Goal: Task Accomplishment & Management: Use online tool/utility

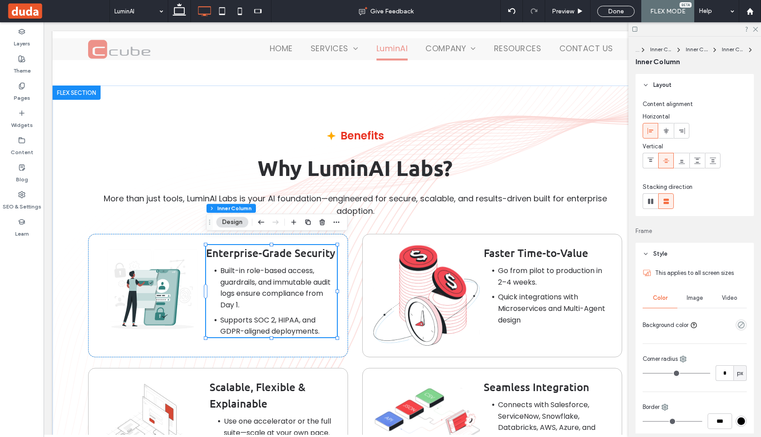
scroll to position [456, 0]
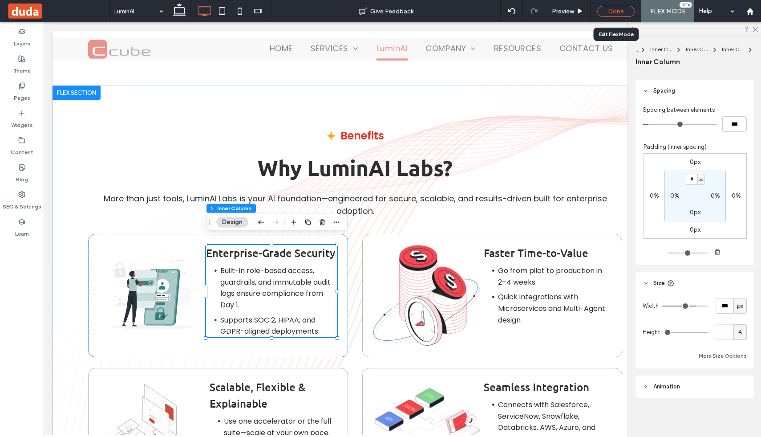
click at [614, 16] on div "Done" at bounding box center [615, 11] width 37 height 11
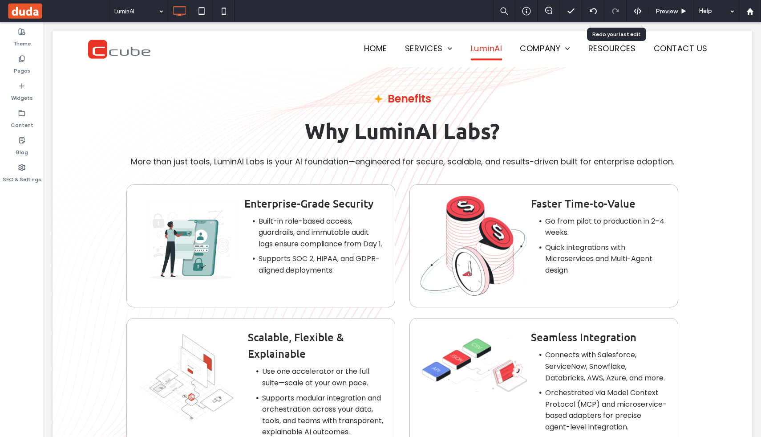
click at [612, 15] on div at bounding box center [615, 11] width 22 height 22
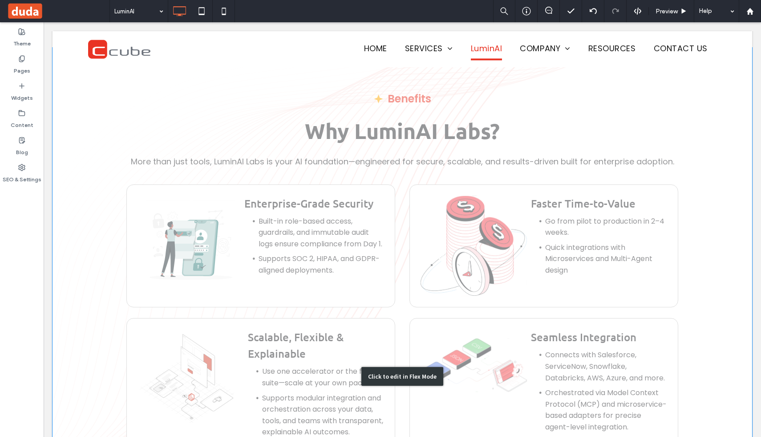
click at [237, 200] on div "Click to edit in Flex Mode" at bounding box center [403, 376] width 700 height 657
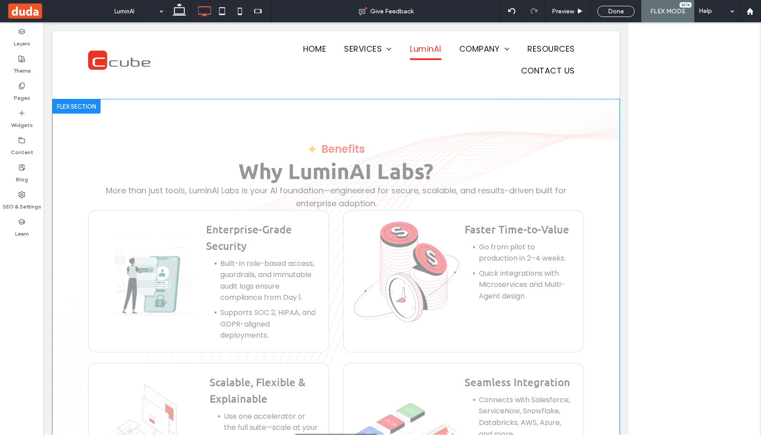
scroll to position [4668, 0]
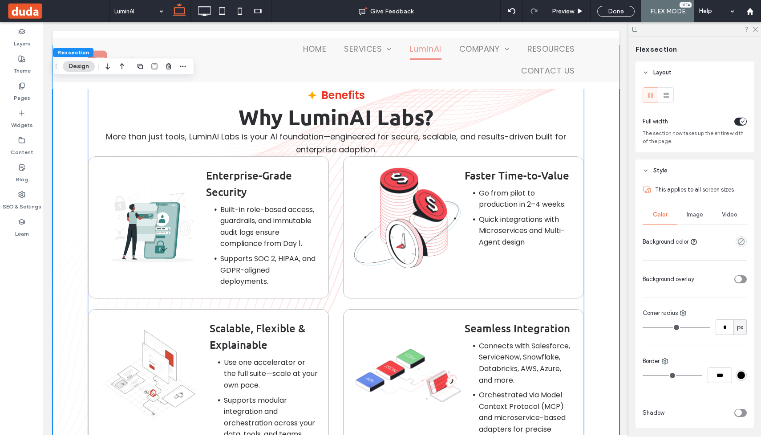
click at [202, 176] on img at bounding box center [152, 222] width 107 height 110
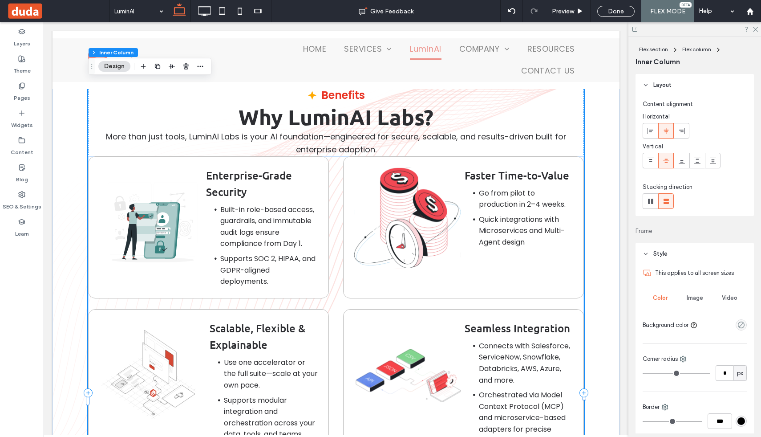
click at [192, 170] on img at bounding box center [152, 222] width 107 height 110
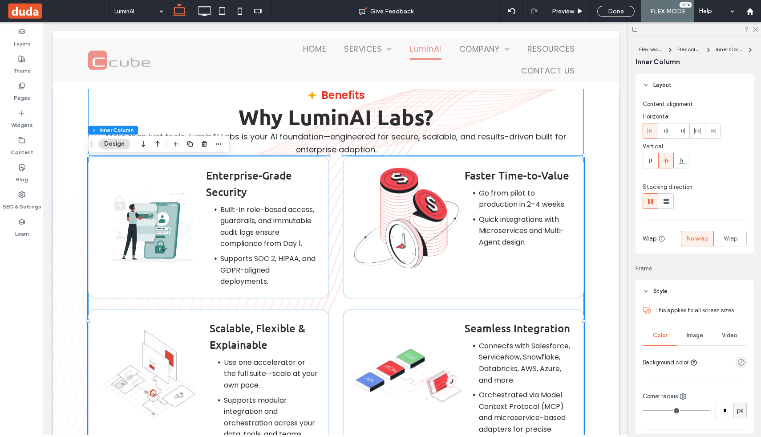
click at [192, 170] on img at bounding box center [152, 222] width 107 height 110
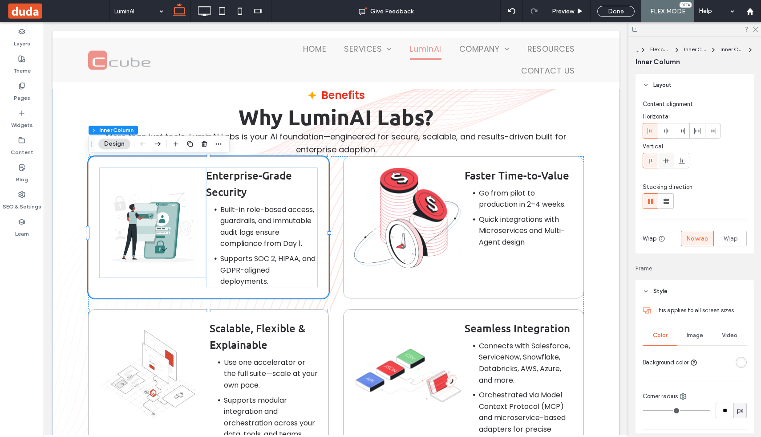
click at [665, 164] on icon at bounding box center [666, 160] width 7 height 7
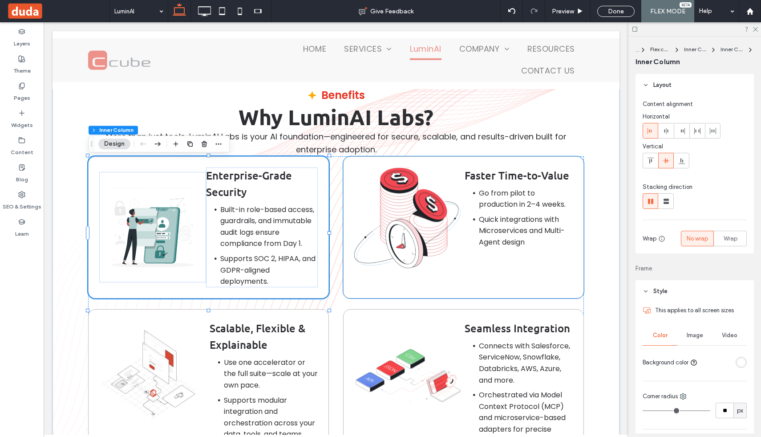
click at [446, 195] on img at bounding box center [407, 217] width 107 height 101
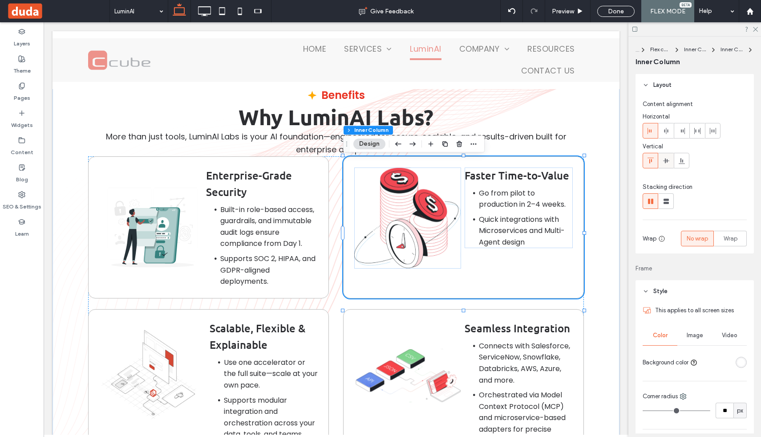
click at [664, 158] on icon at bounding box center [666, 160] width 7 height 7
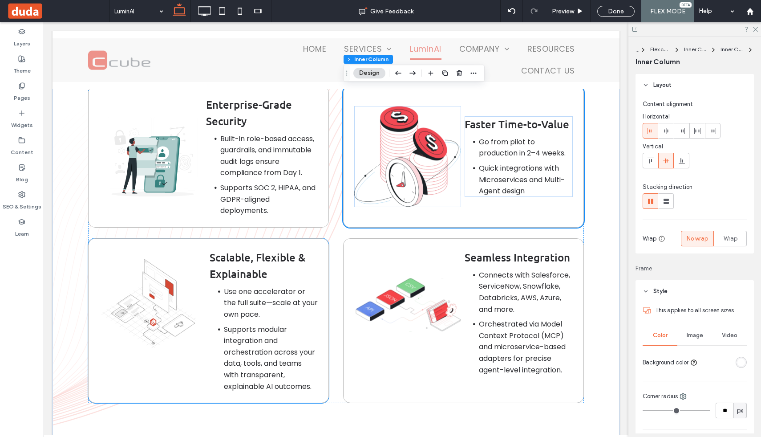
scroll to position [4758, 0]
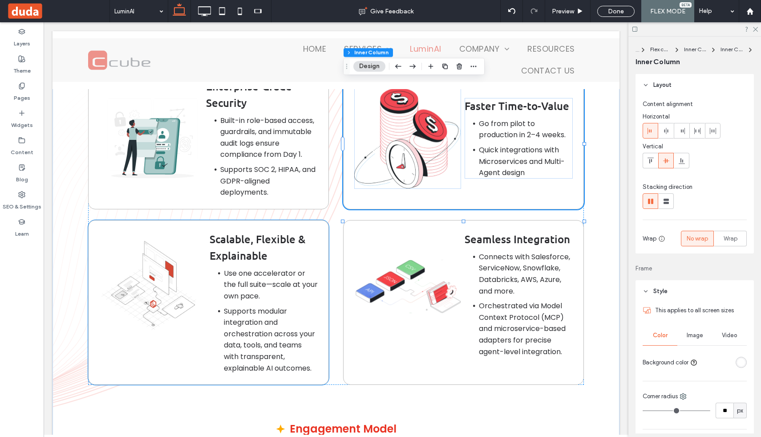
click at [270, 293] on li "Use one accelerator or the full suite—scale at your own pace." at bounding box center [271, 284] width 94 height 34
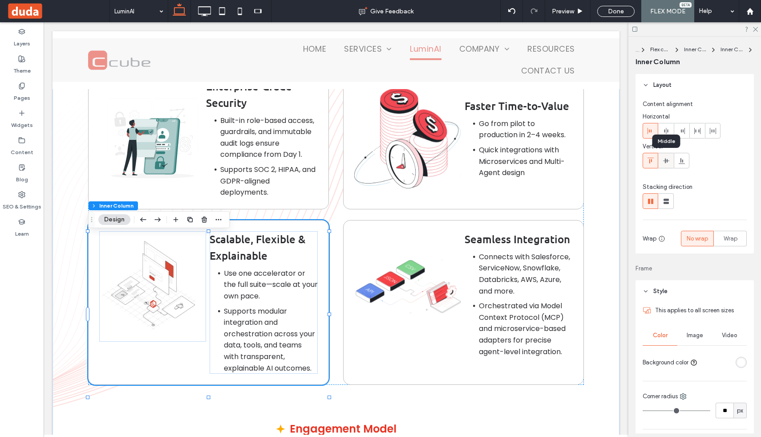
click at [668, 158] on icon at bounding box center [666, 160] width 7 height 7
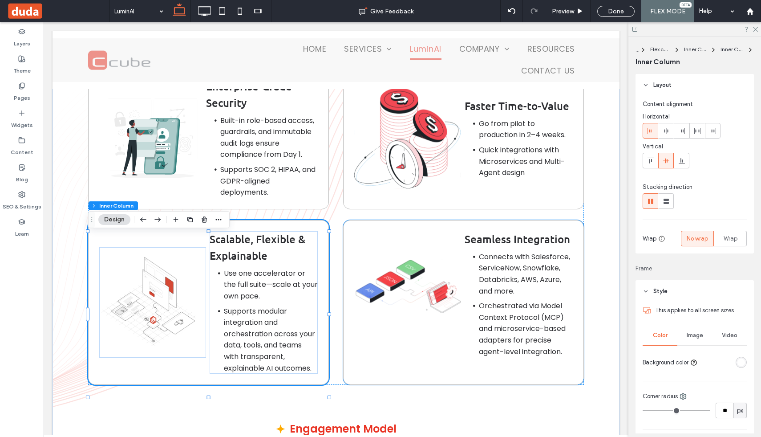
click at [465, 275] on ul "Connects with Salesforce, ServiceNow, Snowflake, Databricks, AWS, Azure, and mo…" at bounding box center [519, 273] width 108 height 45
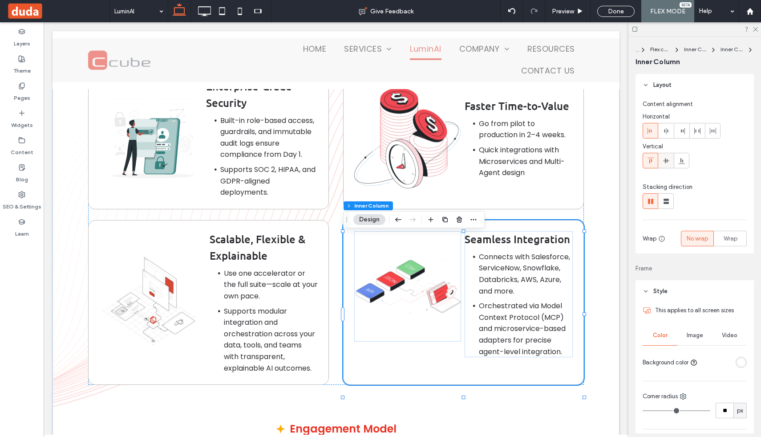
click at [665, 160] on use at bounding box center [666, 160] width 6 height 5
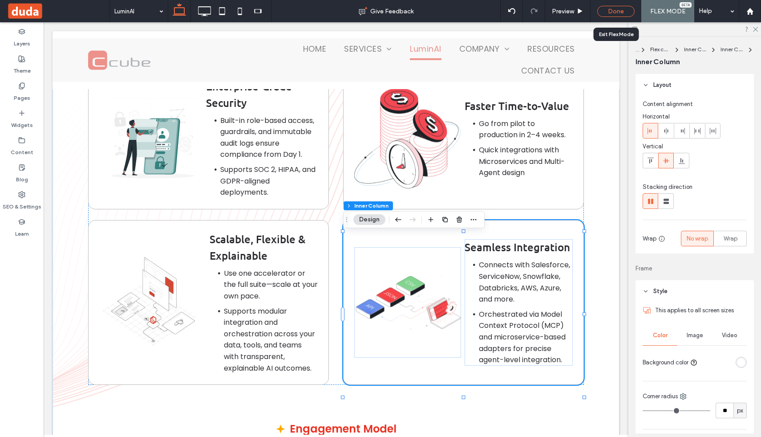
click at [614, 11] on div "Done" at bounding box center [615, 11] width 37 height 11
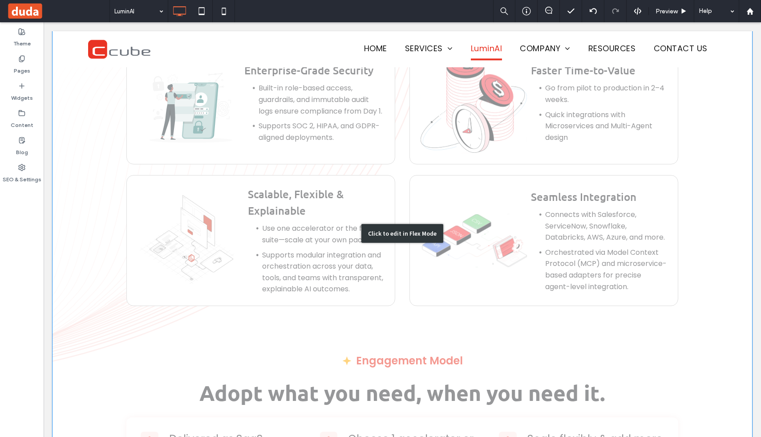
click at [512, 100] on div "Click to edit in Flex Mode" at bounding box center [403, 233] width 700 height 657
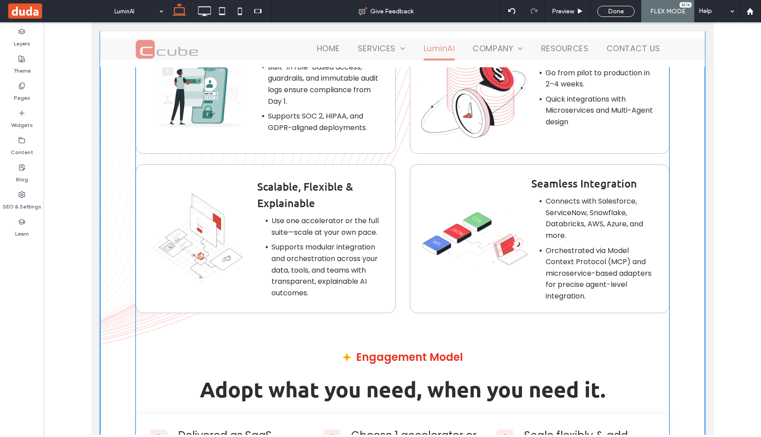
scroll to position [4825, 0]
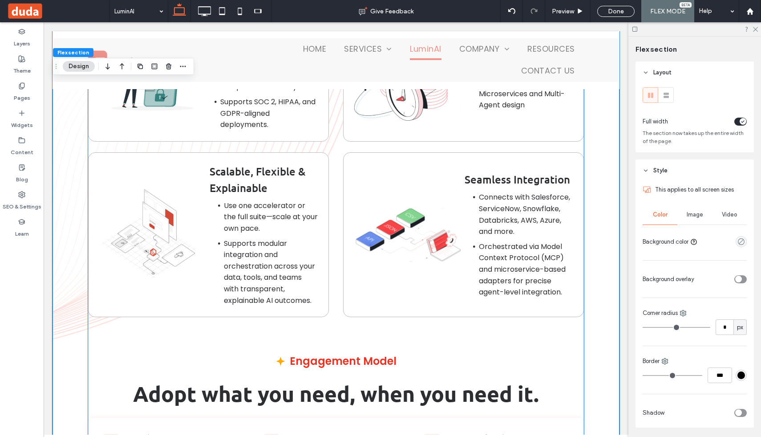
click at [247, 112] on span "Supports SOC 2, HIPAA, and GDPR-aligned deployments." at bounding box center [267, 113] width 95 height 33
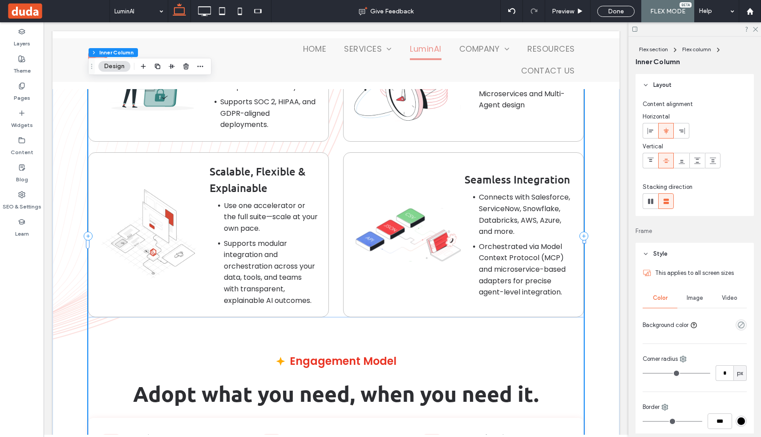
click at [247, 112] on span "Supports SOC 2, HIPAA, and GDPR-aligned deployments." at bounding box center [267, 113] width 95 height 33
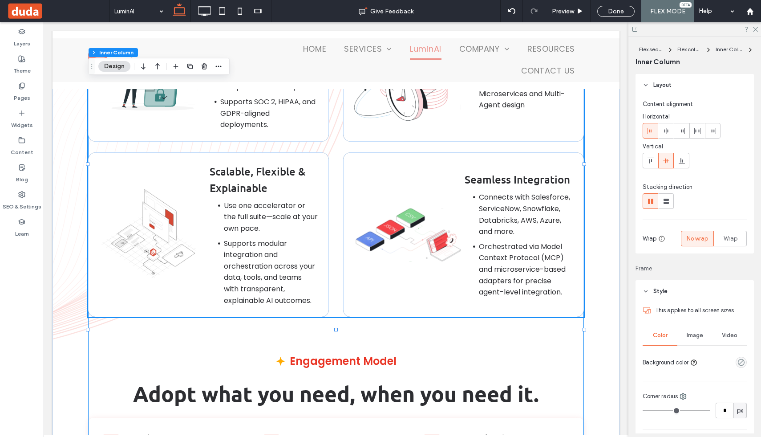
click at [247, 112] on span "Supports SOC 2, HIPAA, and GDPR-aligned deployments." at bounding box center [267, 113] width 95 height 33
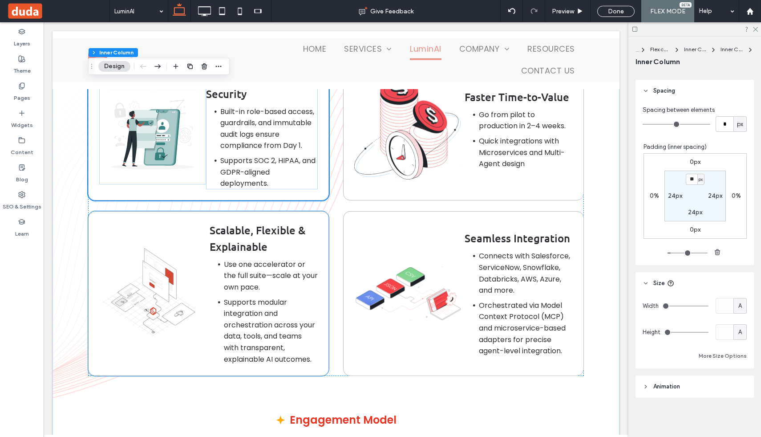
scroll to position [4751, 0]
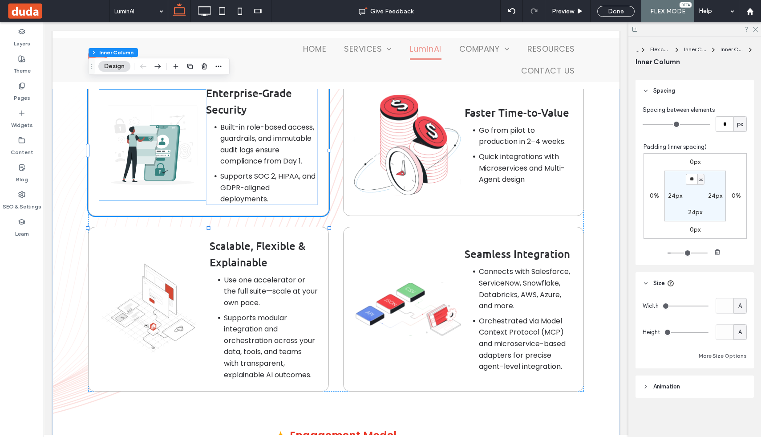
click at [192, 160] on img at bounding box center [152, 144] width 107 height 110
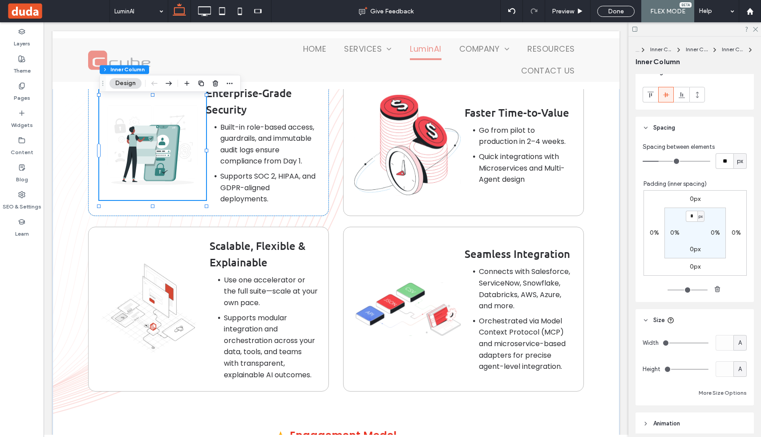
scroll to position [494, 0]
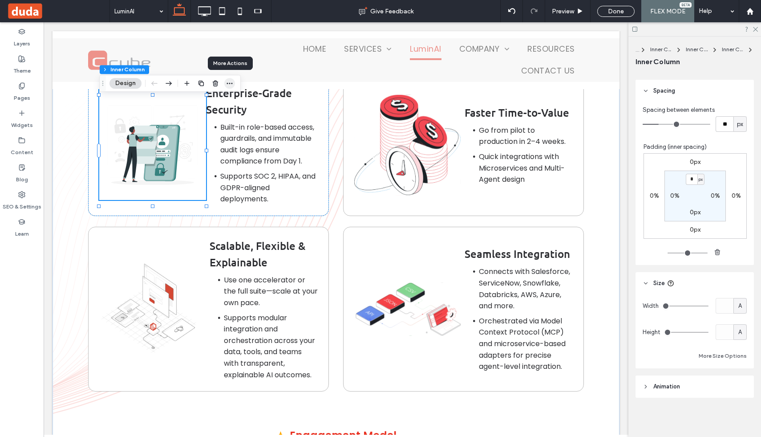
click at [227, 80] on icon "button" at bounding box center [229, 83] width 7 height 7
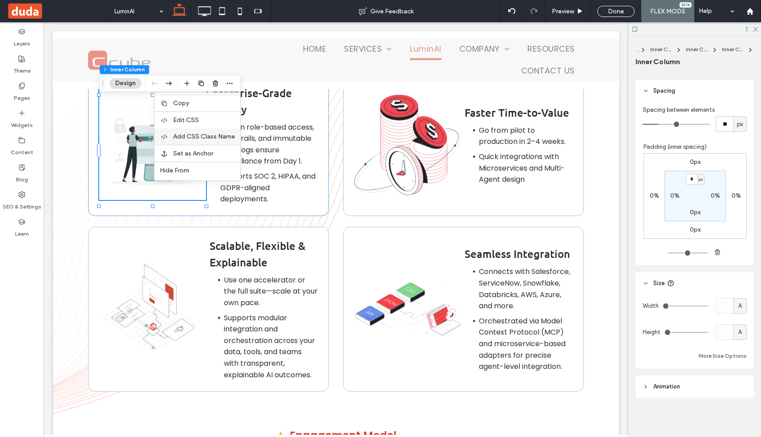
click at [207, 136] on span "Add CSS Class Name" at bounding box center [204, 137] width 62 height 8
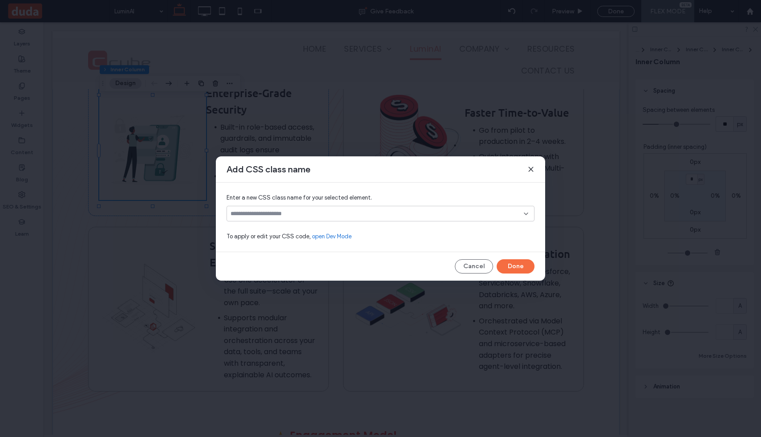
click at [528, 165] on span at bounding box center [530, 169] width 7 height 12
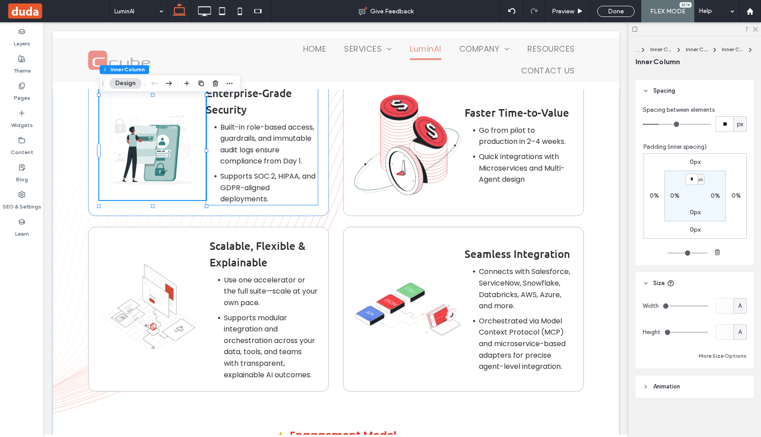
click at [298, 107] on p "Enterprise-Grade Security" at bounding box center [262, 101] width 112 height 33
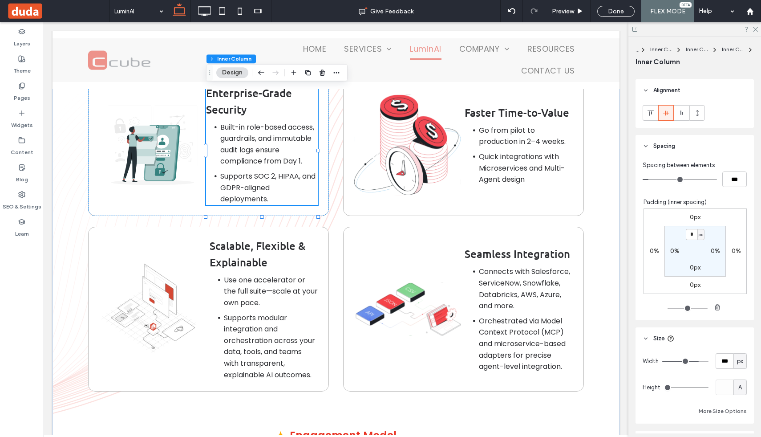
scroll to position [456, 0]
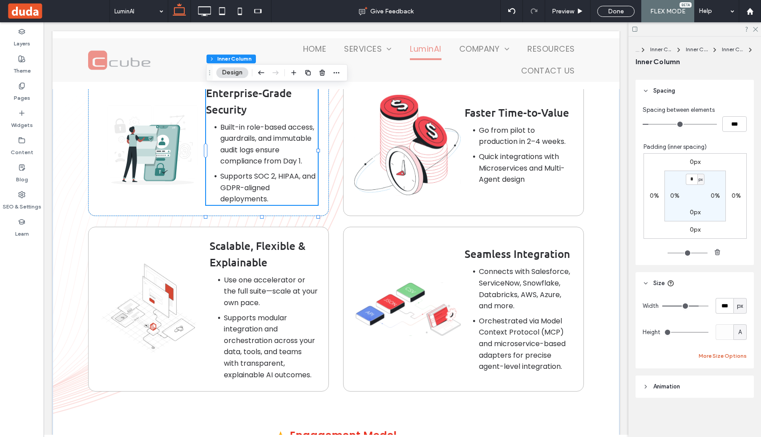
click at [725, 359] on button "More Size Options" at bounding box center [723, 355] width 48 height 11
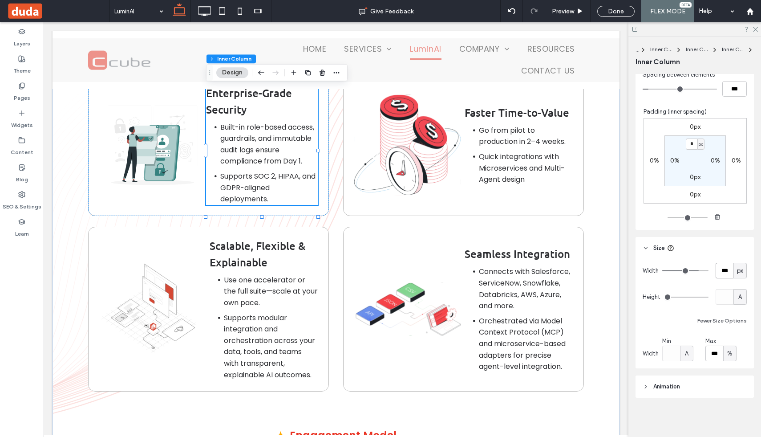
click at [722, 268] on input "***" at bounding box center [725, 271] width 18 height 16
type input "***"
click at [683, 353] on div "A" at bounding box center [686, 353] width 9 height 9
click at [688, 273] on span "px" at bounding box center [686, 275] width 6 height 9
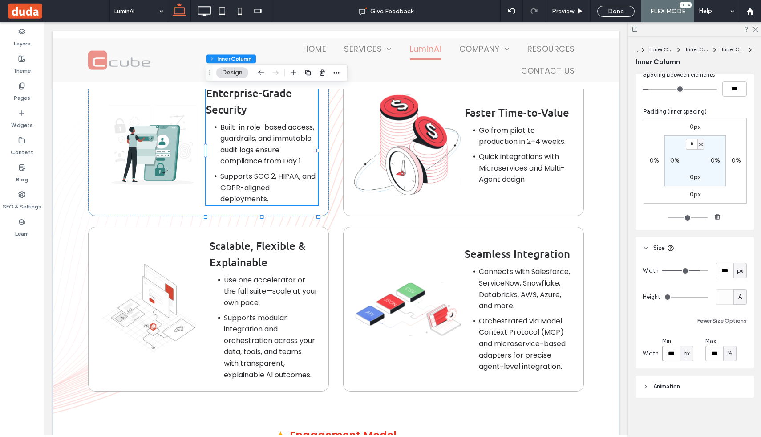
click at [667, 352] on input "***" at bounding box center [671, 353] width 18 height 16
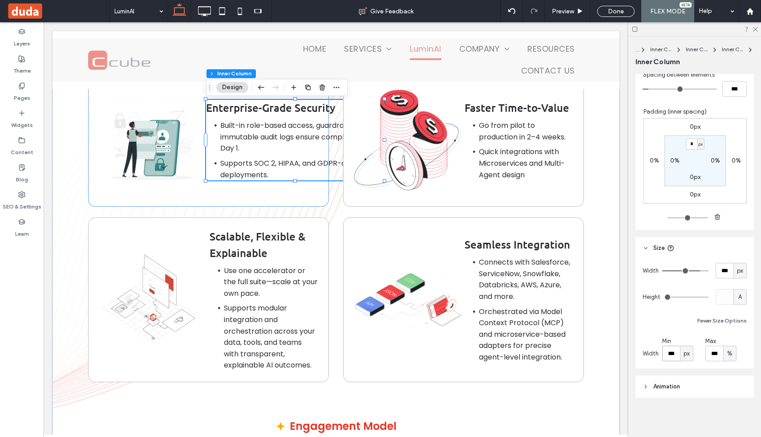
click at [669, 353] on input "***" at bounding box center [671, 353] width 18 height 16
type input "***"
click at [729, 267] on input "***" at bounding box center [725, 271] width 18 height 16
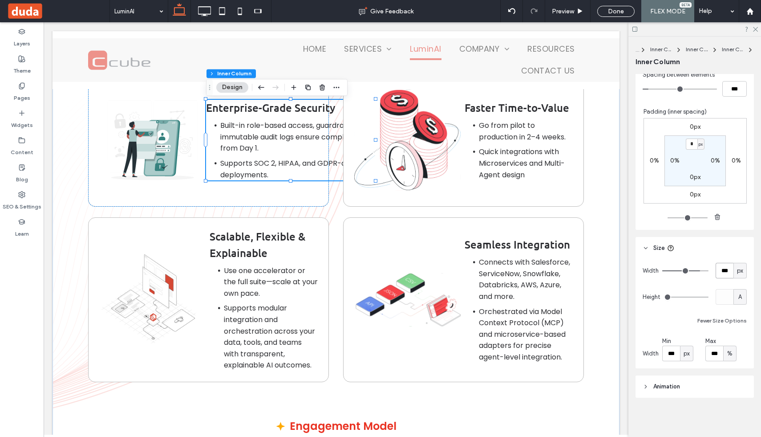
type input "***"
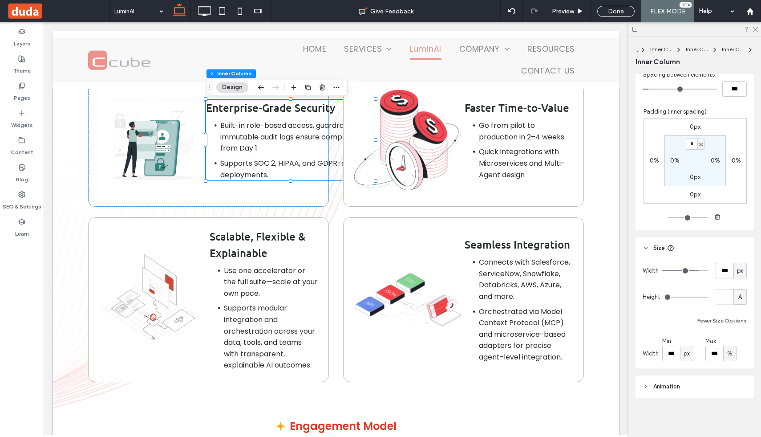
type input "***"
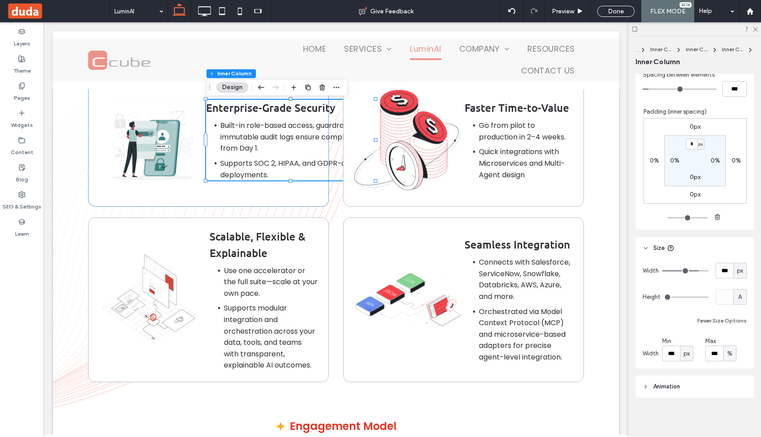
type input "***"
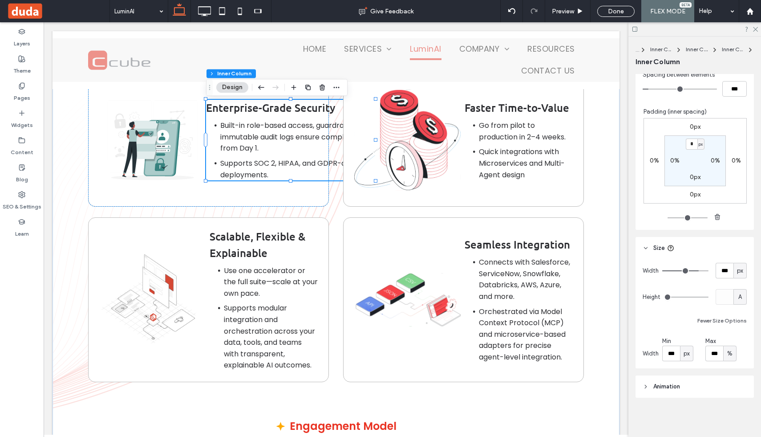
type input "***"
click at [693, 270] on input "range" at bounding box center [685, 270] width 46 height 1
type input "***"
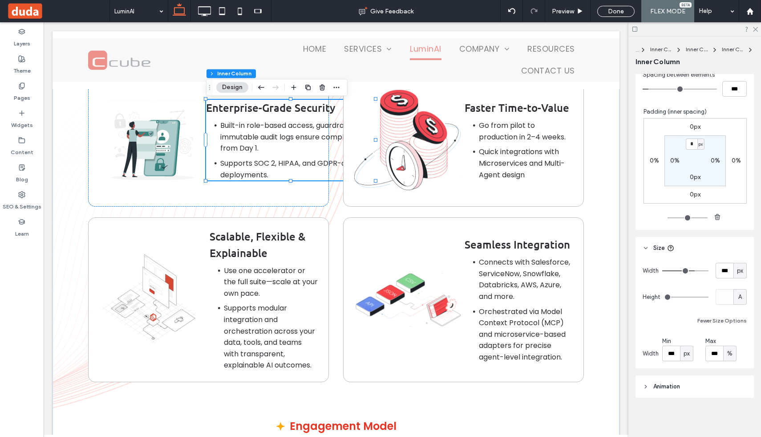
type input "***"
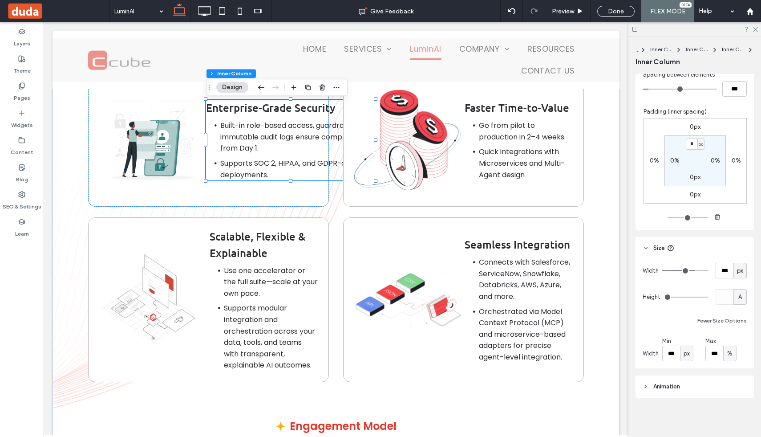
type input "***"
click at [691, 270] on input "range" at bounding box center [685, 270] width 46 height 1
click at [734, 353] on div "%" at bounding box center [729, 353] width 9 height 9
click at [729, 337] on span "A" at bounding box center [731, 337] width 4 height 9
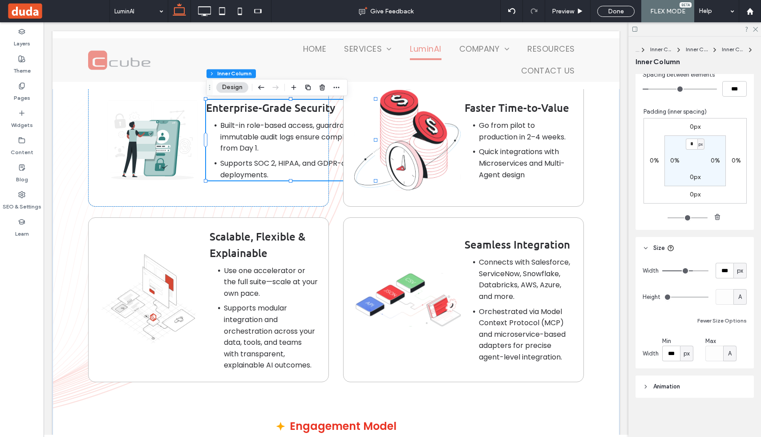
type input "***"
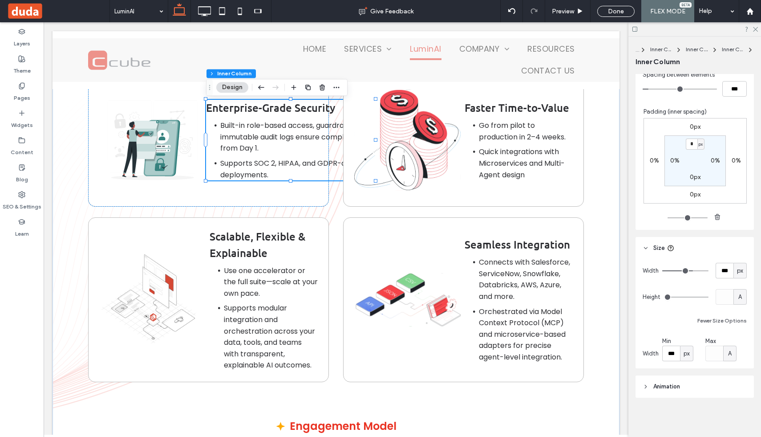
type input "***"
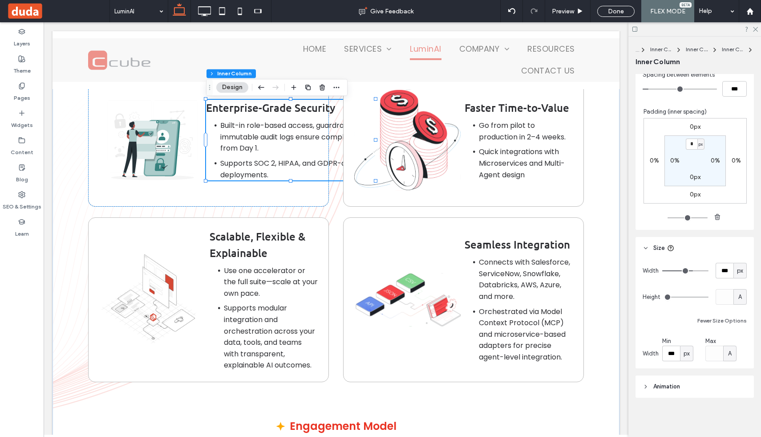
type input "***"
drag, startPoint x: 688, startPoint y: 268, endPoint x: 678, endPoint y: 268, distance: 9.8
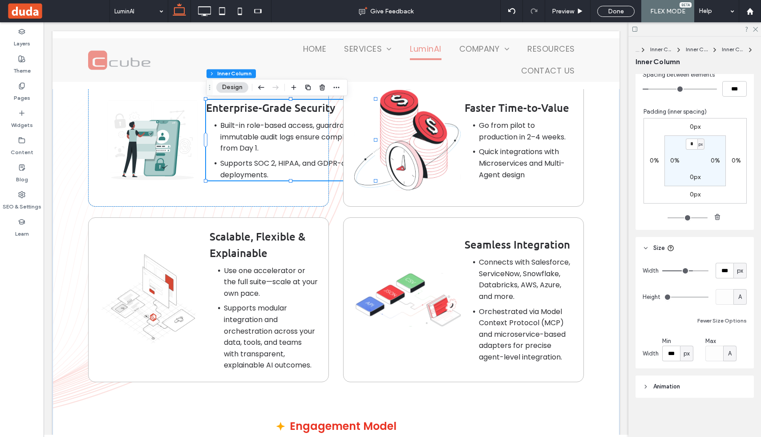
click at [678, 270] on input "range" at bounding box center [685, 270] width 46 height 1
type input "**"
click at [669, 270] on input "range" at bounding box center [685, 270] width 46 height 1
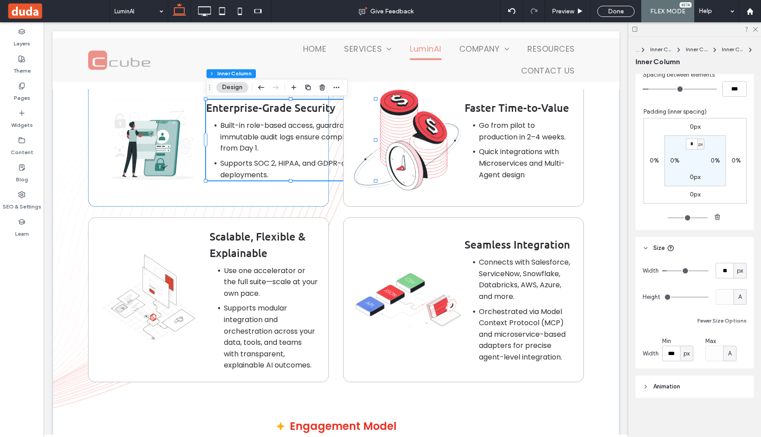
type input "***"
click at [683, 271] on input "range" at bounding box center [685, 270] width 46 height 1
click at [672, 352] on input "***" at bounding box center [671, 353] width 18 height 16
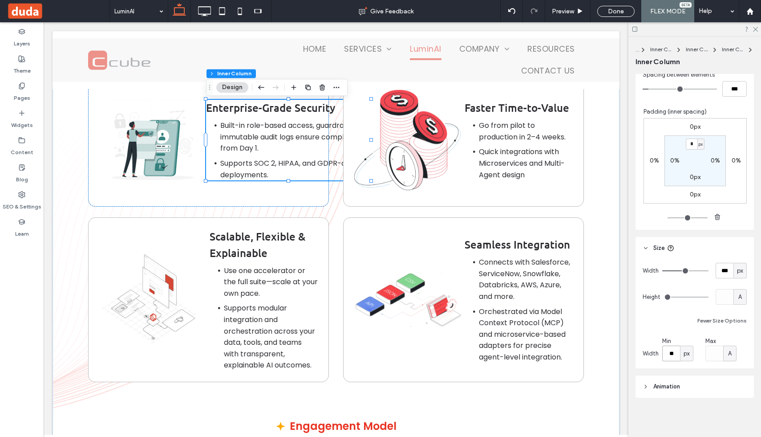
type input "*"
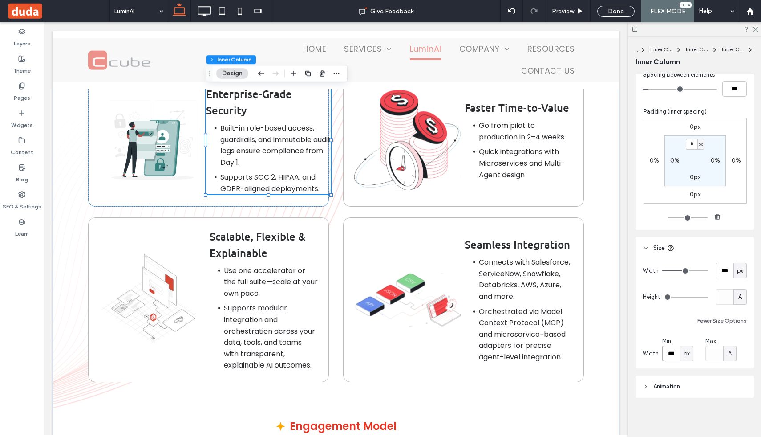
click at [672, 352] on input "***" at bounding box center [671, 353] width 18 height 16
click at [669, 354] on input "***" at bounding box center [671, 353] width 18 height 16
type input "***"
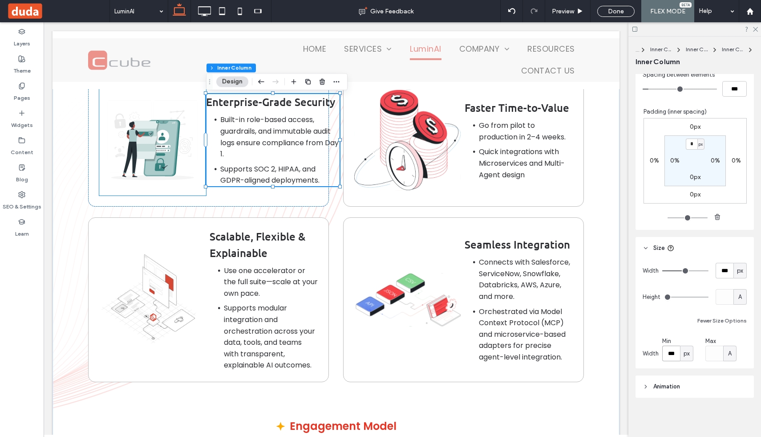
click at [181, 128] on img at bounding box center [152, 140] width 107 height 110
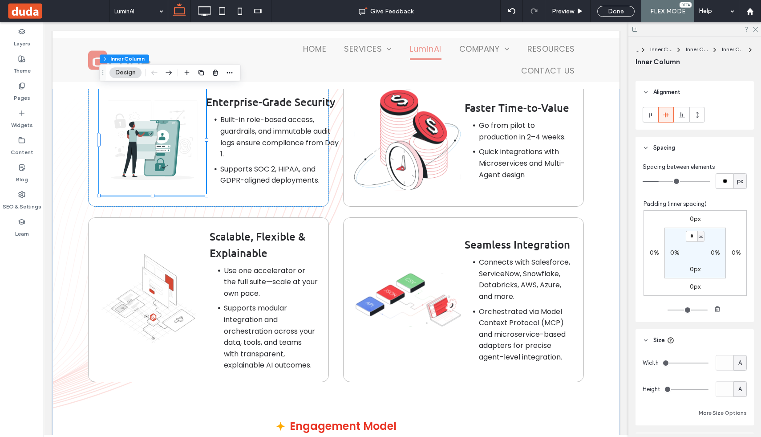
scroll to position [494, 0]
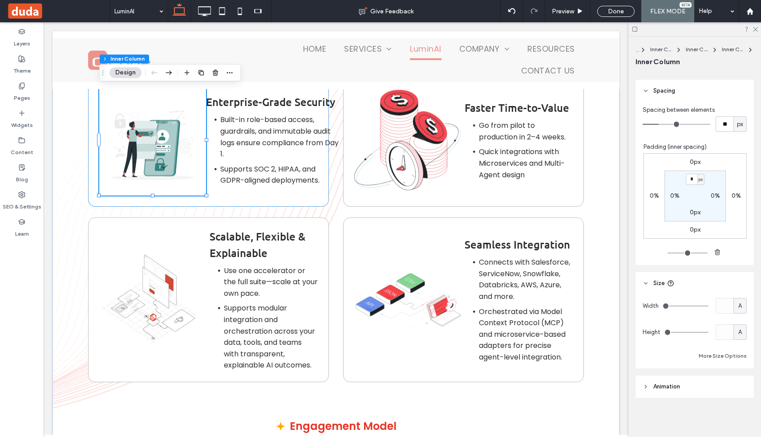
click at [659, 392] on header "Animation" at bounding box center [695, 386] width 118 height 22
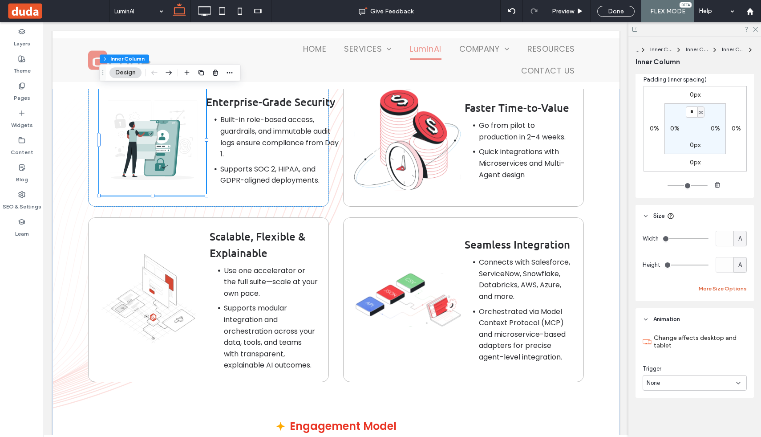
click at [718, 290] on button "More Size Options" at bounding box center [723, 288] width 48 height 11
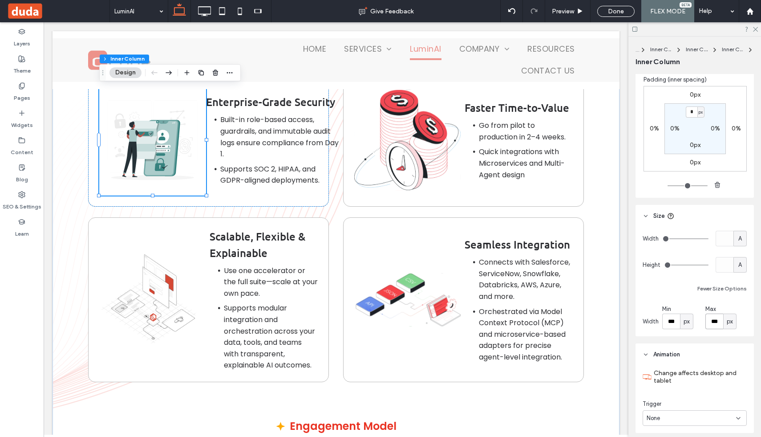
click at [715, 320] on input "***" at bounding box center [714, 321] width 18 height 16
click at [663, 319] on input "***" at bounding box center [671, 321] width 18 height 16
type input "***"
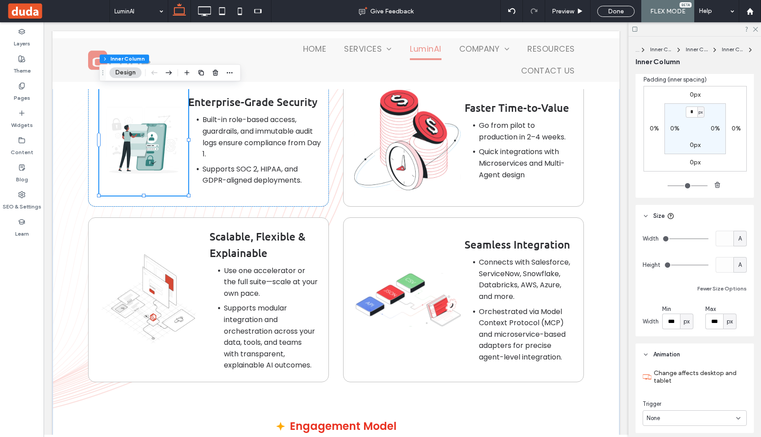
click at [757, 33] on div at bounding box center [694, 29] width 133 height 14
click at [757, 28] on icon at bounding box center [755, 29] width 6 height 6
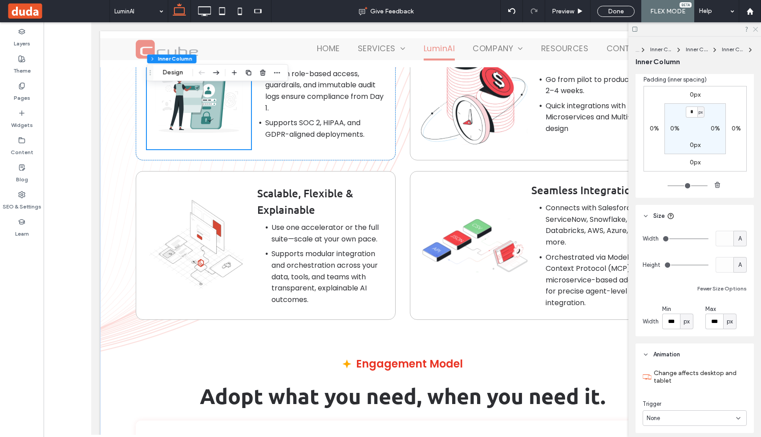
scroll to position [4694, 0]
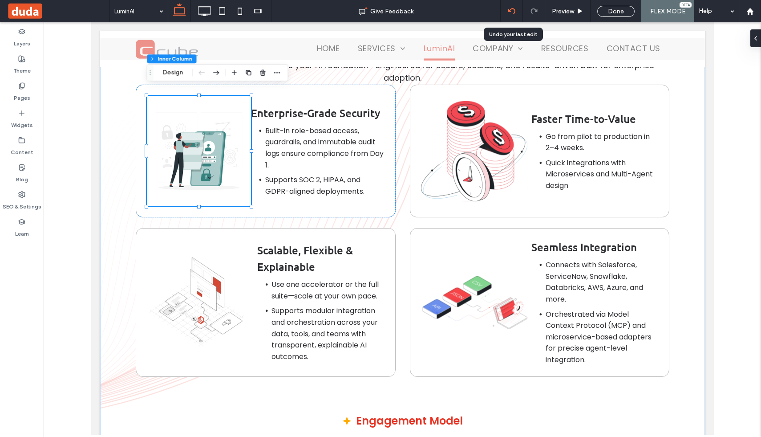
click at [503, 6] on div at bounding box center [512, 11] width 22 height 22
click at [513, 12] on icon at bounding box center [511, 11] width 7 height 7
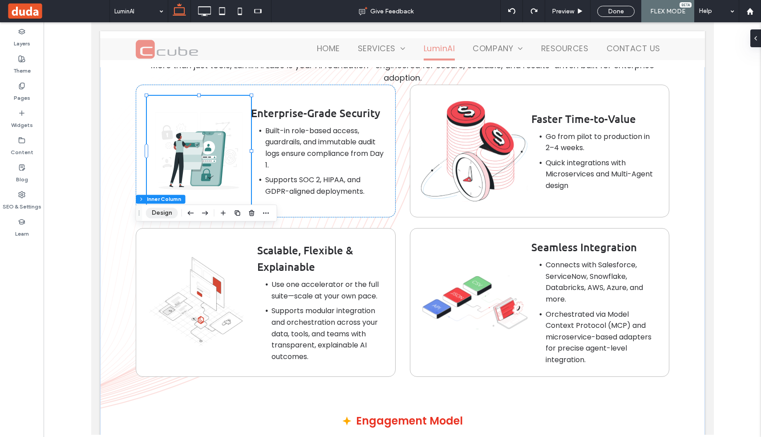
click at [156, 214] on button "Design" at bounding box center [162, 212] width 32 height 11
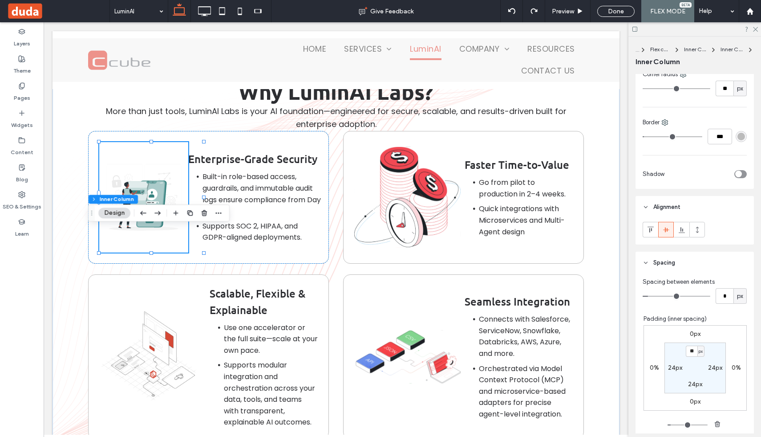
scroll to position [324, 0]
click at [723, 293] on input "*" at bounding box center [725, 294] width 18 height 16
type input "*"
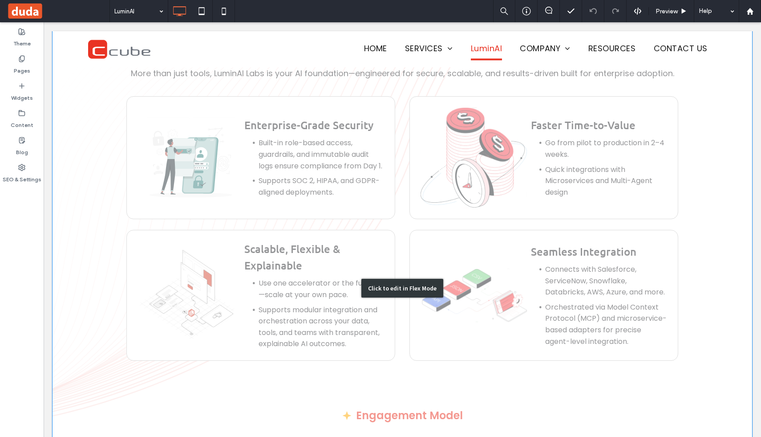
click at [270, 164] on div "Click to edit in Flex Mode" at bounding box center [403, 287] width 700 height 657
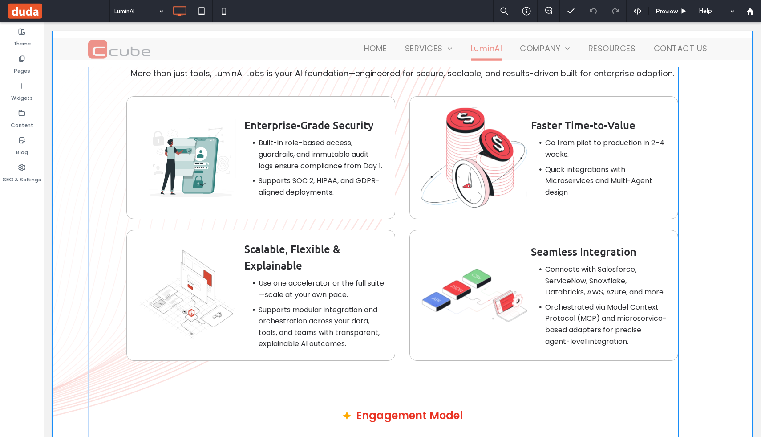
scroll to position [4753, 0]
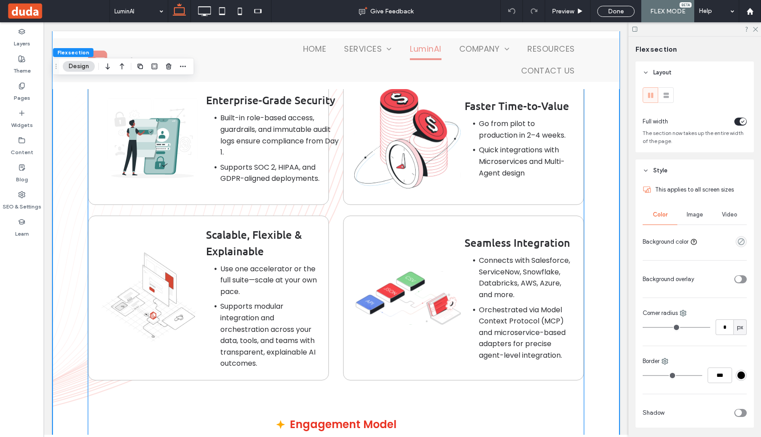
click at [270, 164] on li "Supports SOC 2, HIPAA, and GDPR-aligned deployments." at bounding box center [279, 173] width 119 height 23
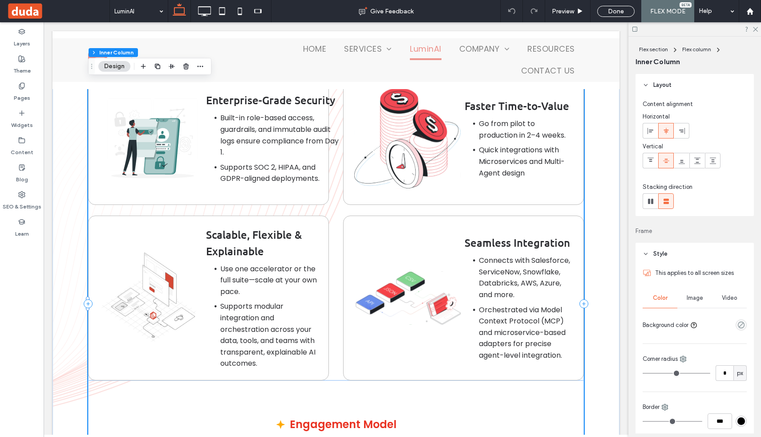
click at [270, 164] on li "Supports SOC 2, HIPAA, and GDPR-aligned deployments." at bounding box center [279, 173] width 119 height 23
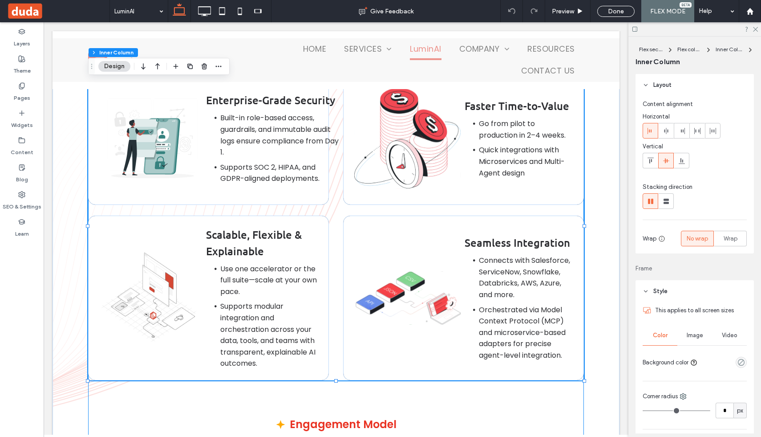
click at [270, 164] on li "Supports SOC 2, HIPAA, and GDPR-aligned deployments." at bounding box center [279, 173] width 119 height 23
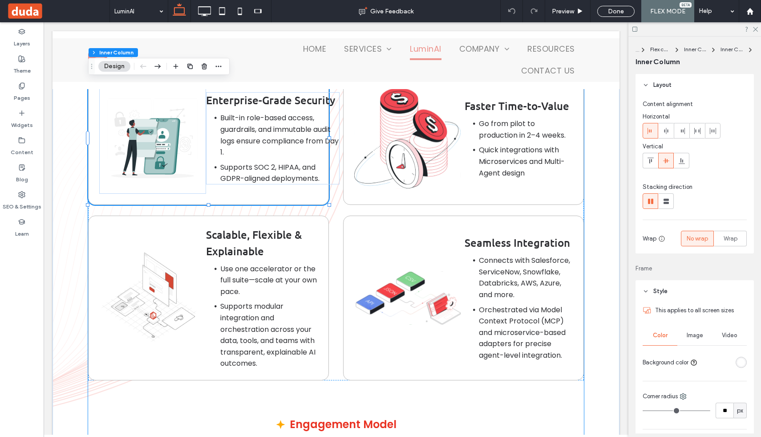
click at [270, 164] on li "Supports SOC 2, HIPAA, and GDPR-aligned deployments." at bounding box center [279, 173] width 119 height 23
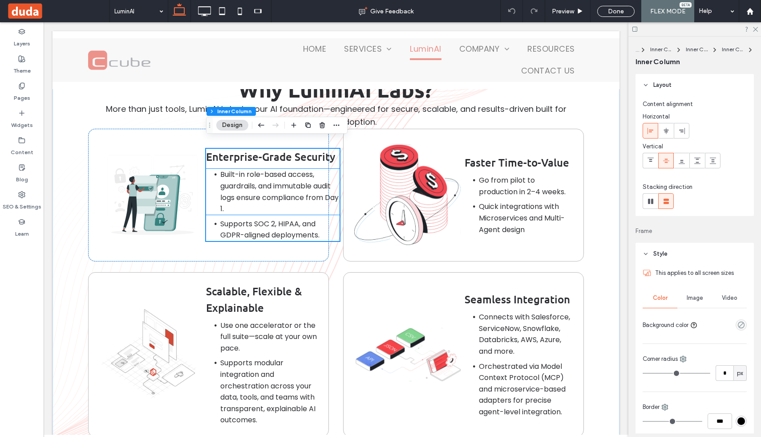
scroll to position [4693, 0]
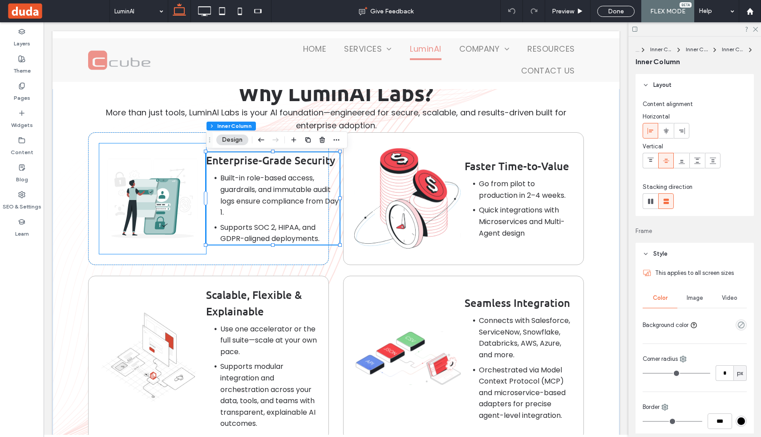
click at [151, 198] on img at bounding box center [152, 198] width 107 height 110
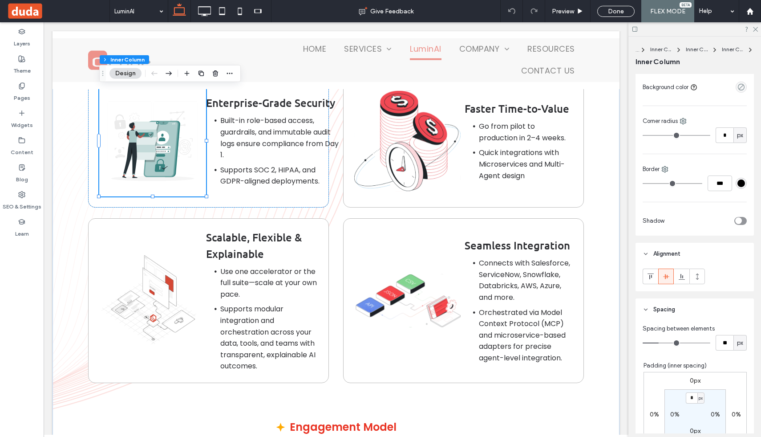
scroll to position [561, 0]
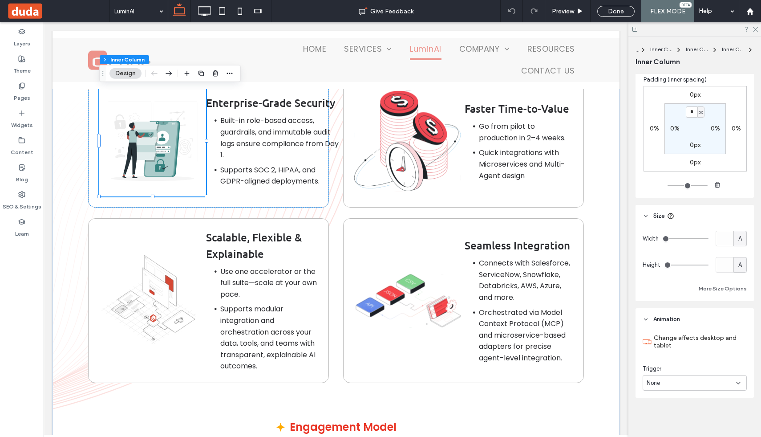
click at [744, 237] on div "A" at bounding box center [740, 238] width 9 height 9
click at [744, 258] on div "px" at bounding box center [740, 254] width 12 height 16
type input "***"
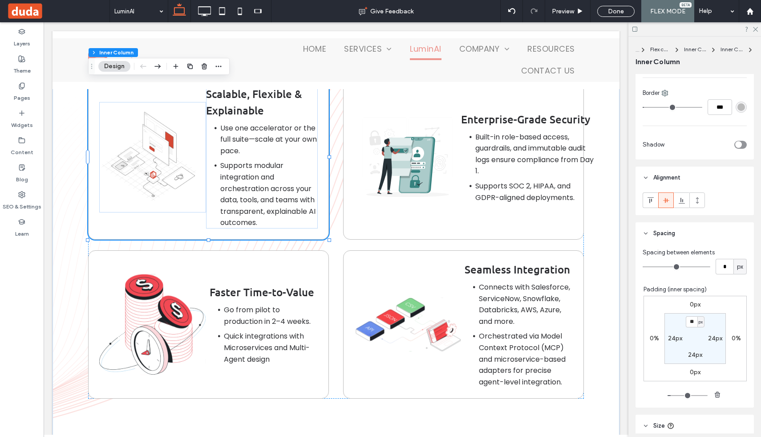
scroll to position [405, 0]
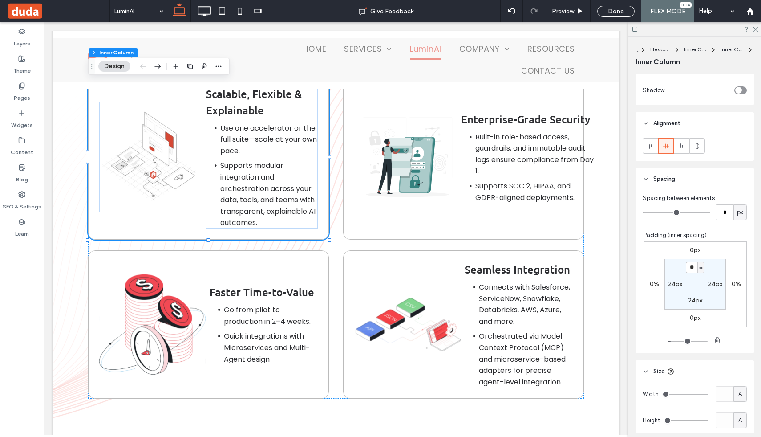
click at [143, 314] on img at bounding box center [152, 324] width 107 height 101
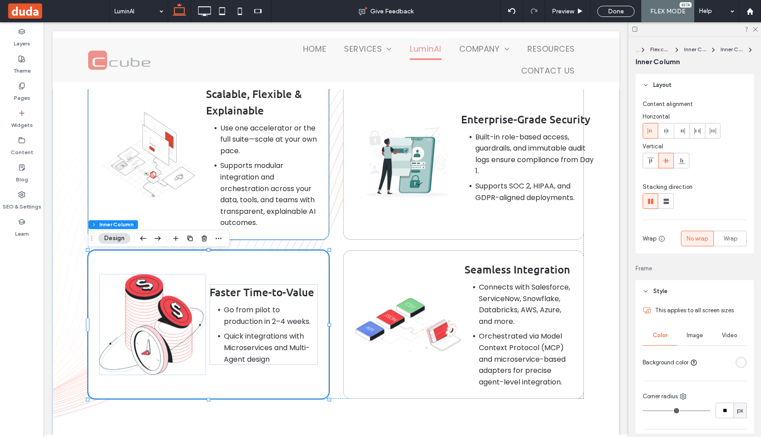
click at [162, 153] on img at bounding box center [152, 157] width 107 height 110
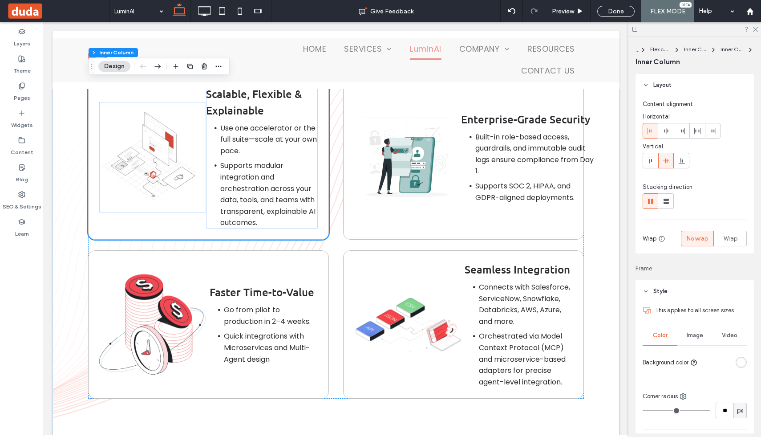
scroll to position [4749, 0]
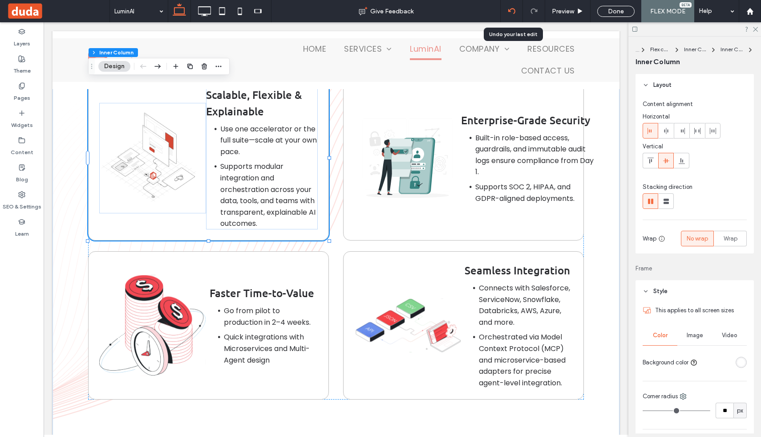
click at [514, 20] on div at bounding box center [512, 11] width 22 height 22
click at [512, 12] on icon at bounding box center [511, 11] width 7 height 7
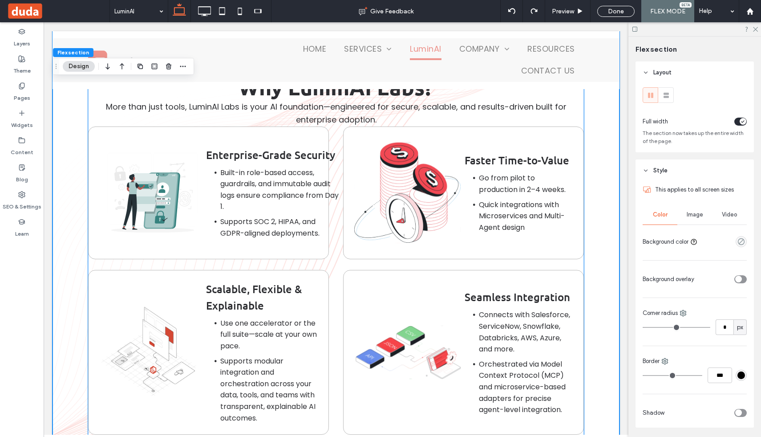
scroll to position [4719, 0]
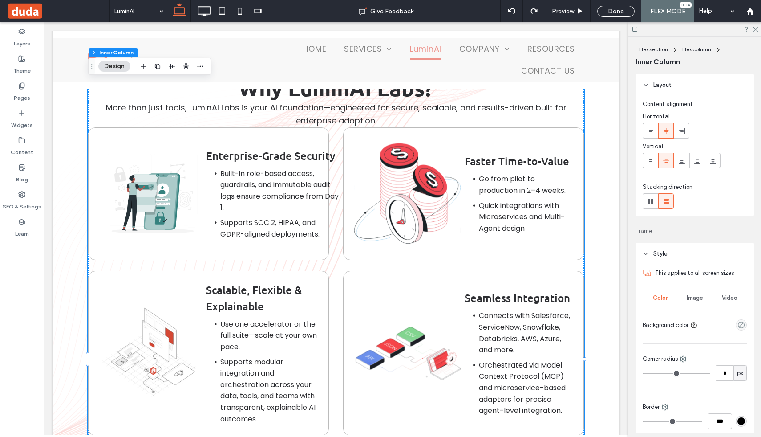
click at [257, 138] on div "Enterprise-Grade Security Built-in role-based access, guardrails, and immutable…" at bounding box center [208, 193] width 241 height 133
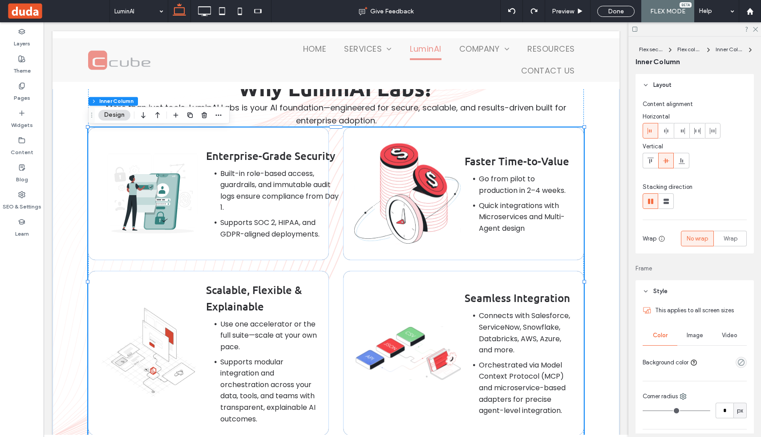
click at [257, 138] on div "Enterprise-Grade Security Built-in role-based access, guardrails, and immutable…" at bounding box center [208, 193] width 241 height 133
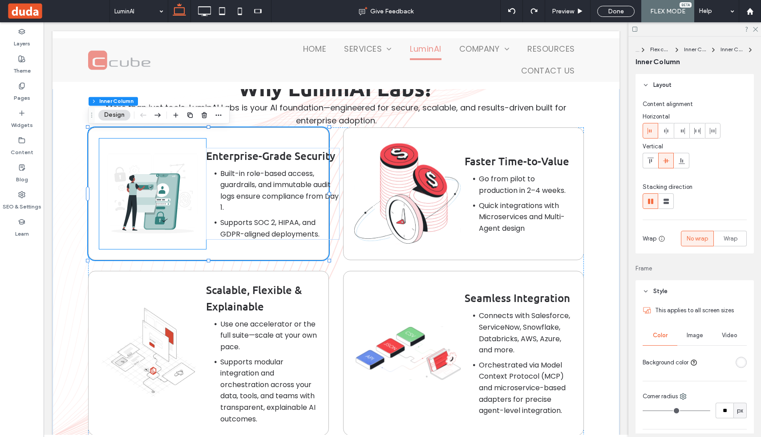
click at [199, 158] on img at bounding box center [152, 193] width 107 height 110
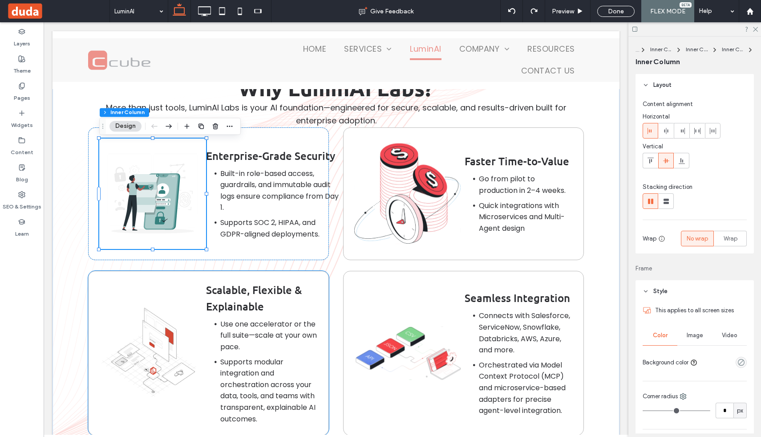
click at [143, 331] on img at bounding box center [152, 353] width 107 height 110
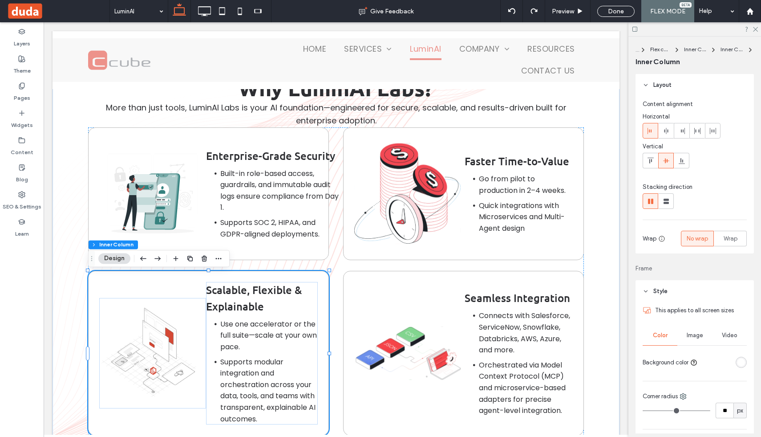
click at [143, 331] on img at bounding box center [152, 353] width 107 height 110
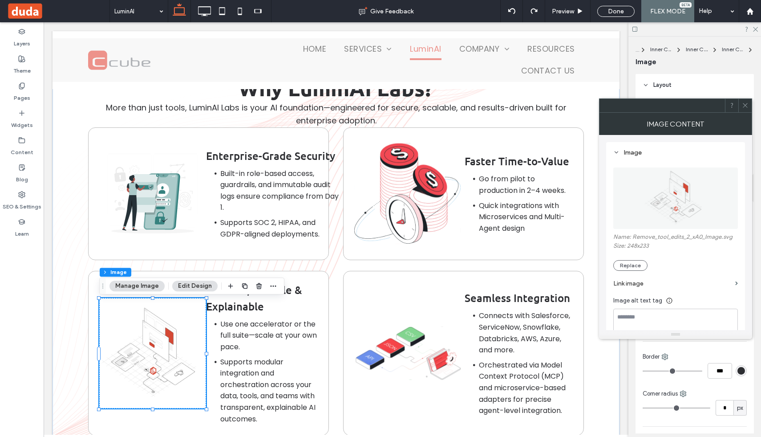
click at [745, 108] on icon at bounding box center [745, 105] width 7 height 7
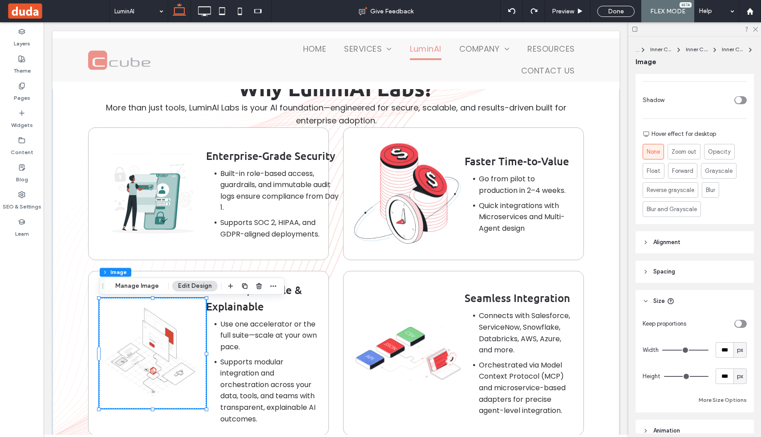
scroll to position [354, 0]
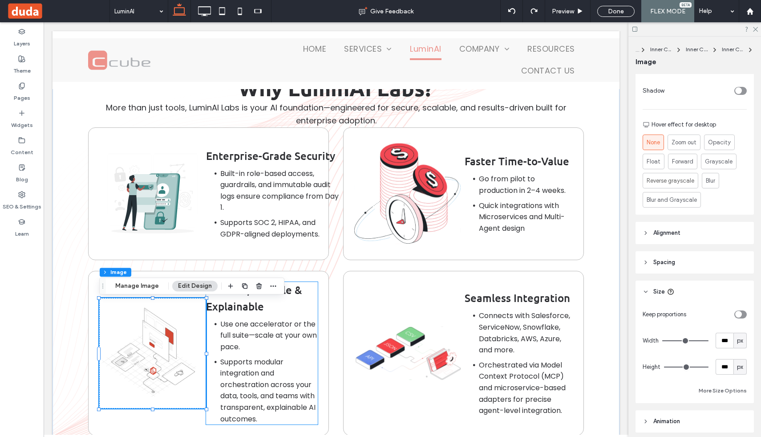
click at [261, 324] on span "Use one accelerator or the full suite—scale at your own pace." at bounding box center [268, 335] width 97 height 33
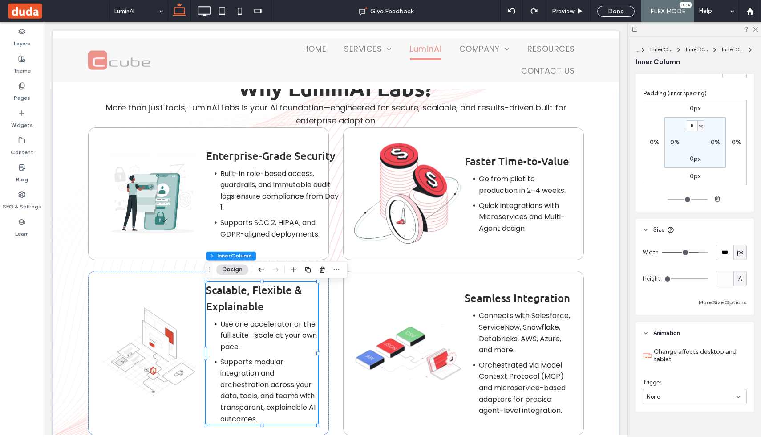
scroll to position [511, 0]
click at [244, 181] on li "Built-in role-based access, guardrails, and immutable audit logs ensure complia…" at bounding box center [279, 190] width 119 height 45
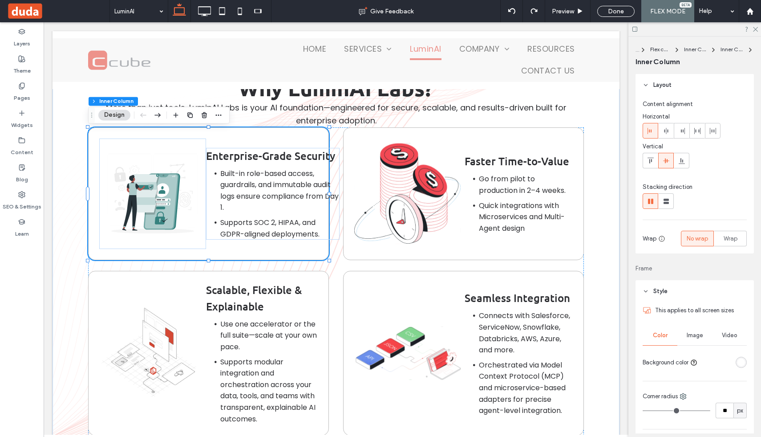
click at [244, 181] on li "Built-in role-based access, guardrails, and immutable audit logs ensure complia…" at bounding box center [279, 190] width 119 height 45
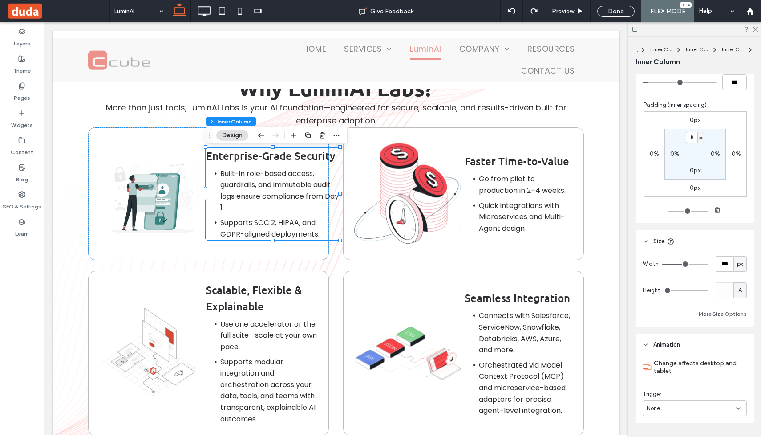
scroll to position [498, 0]
click at [135, 201] on img at bounding box center [152, 193] width 107 height 110
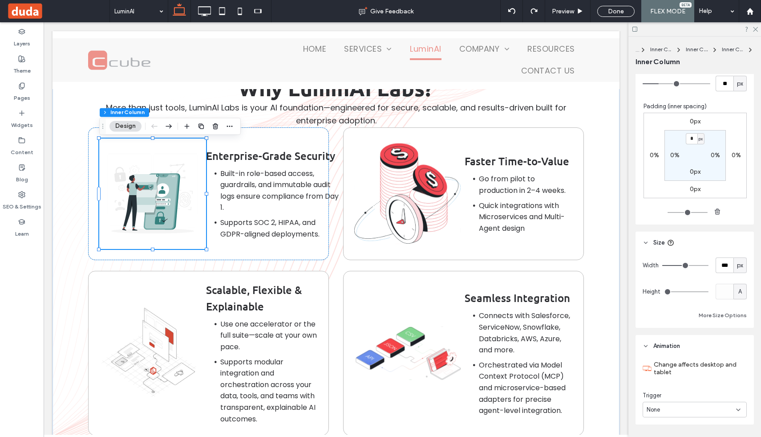
scroll to position [561, 0]
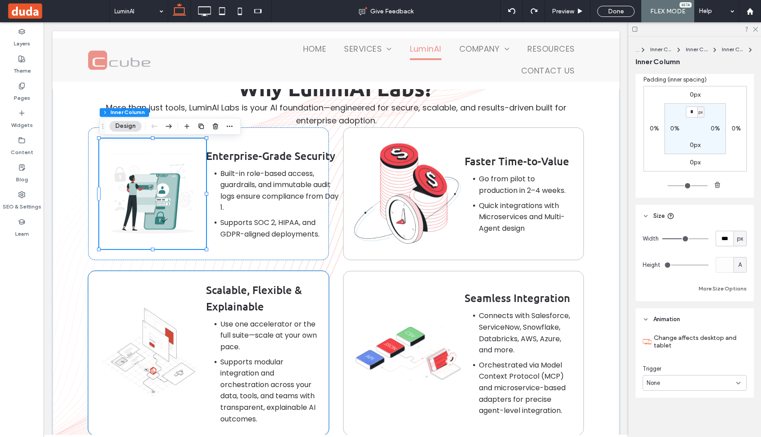
click at [156, 353] on img at bounding box center [152, 353] width 107 height 110
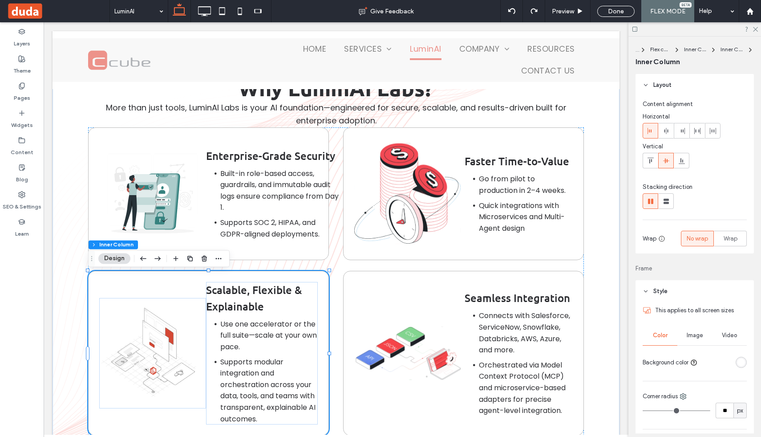
click at [156, 353] on img at bounding box center [152, 353] width 107 height 110
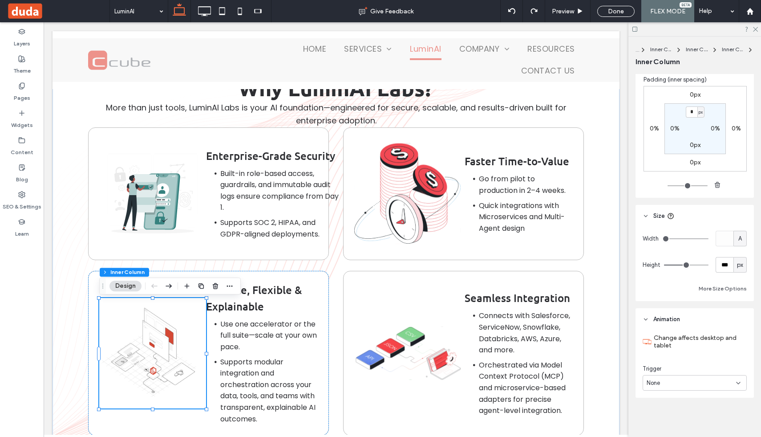
click at [741, 243] on span "A" at bounding box center [740, 238] width 4 height 9
click at [744, 255] on div "px" at bounding box center [740, 254] width 12 height 16
type input "***"
click at [745, 239] on div "px" at bounding box center [739, 239] width 13 height 16
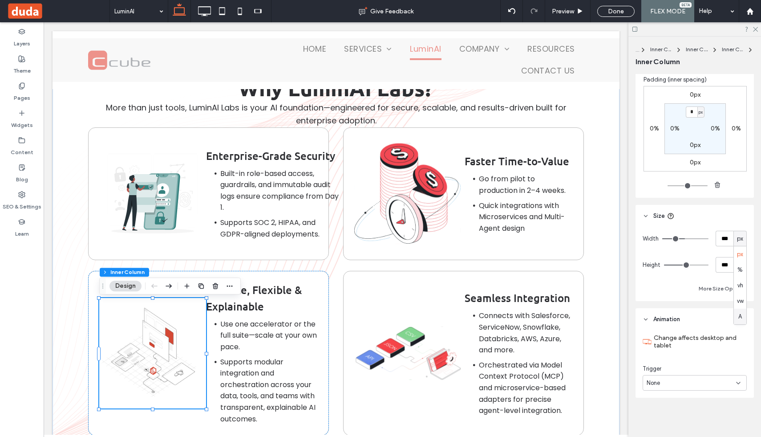
click at [740, 318] on span "A" at bounding box center [740, 316] width 4 height 9
type input "*"
click at [220, 352] on span "Use one accelerator or the full suite—scale at your own pace." at bounding box center [268, 335] width 97 height 33
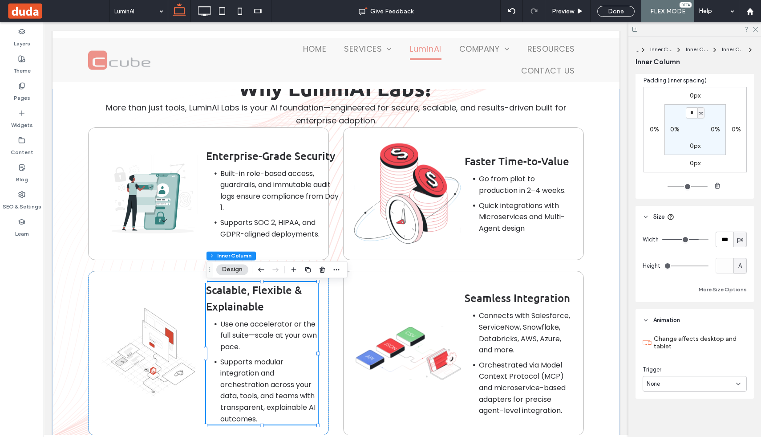
scroll to position [522, 0]
click at [715, 292] on button "More Size Options" at bounding box center [723, 289] width 48 height 11
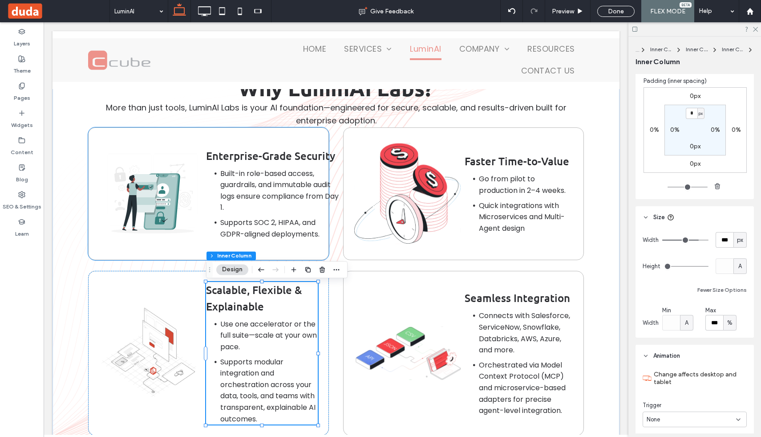
click at [157, 213] on img at bounding box center [152, 193] width 107 height 110
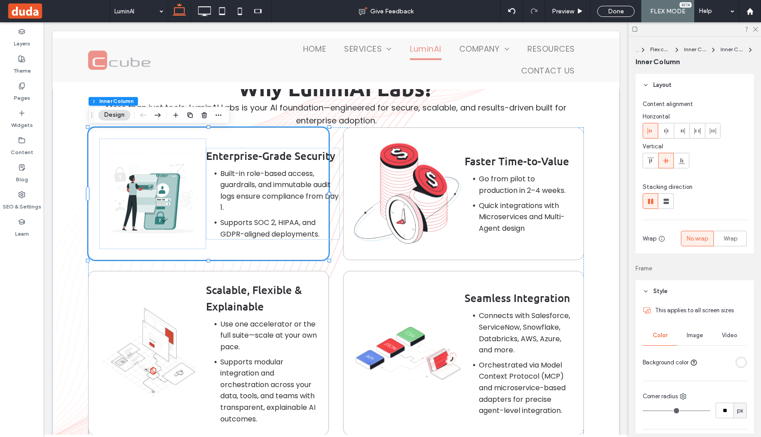
click at [157, 213] on img at bounding box center [152, 193] width 107 height 110
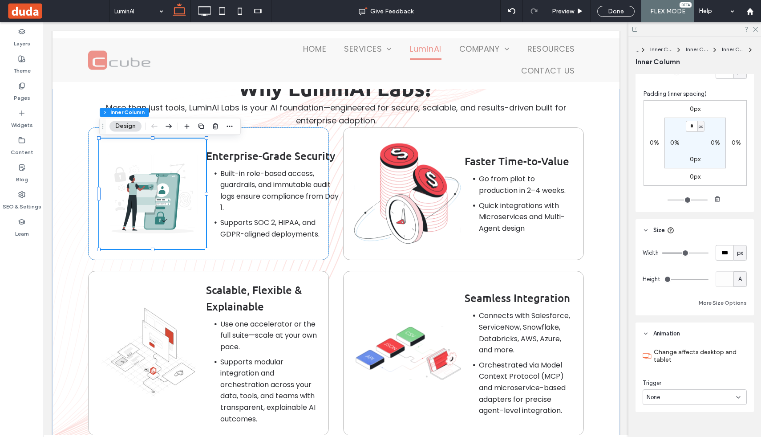
scroll to position [561, 0]
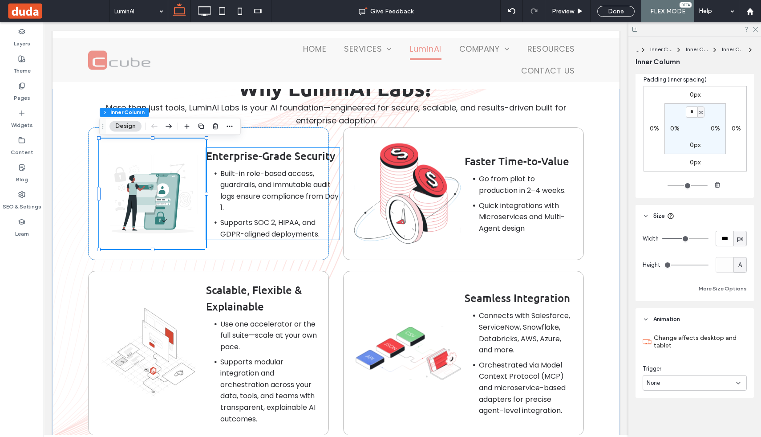
click at [257, 192] on span "Built-in role-based access, guardrails, and immutable audit logs ensure complia…" at bounding box center [279, 190] width 118 height 45
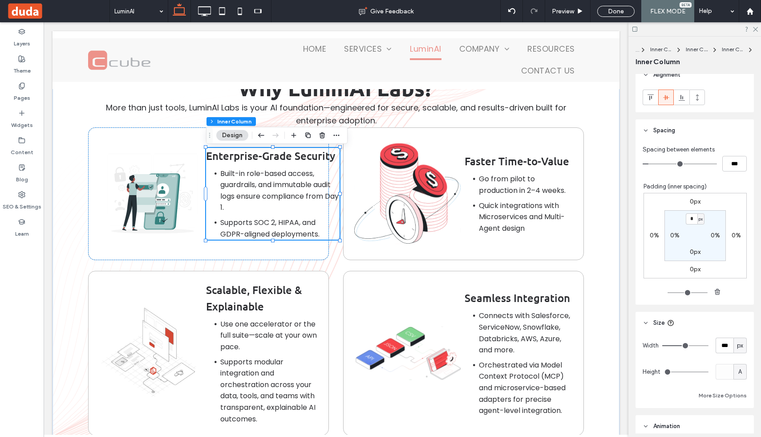
scroll to position [523, 0]
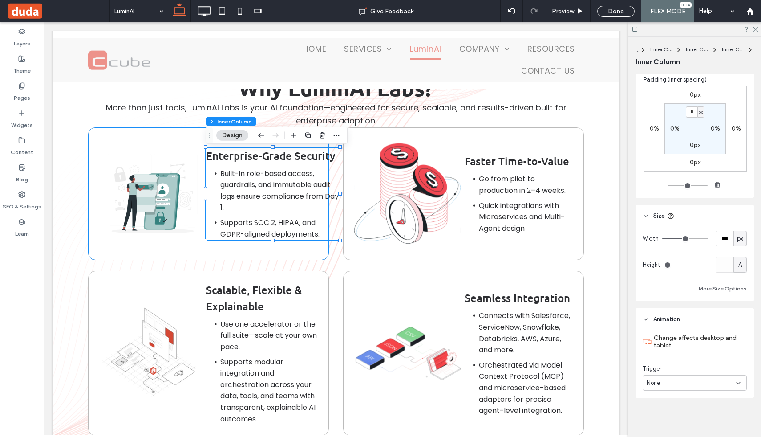
click at [187, 136] on div "Enterprise-Grade Security Built-in role-based access, guardrails, and immutable…" at bounding box center [208, 193] width 241 height 133
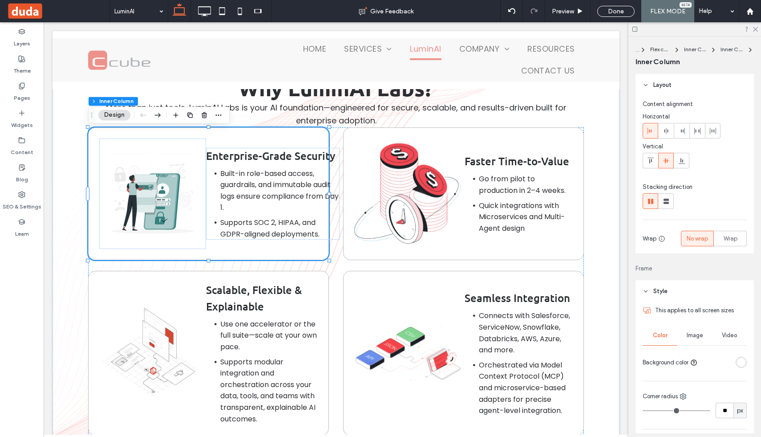
click at [187, 136] on div "Enterprise-Grade Security Built-in role-based access, guardrails, and immutable…" at bounding box center [208, 193] width 241 height 133
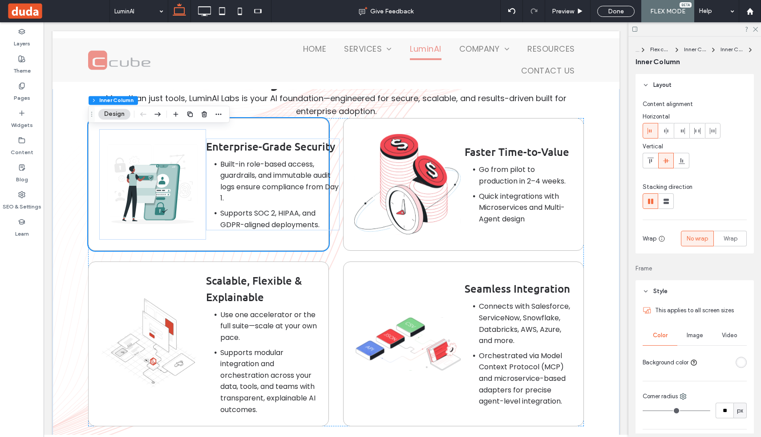
scroll to position [4729, 0]
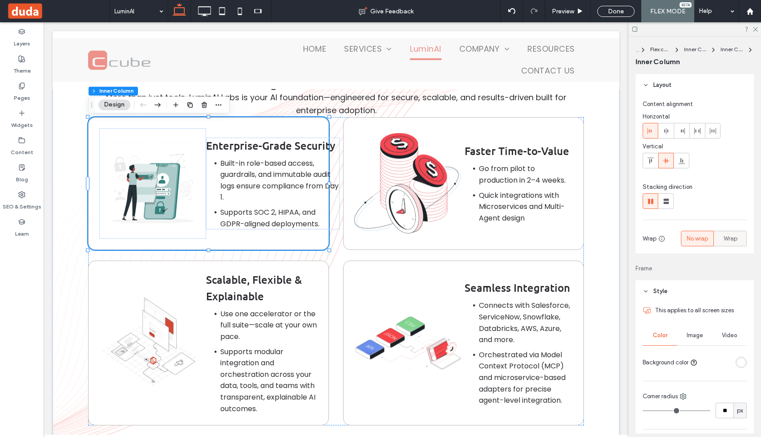
click at [730, 237] on span "Wrap" at bounding box center [731, 238] width 14 height 9
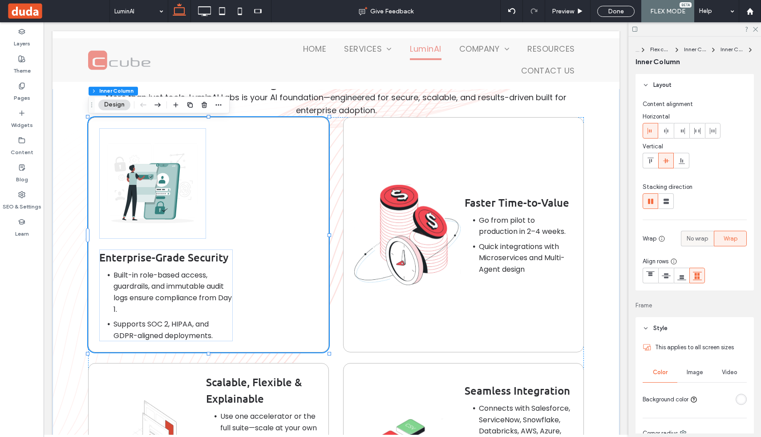
click at [700, 233] on div "No wrap" at bounding box center [697, 238] width 21 height 15
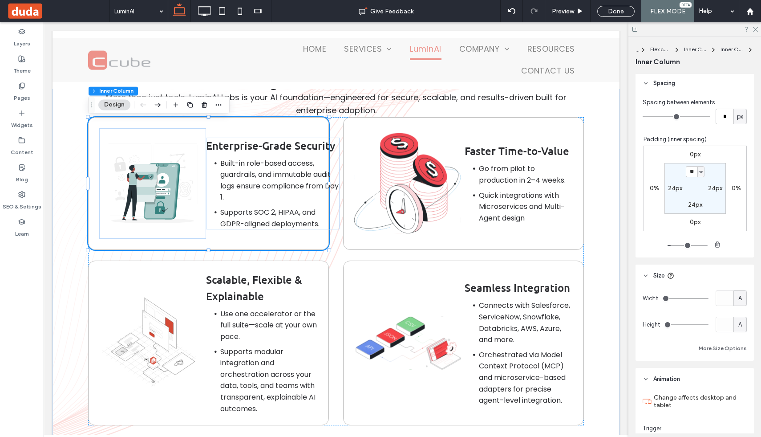
scroll to position [464, 0]
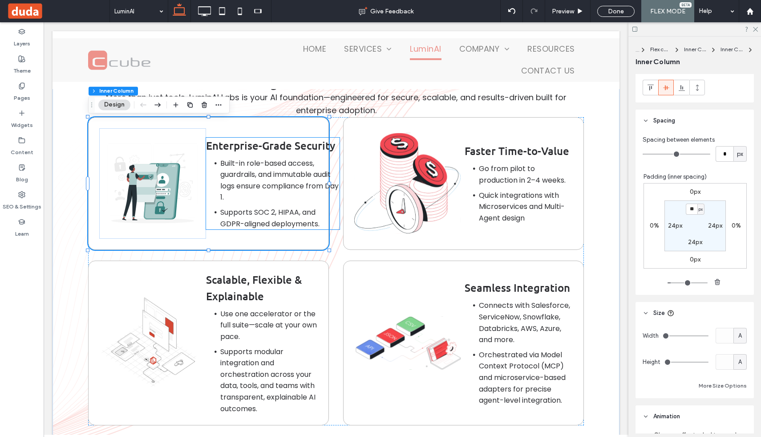
click at [261, 179] on span "Built-in role-based access, guardrails, and immutable audit logs ensure complia…" at bounding box center [279, 180] width 118 height 45
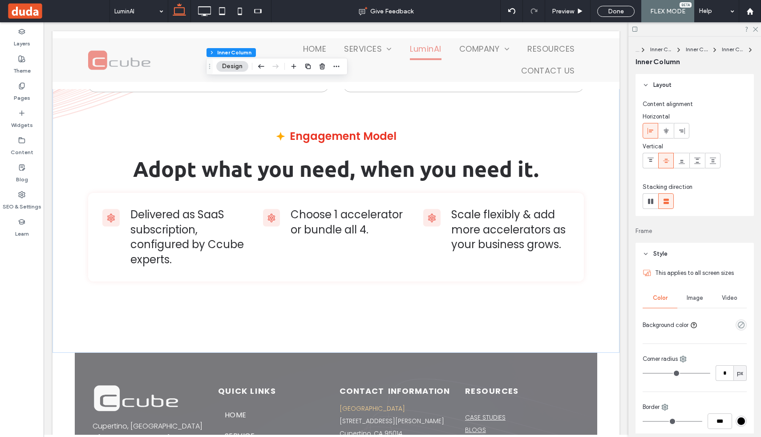
scroll to position [523, 0]
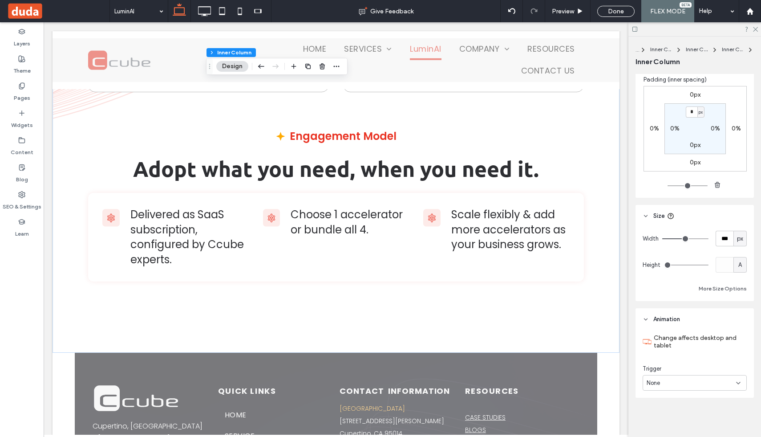
click at [723, 294] on div "Width *** px Height A More Size Options" at bounding box center [695, 264] width 118 height 74
click at [724, 288] on button "More Size Options" at bounding box center [723, 288] width 48 height 11
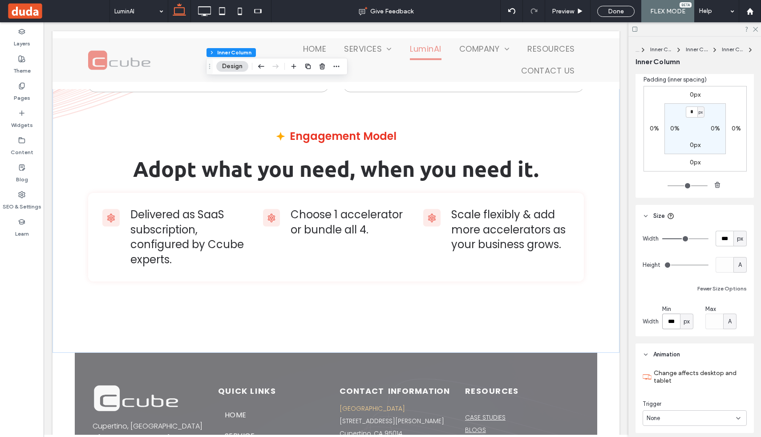
click at [669, 320] on input "***" at bounding box center [671, 321] width 18 height 16
type input "***"
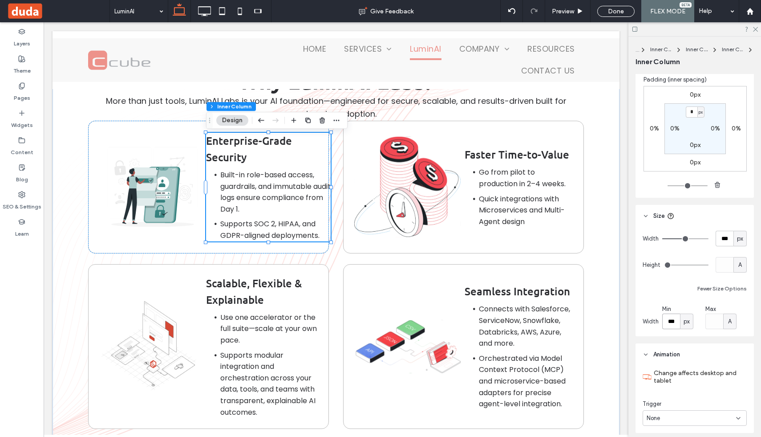
scroll to position [559, 0]
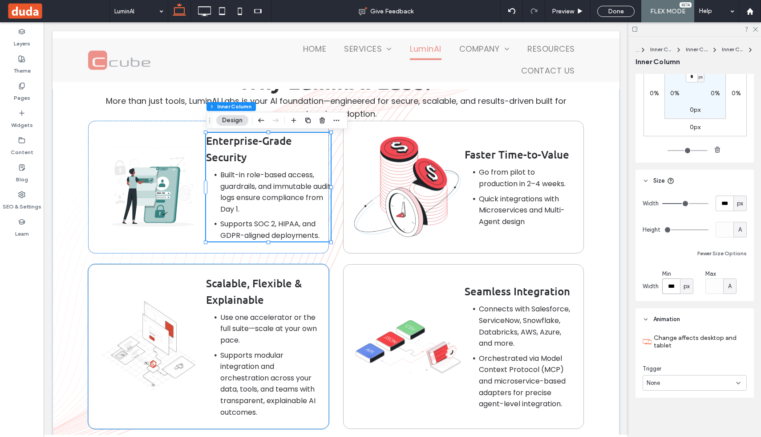
click at [285, 338] on li "Use one accelerator or the full suite—scale at your own pace." at bounding box center [268, 329] width 97 height 34
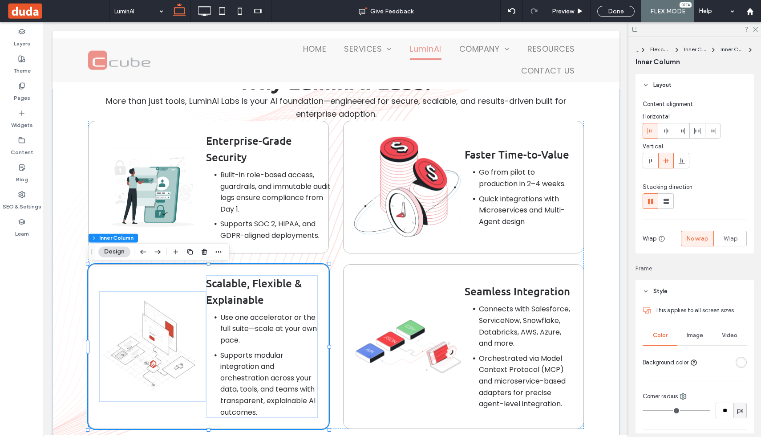
click at [285, 338] on li "Use one accelerator or the full suite—scale at your own pace." at bounding box center [268, 329] width 97 height 34
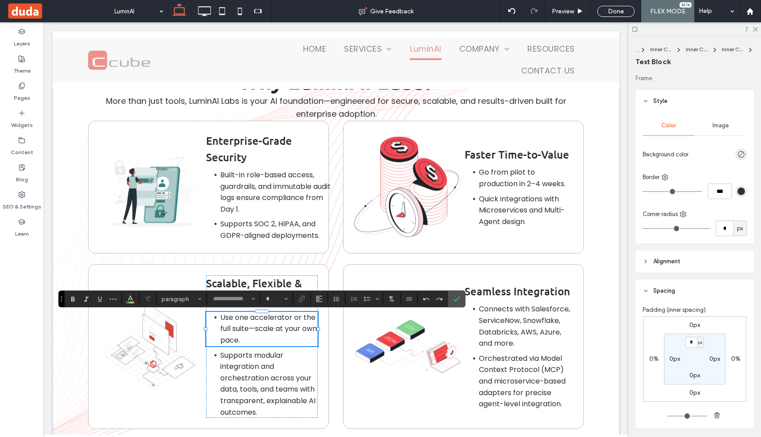
type input "*******"
type input "**"
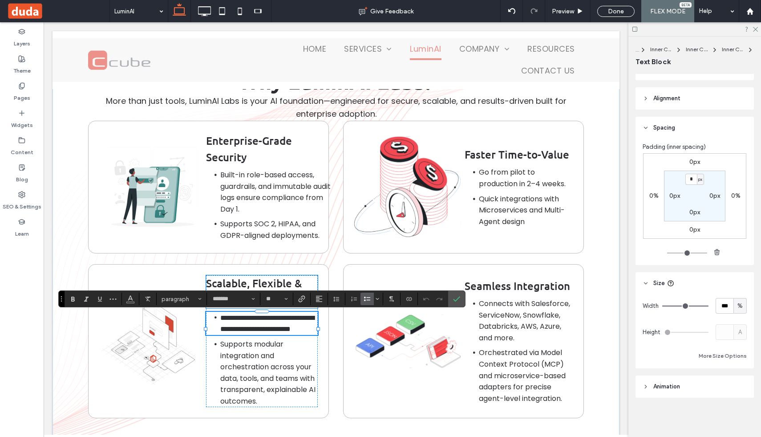
click at [316, 279] on p "Scalable, Flexible & Explainable" at bounding box center [262, 291] width 112 height 33
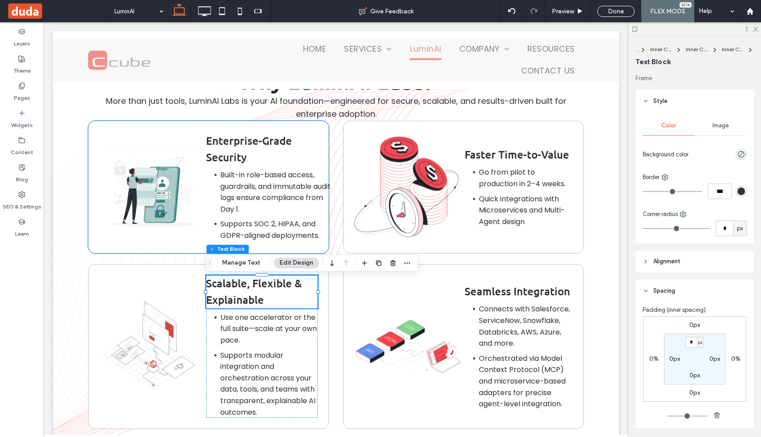
click at [296, 173] on span "Built-in role-based access, guardrails, and immutable audit logs ensure complia…" at bounding box center [275, 192] width 110 height 45
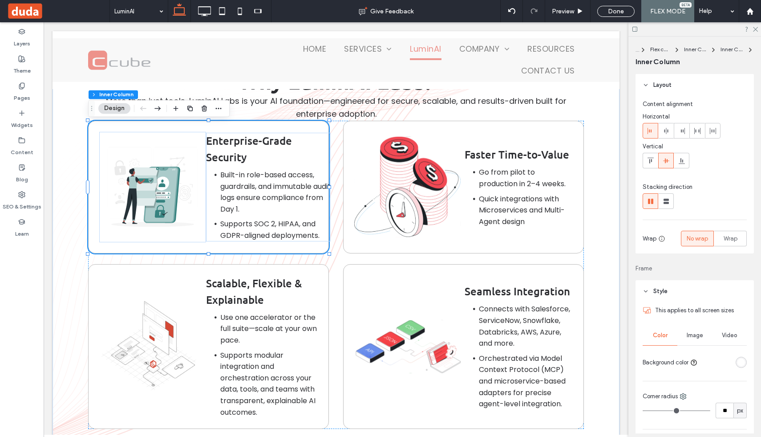
click at [296, 173] on span "Built-in role-based access, guardrails, and immutable audit logs ensure complia…" at bounding box center [275, 192] width 110 height 45
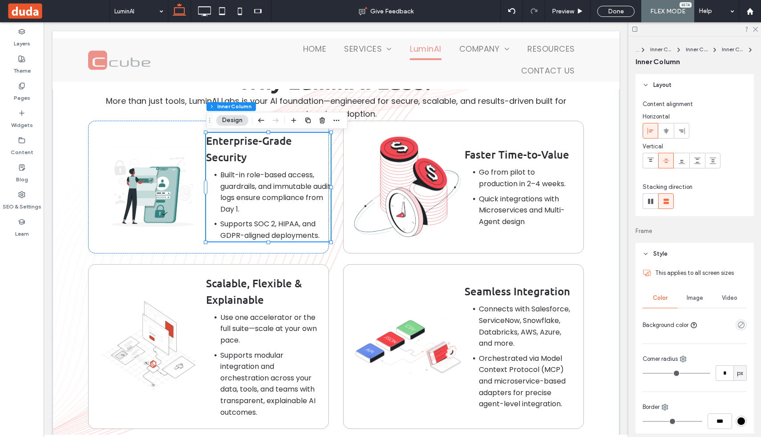
scroll to position [523, 0]
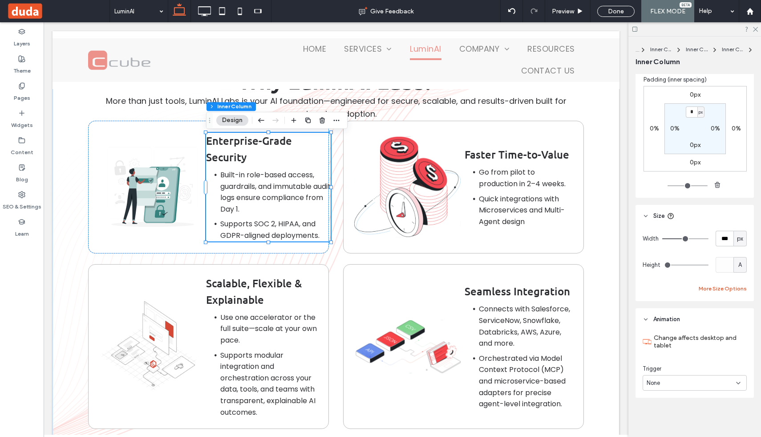
click at [728, 287] on button "More Size Options" at bounding box center [723, 288] width 48 height 11
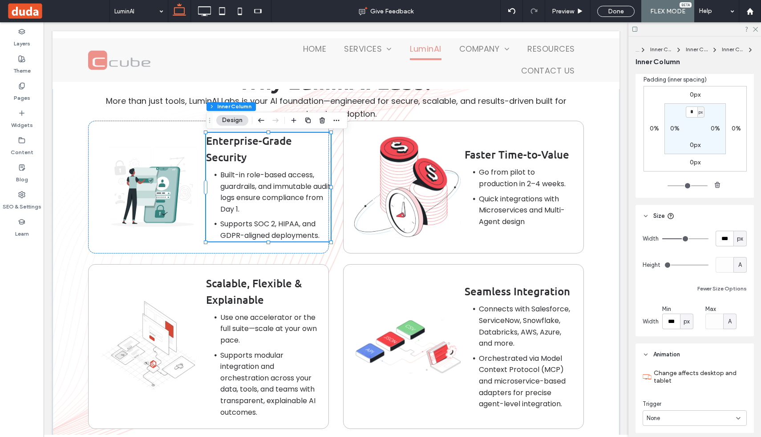
click at [685, 325] on span "px" at bounding box center [687, 321] width 6 height 9
click at [685, 355] on span "%" at bounding box center [686, 352] width 5 height 9
click at [673, 323] on input "**" at bounding box center [671, 321] width 18 height 16
type input "**"
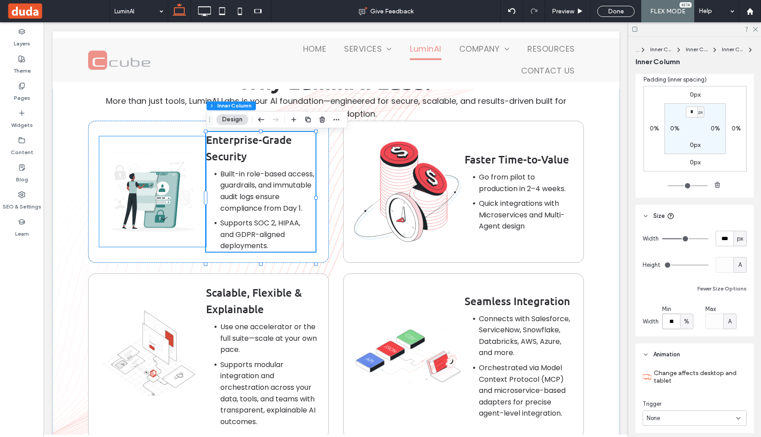
click at [174, 189] on img at bounding box center [152, 191] width 107 height 110
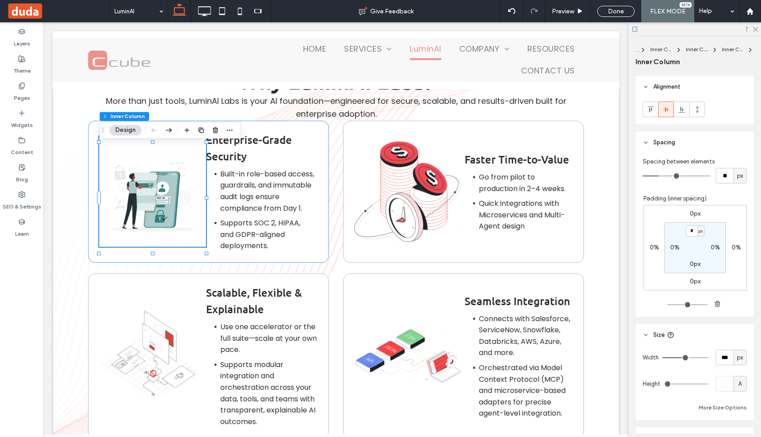
scroll to position [561, 0]
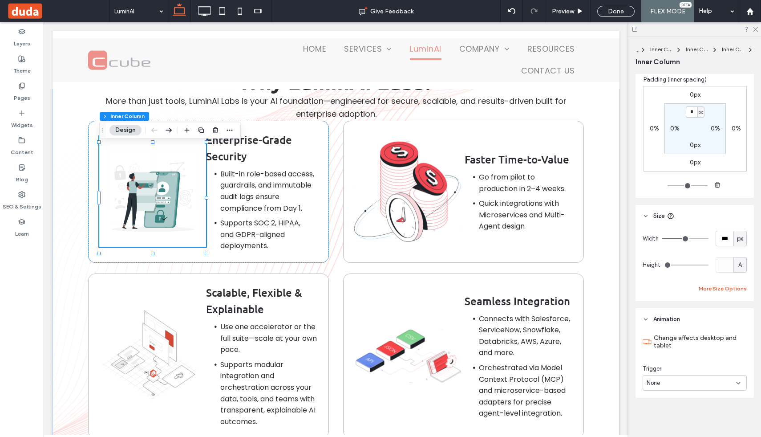
click at [714, 284] on button "More Size Options" at bounding box center [723, 288] width 48 height 11
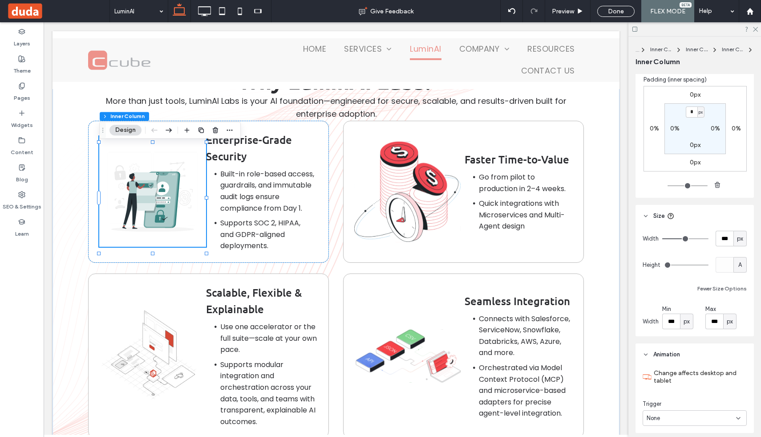
click at [684, 322] on span "px" at bounding box center [687, 321] width 6 height 9
click at [685, 350] on span "%" at bounding box center [686, 352] width 5 height 9
click at [668, 319] on input "****" at bounding box center [671, 321] width 18 height 16
type input "**"
click at [734, 319] on div "px" at bounding box center [729, 321] width 9 height 9
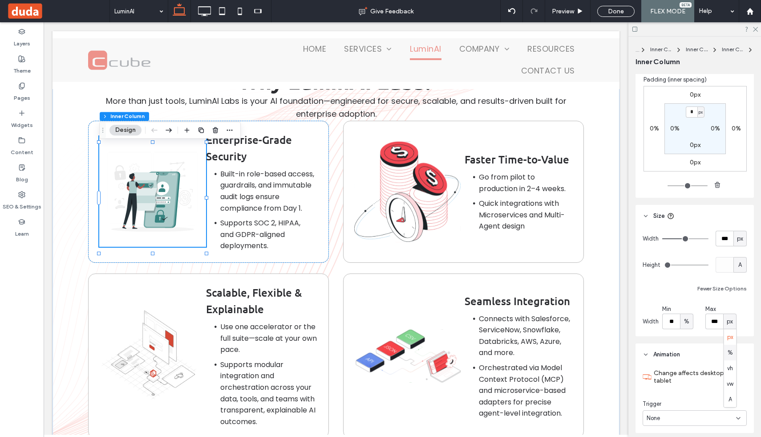
click at [730, 349] on span "%" at bounding box center [730, 352] width 5 height 9
type input "****"
click at [719, 321] on input "****" at bounding box center [714, 321] width 18 height 16
click at [674, 293] on div "Fewer Size Options" at bounding box center [695, 288] width 104 height 11
click at [258, 179] on span "Built-in role-based access, guardrails, and immutable audit logs ensure complia…" at bounding box center [267, 191] width 94 height 45
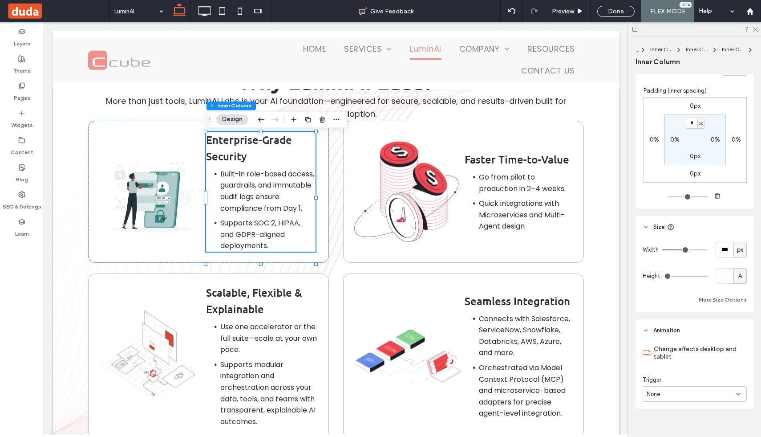
scroll to position [523, 0]
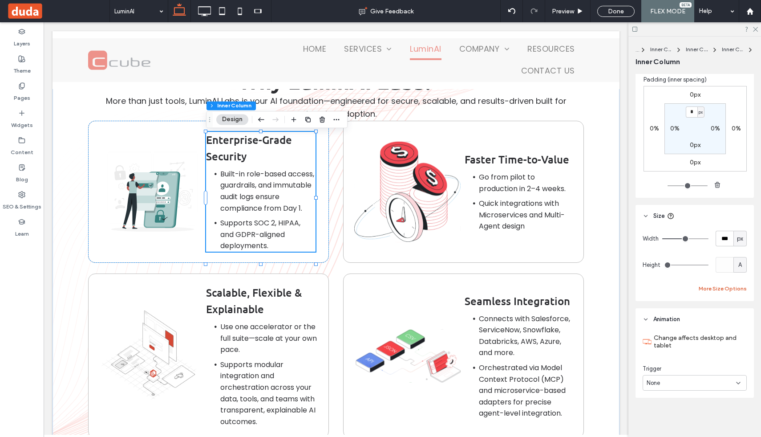
click at [719, 286] on button "More Size Options" at bounding box center [723, 288] width 48 height 11
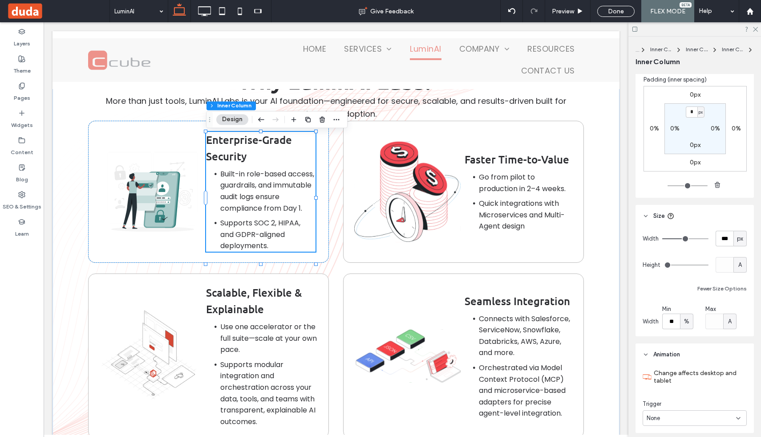
click at [729, 319] on span "A" at bounding box center [730, 321] width 4 height 9
click at [733, 344] on div "%" at bounding box center [730, 352] width 12 height 16
type input "**"
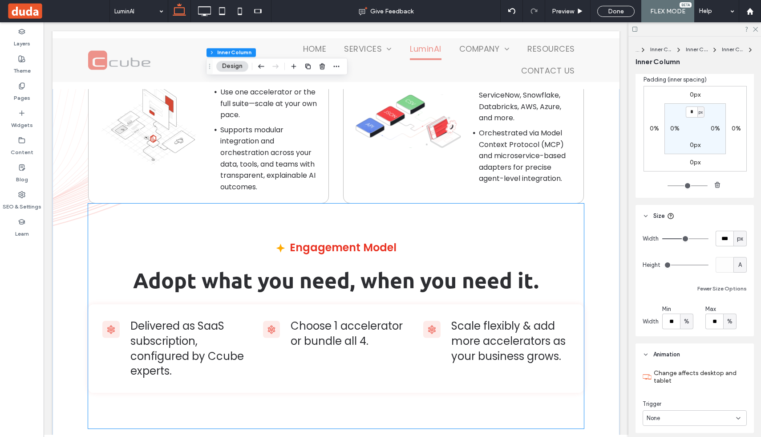
scroll to position [4956, 0]
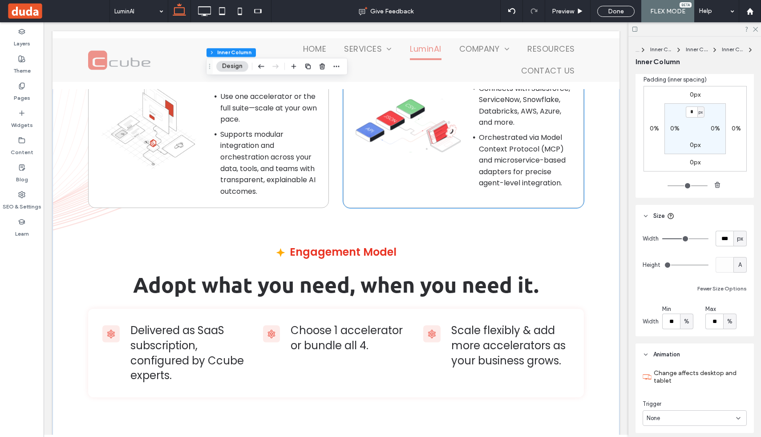
click at [337, 207] on div "Enterprise-Grade Security Built-in role-based access, guardrails, and immutable…" at bounding box center [336, 50] width 496 height 318
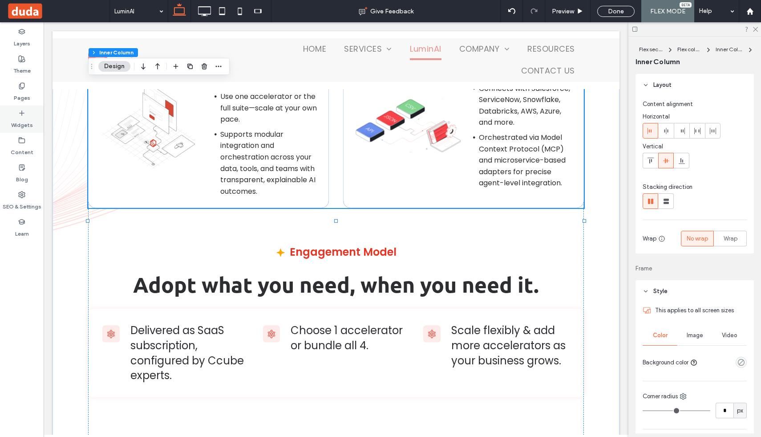
click at [23, 117] on label "Widgets" at bounding box center [22, 123] width 22 height 12
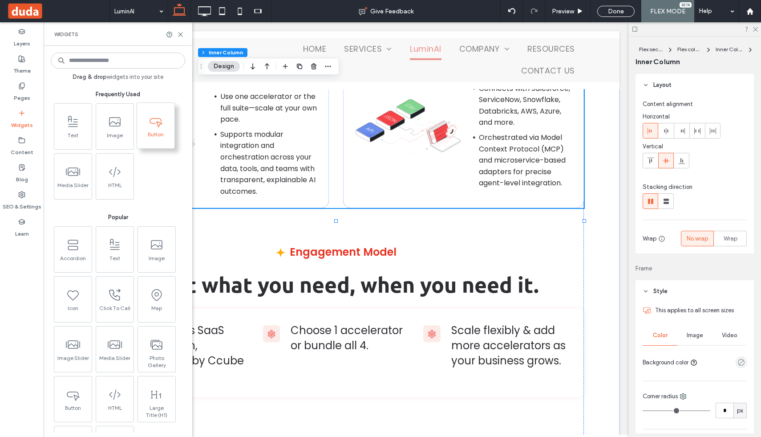
click at [151, 127] on icon at bounding box center [156, 121] width 14 height 14
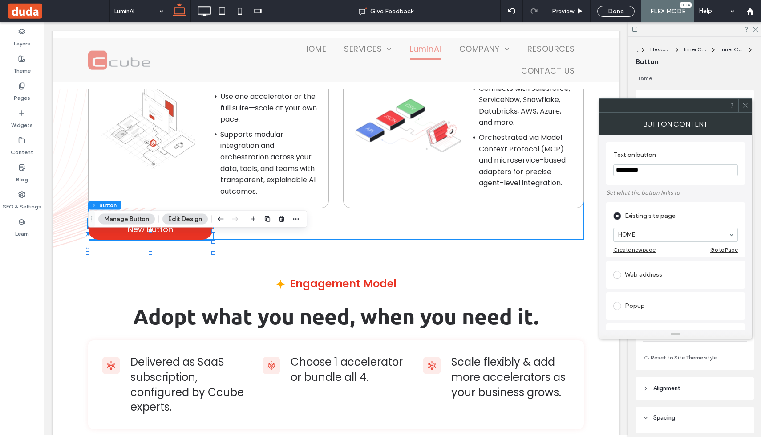
click at [535, 238] on div "Enterprise-Grade Security Built-in role-based access, guardrails, and immutable…" at bounding box center [336, 65] width 496 height 349
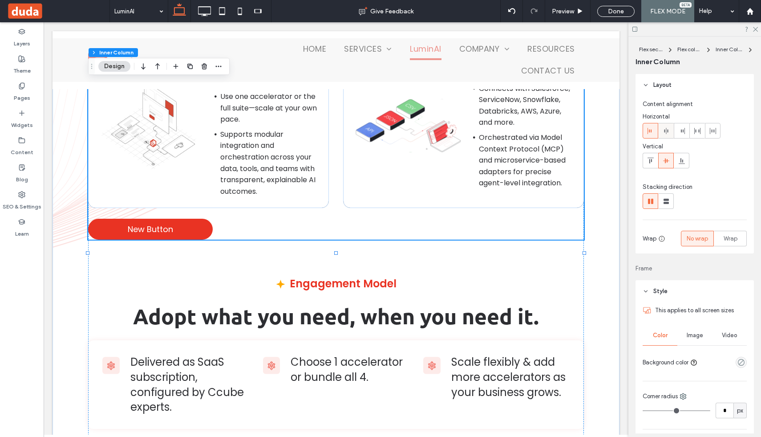
click at [668, 133] on icon at bounding box center [666, 130] width 7 height 7
click at [260, 233] on div "Enterprise-Grade Security Built-in role-based access, guardrails, and immutable…" at bounding box center [336, 65] width 496 height 349
click at [649, 129] on use at bounding box center [650, 131] width 4 height 6
click at [669, 126] on span at bounding box center [666, 130] width 7 height 15
click at [206, 239] on link "New Button" at bounding box center [150, 229] width 125 height 21
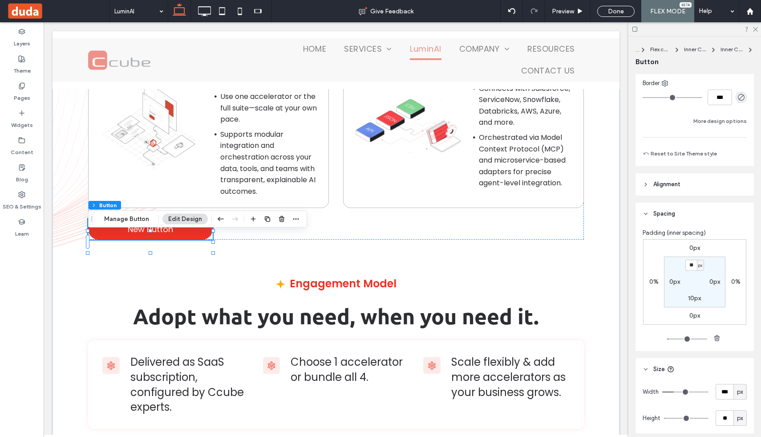
scroll to position [226, 0]
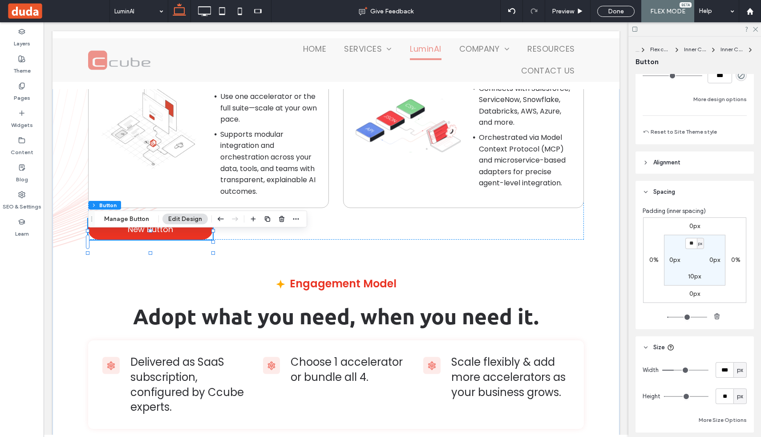
click at [657, 162] on span "Alignment" at bounding box center [666, 162] width 27 height 9
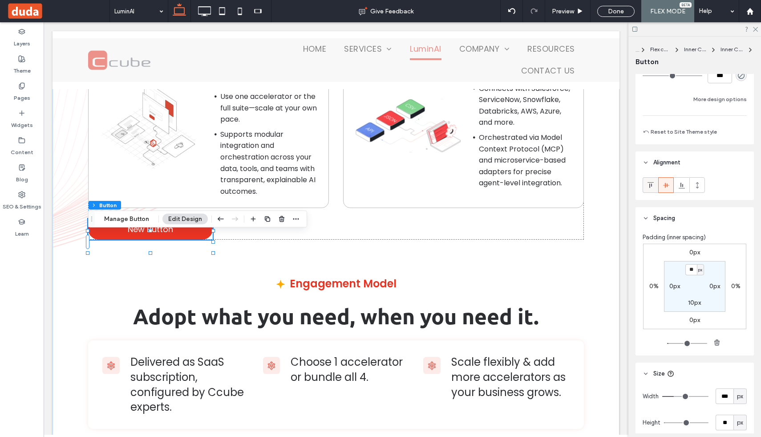
click at [649, 186] on icon at bounding box center [650, 185] width 7 height 7
click at [661, 187] on div at bounding box center [666, 185] width 15 height 15
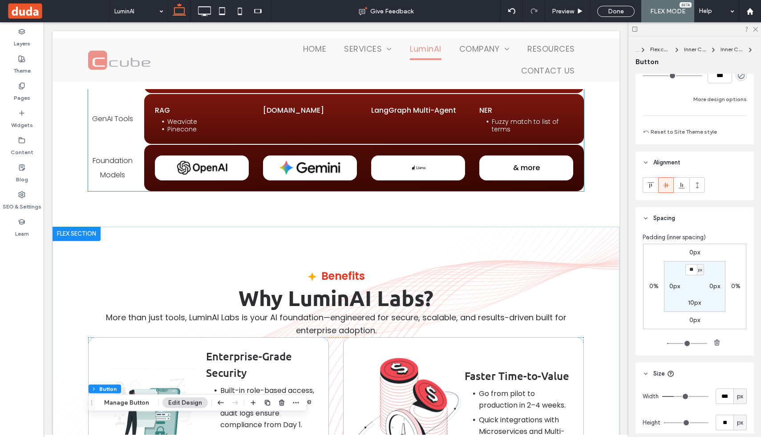
scroll to position [4508, 0]
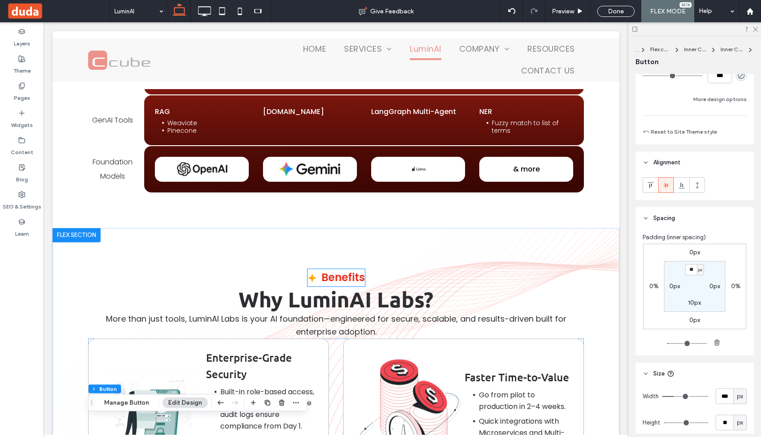
click at [346, 275] on div "Benefits" at bounding box center [343, 277] width 44 height 17
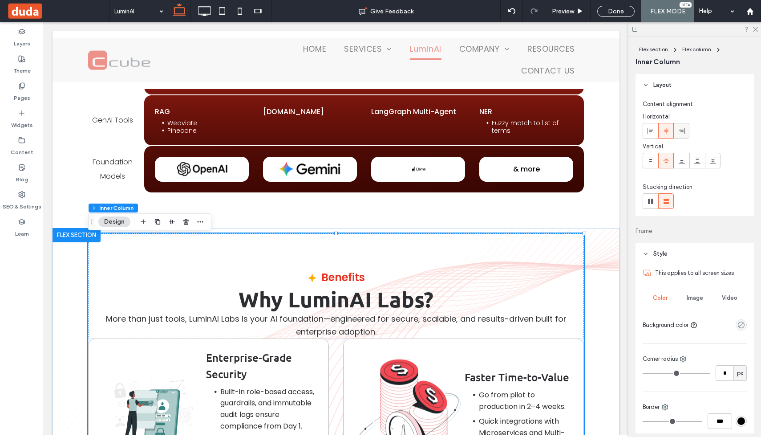
click at [679, 130] on icon at bounding box center [681, 130] width 7 height 7
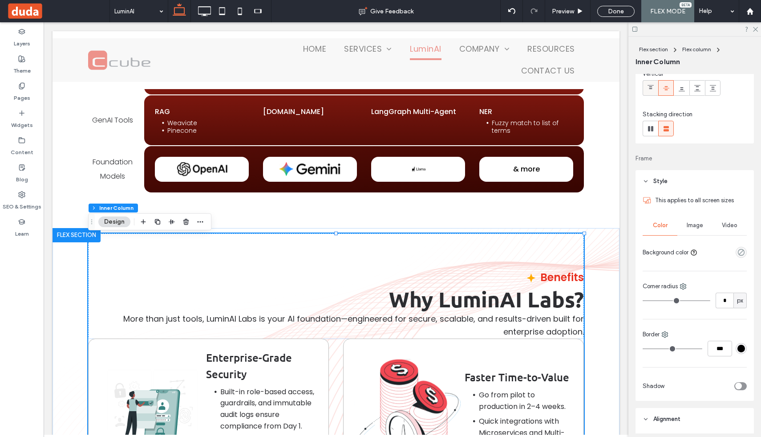
scroll to position [24, 0]
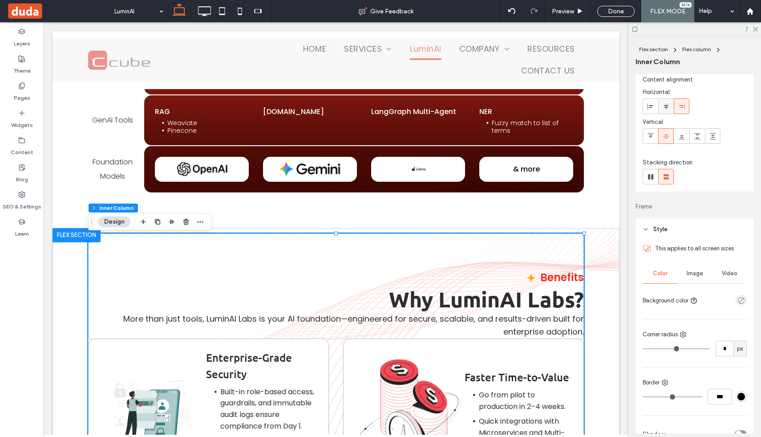
click at [664, 103] on icon at bounding box center [666, 106] width 7 height 7
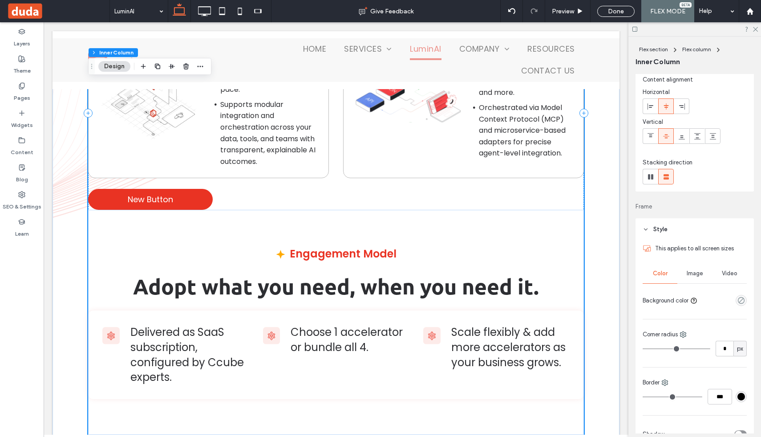
scroll to position [4991, 0]
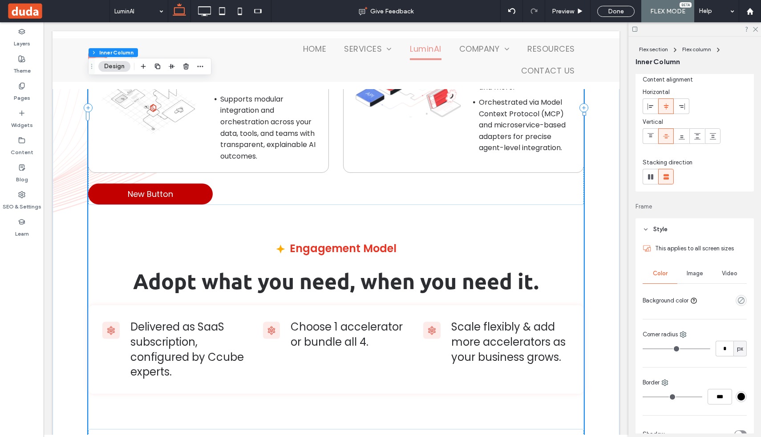
click at [210, 204] on link "New Button" at bounding box center [150, 193] width 125 height 21
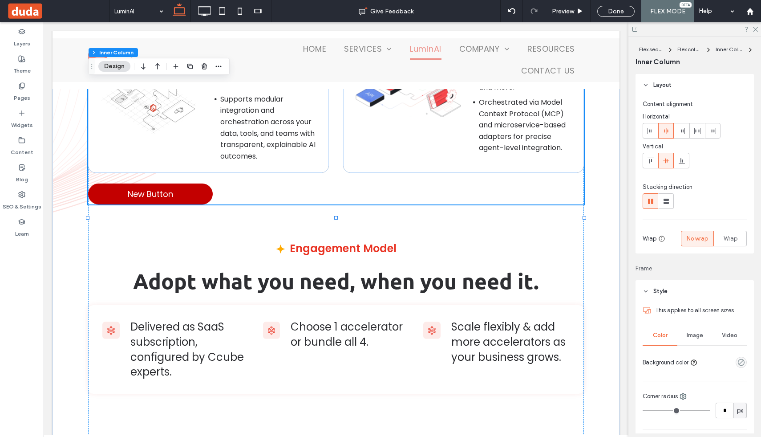
click at [209, 204] on link "New Button" at bounding box center [150, 193] width 125 height 21
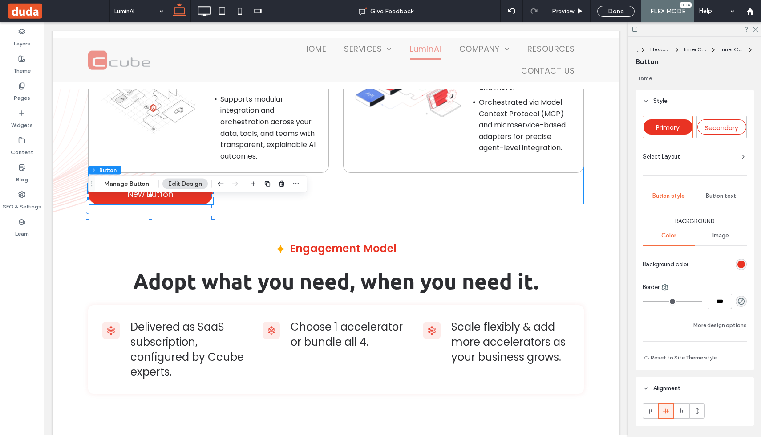
click at [337, 185] on div "Enterprise-Grade Security Built-in role-based access, guardrails, and immutable…" at bounding box center [336, 29] width 496 height 349
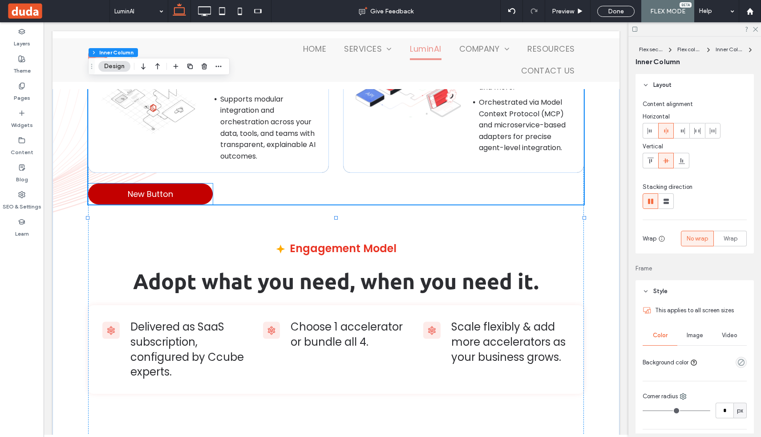
click at [177, 204] on link "New Button" at bounding box center [150, 193] width 125 height 21
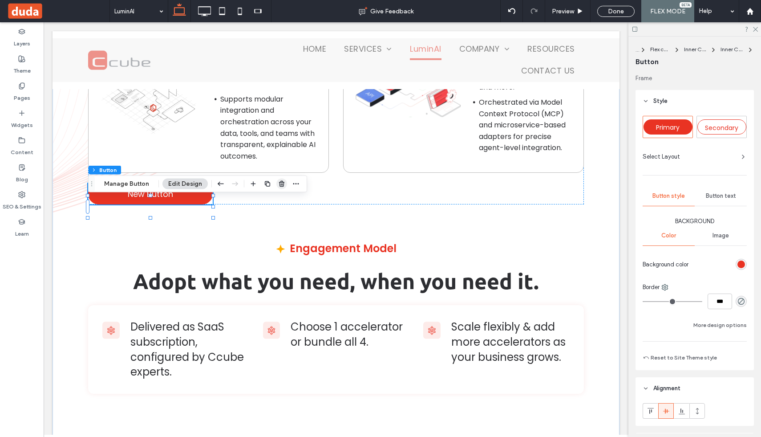
click at [280, 185] on use "button" at bounding box center [281, 184] width 5 height 6
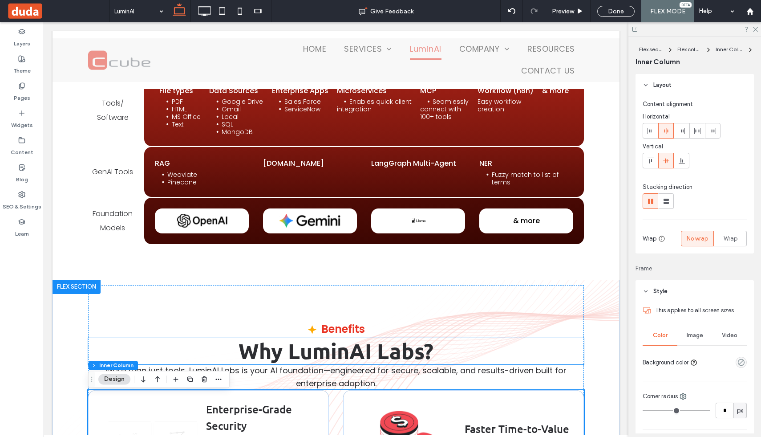
scroll to position [4453, 0]
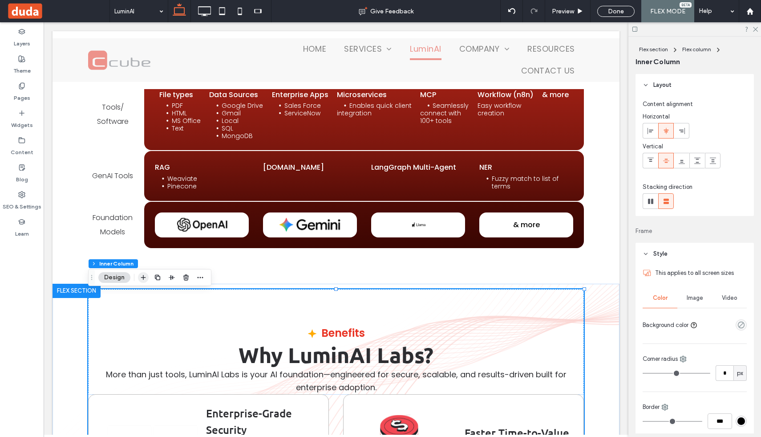
click at [141, 278] on icon "button" at bounding box center [143, 277] width 7 height 7
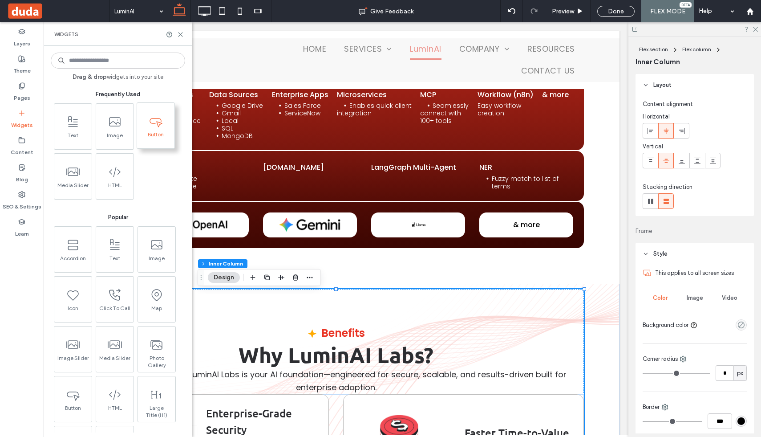
click at [146, 137] on span "Button" at bounding box center [155, 137] width 37 height 12
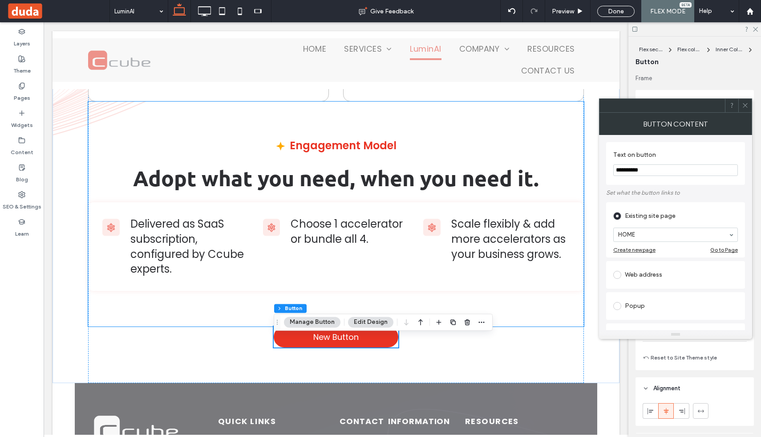
scroll to position [5061, 0]
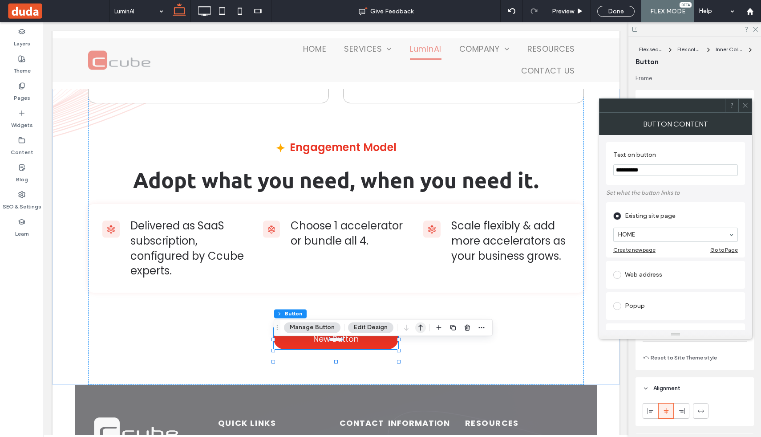
click at [417, 325] on icon "button" at bounding box center [420, 327] width 11 height 16
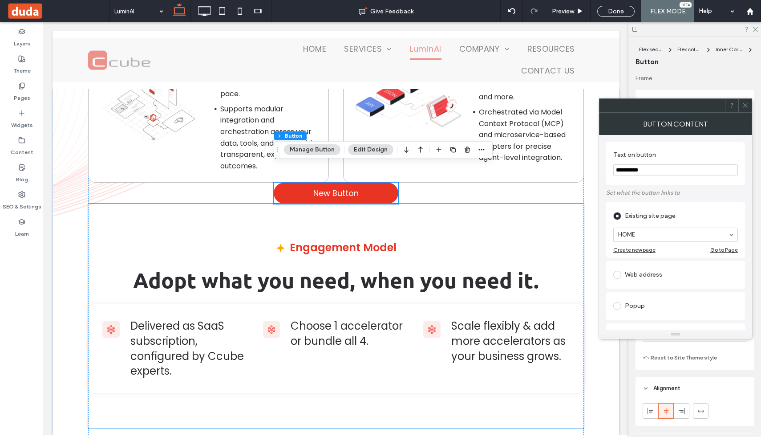
scroll to position [4948, 0]
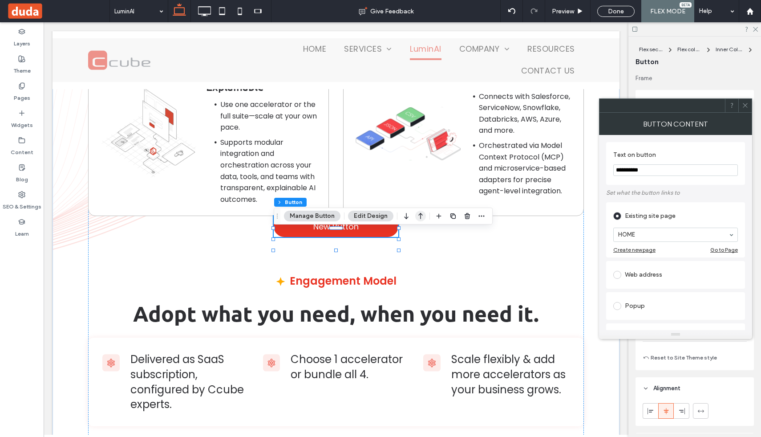
click at [418, 213] on icon "button" at bounding box center [420, 216] width 11 height 16
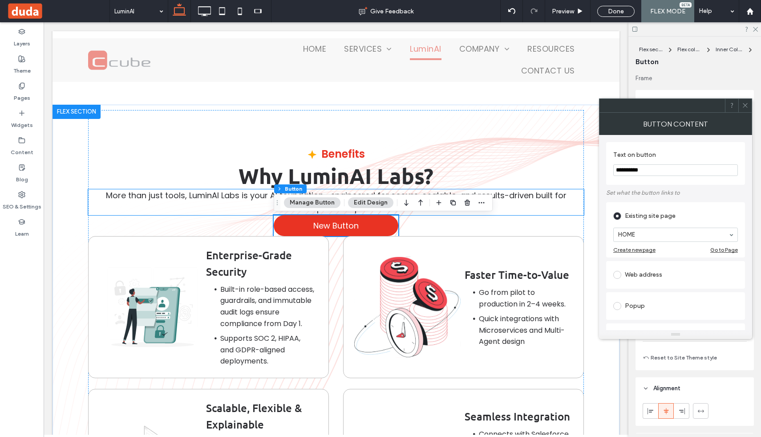
scroll to position [4631, 0]
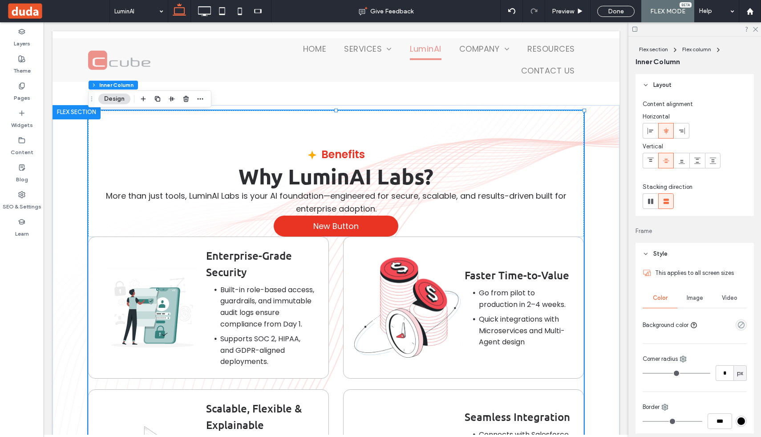
click at [372, 229] on link "New Button" at bounding box center [336, 225] width 125 height 21
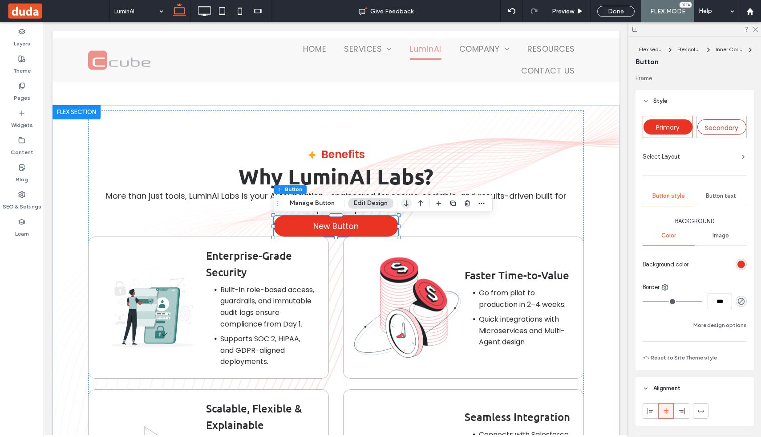
click at [409, 202] on icon "button" at bounding box center [406, 203] width 11 height 16
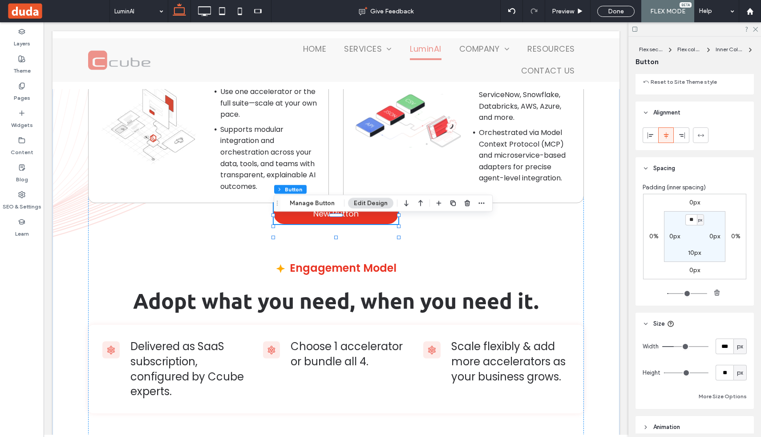
scroll to position [316, 0]
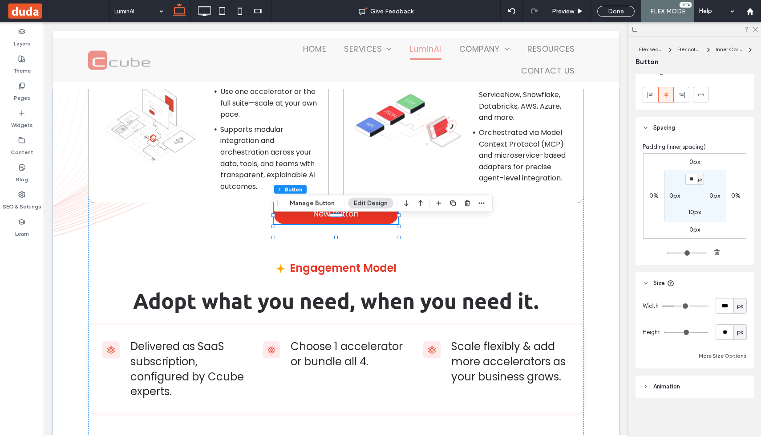
click at [695, 161] on label "0px" at bounding box center [694, 162] width 11 height 8
type input "*"
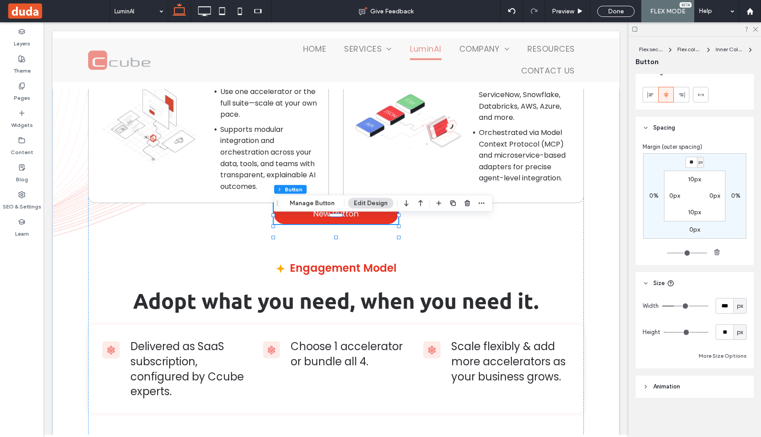
type input "**"
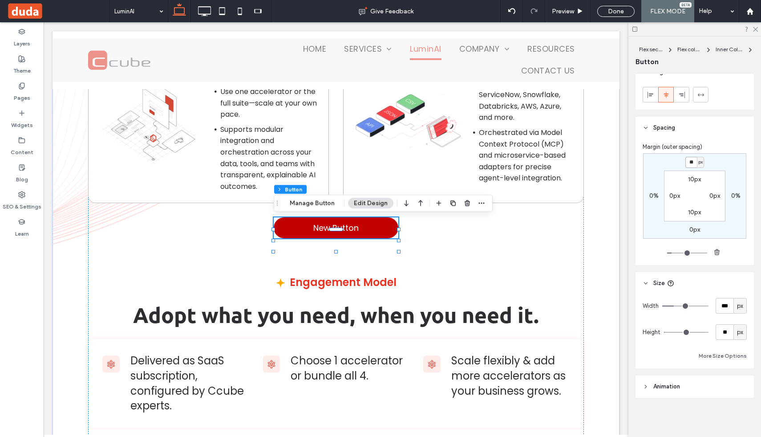
click at [334, 234] on span "New Button" at bounding box center [335, 228] width 45 height 12
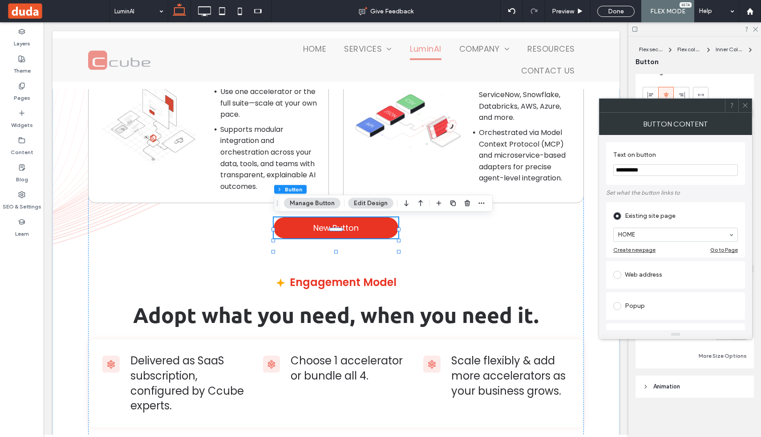
click at [625, 181] on div "**********" at bounding box center [675, 163] width 139 height 43
click at [627, 170] on input "**********" at bounding box center [675, 170] width 125 height 12
paste input "********"
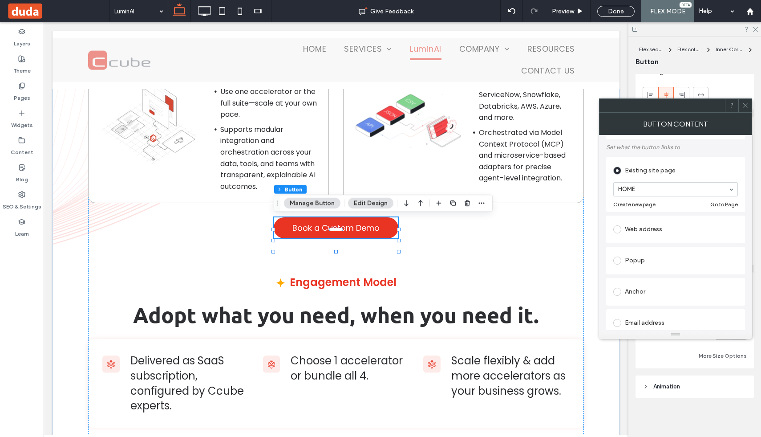
scroll to position [115, 0]
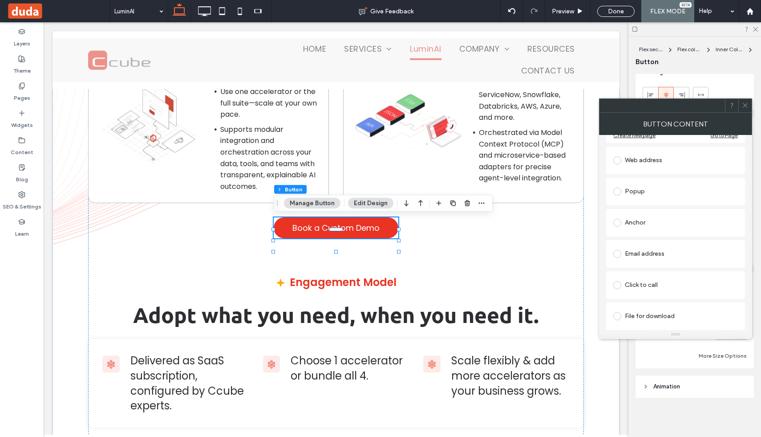
type input "**********"
click at [748, 105] on icon at bounding box center [745, 105] width 7 height 7
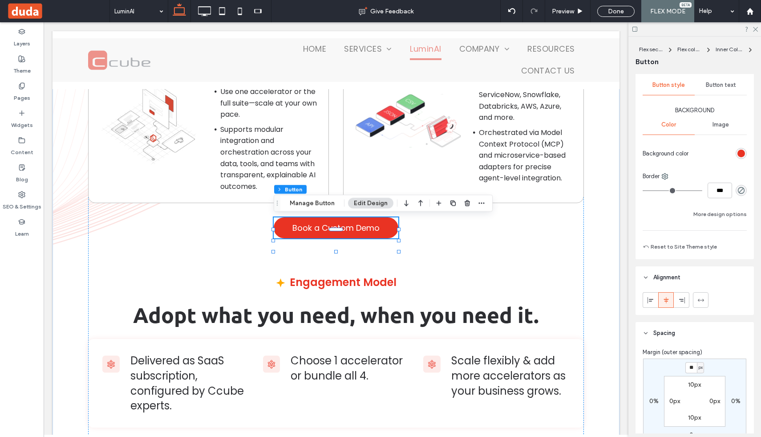
scroll to position [0, 0]
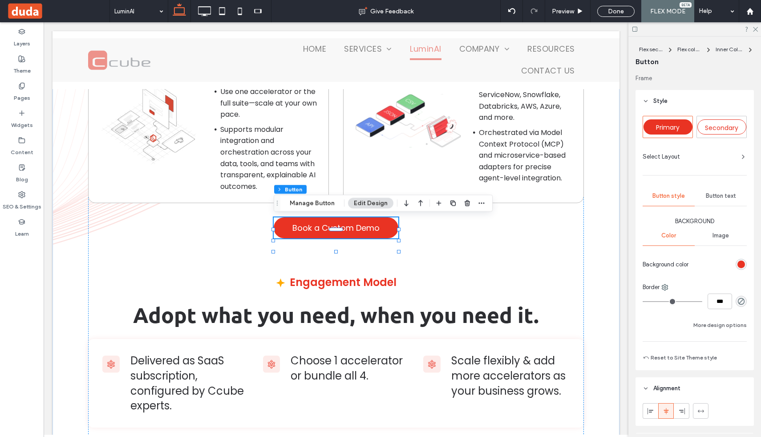
click at [718, 193] on span "Button text" at bounding box center [721, 195] width 30 height 7
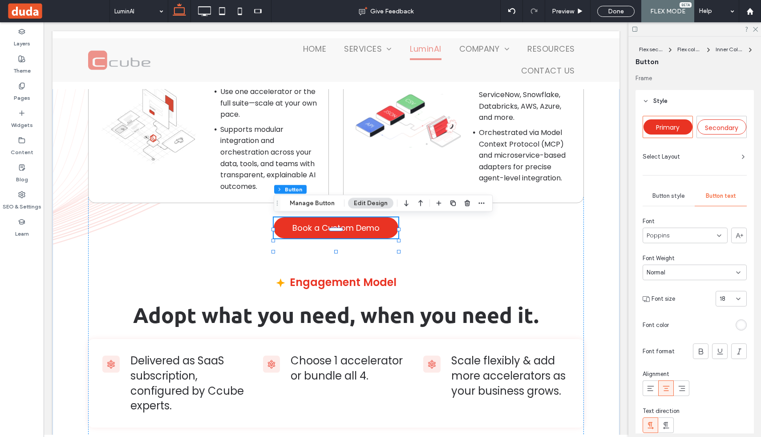
click at [705, 272] on div "Normal" at bounding box center [691, 272] width 89 height 9
click at [675, 364] on div "Semibold" at bounding box center [694, 366] width 103 height 16
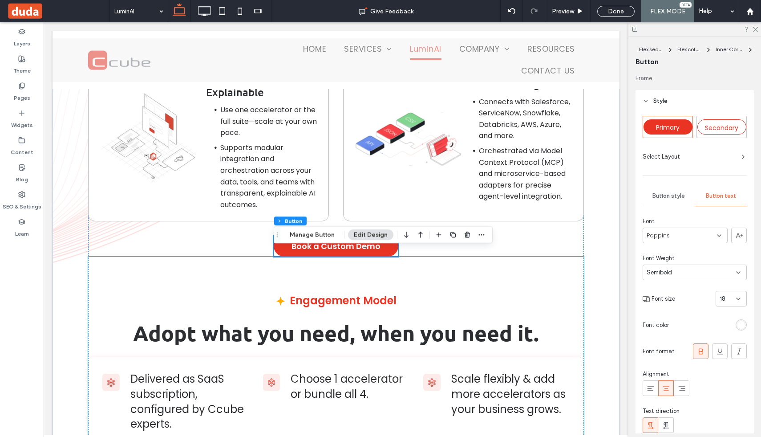
scroll to position [4940, 0]
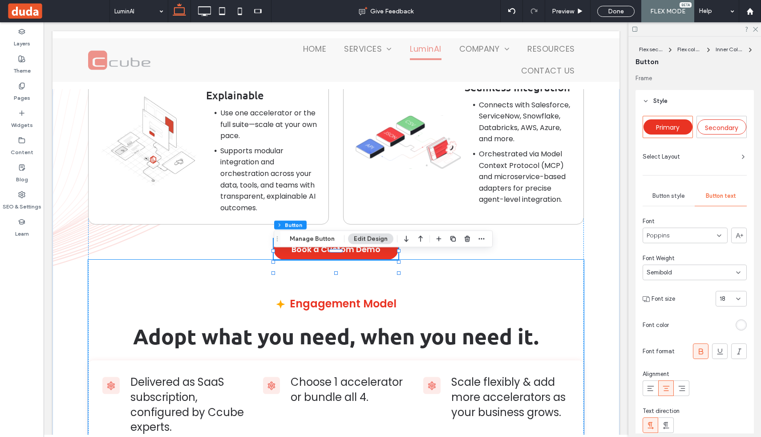
click at [398, 304] on div "Engagement Model Adopt what you need, when you need it. Delivered as SaaS subsc…" at bounding box center [336, 371] width 496 height 224
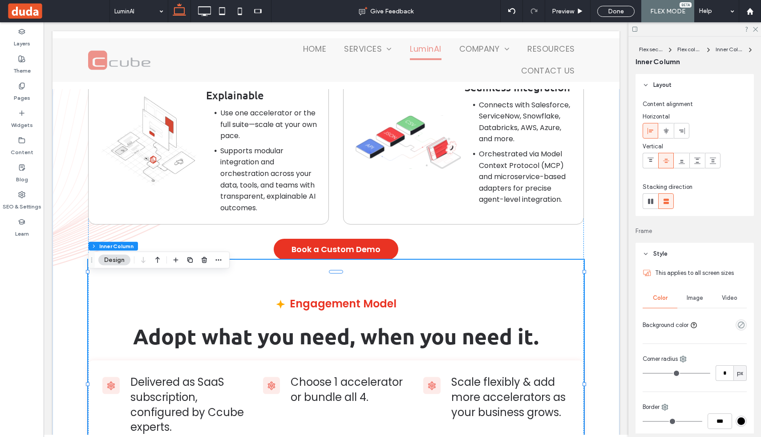
click at [330, 293] on div "Engagement Model Adopt what you need, when you need it. Delivered as SaaS subsc…" at bounding box center [336, 371] width 496 height 224
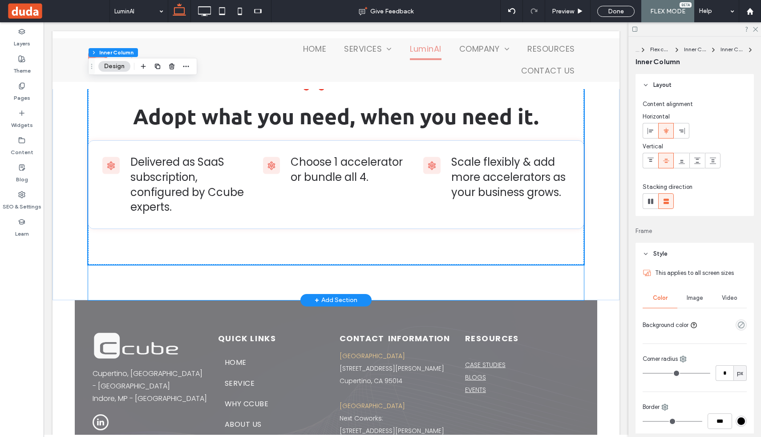
scroll to position [5158, 0]
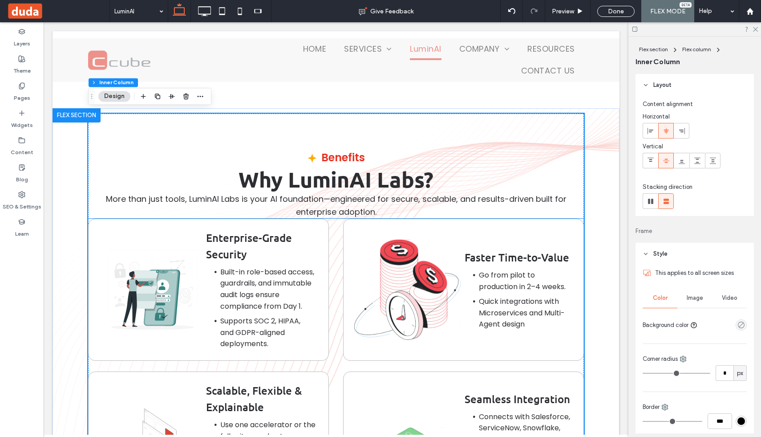
scroll to position [4602, 0]
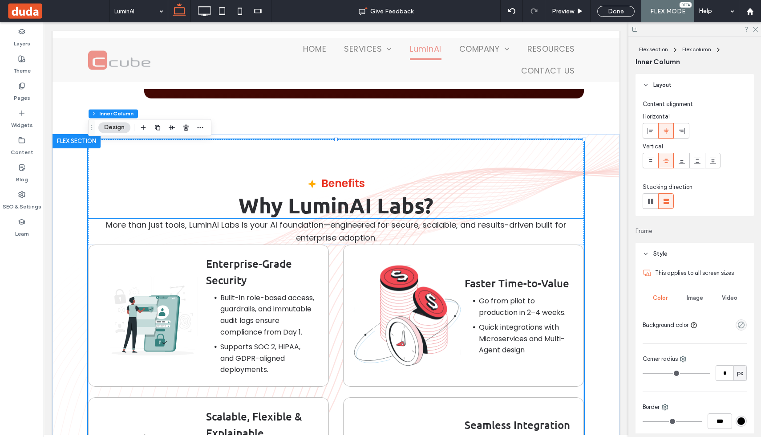
click at [385, 239] on p "More than just tools, LuminAI Labs is your AI foundation—engineered for secure,…" at bounding box center [336, 232] width 496 height 26
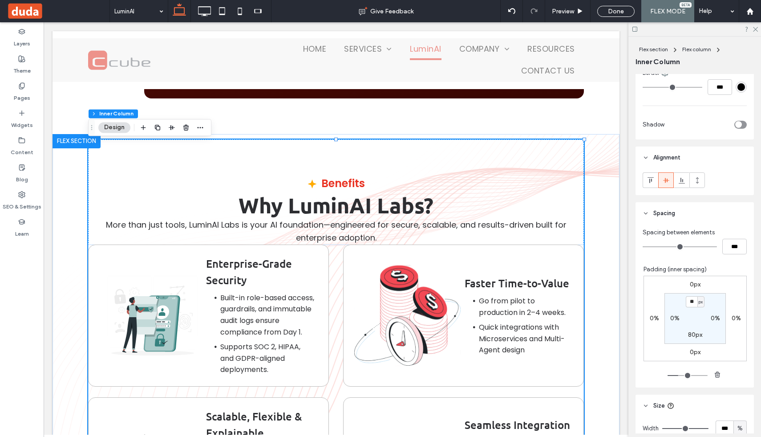
scroll to position [330, 0]
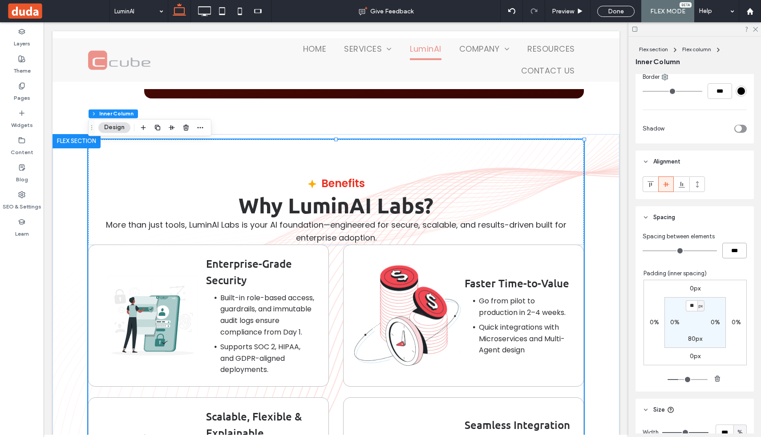
click at [731, 246] on input "***" at bounding box center [734, 251] width 24 height 16
type input "**"
type input "****"
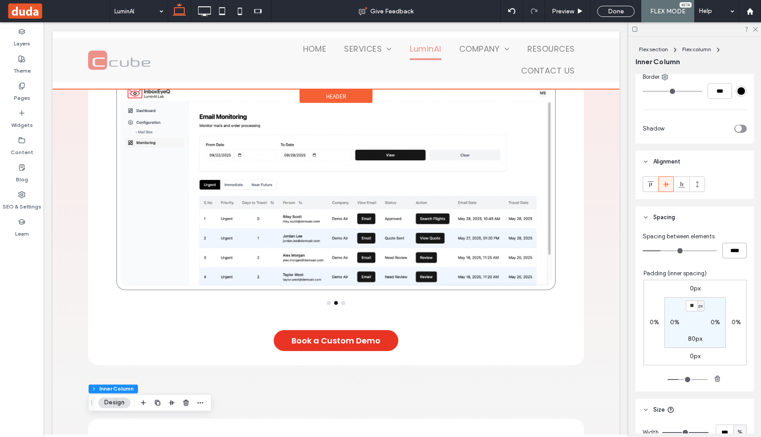
scroll to position [2835, 0]
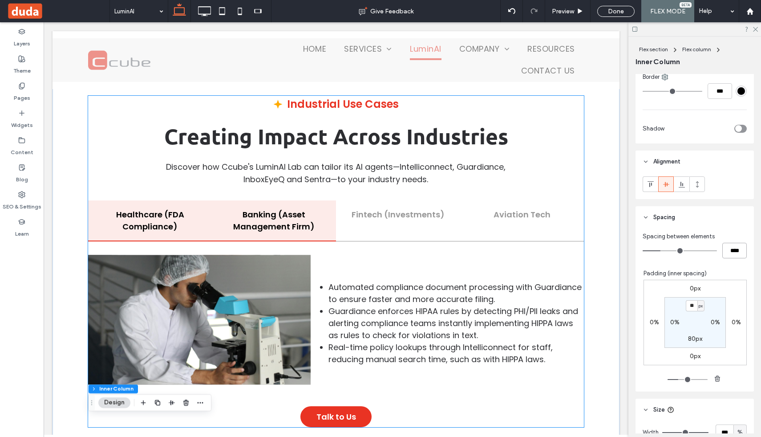
click at [292, 219] on h5 "Banking (Asset Management Firm)" at bounding box center [274, 220] width 108 height 24
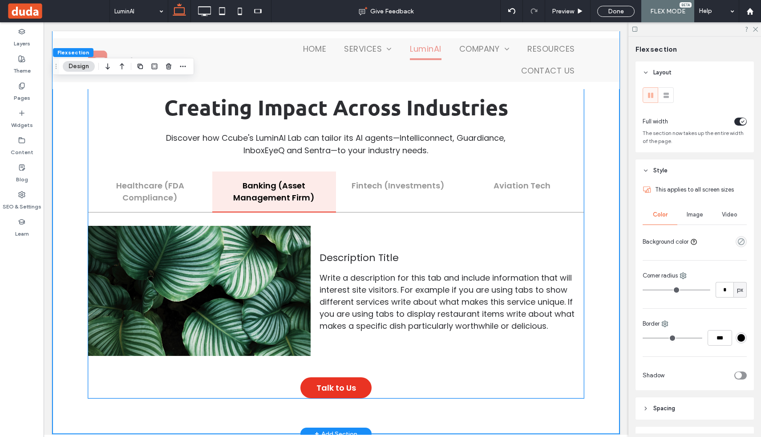
scroll to position [3872, 0]
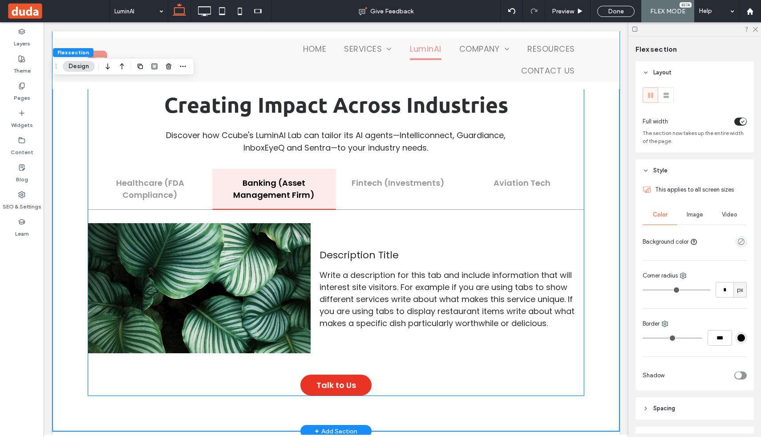
click at [243, 255] on div at bounding box center [199, 288] width 223 height 130
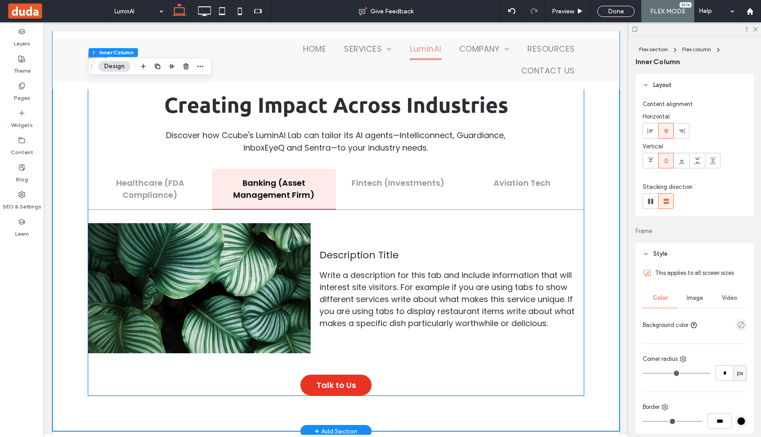
click at [243, 255] on div at bounding box center [199, 288] width 223 height 130
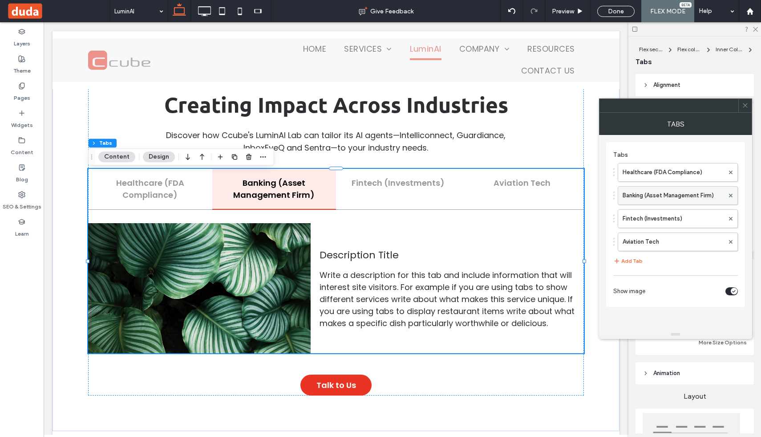
click at [665, 193] on label "Banking (Asset Management Firm)" at bounding box center [673, 195] width 101 height 18
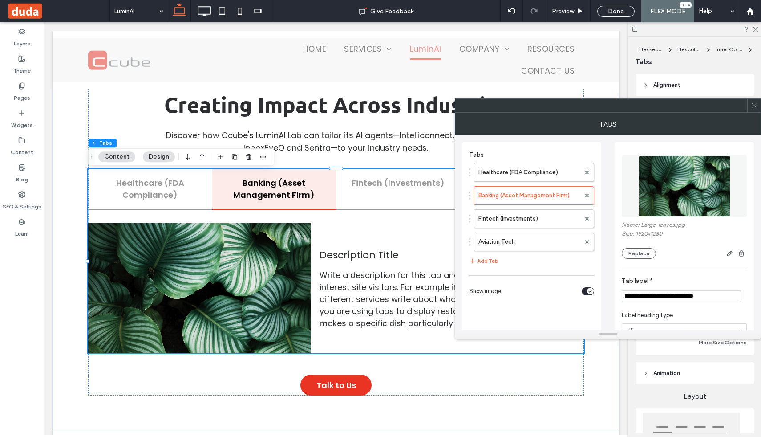
click at [671, 186] on img at bounding box center [685, 185] width 92 height 61
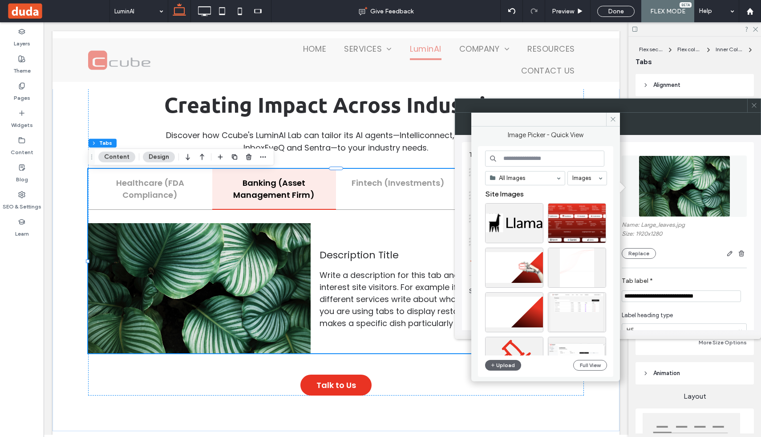
scroll to position [3872, 0]
click at [492, 364] on icon "button" at bounding box center [492, 364] width 5 height 7
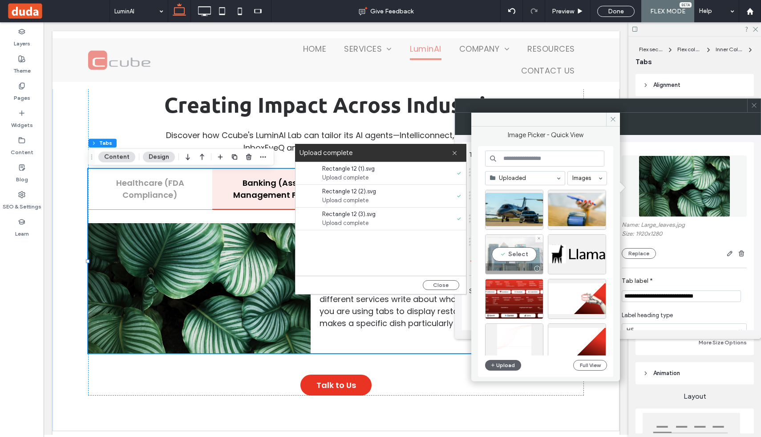
click at [521, 253] on div "Select" at bounding box center [514, 254] width 58 height 40
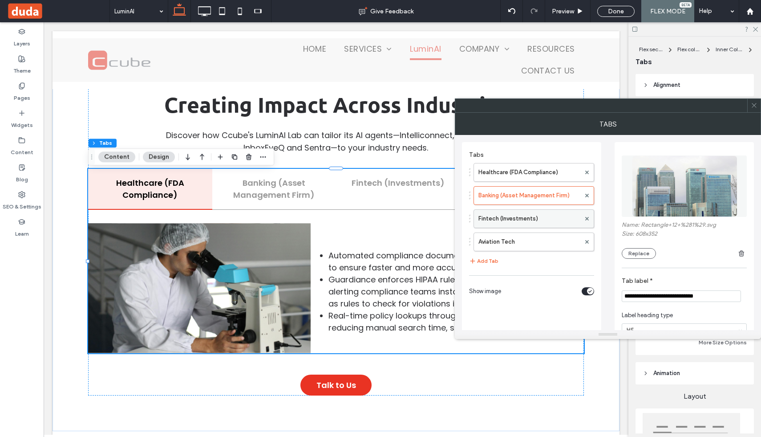
click at [517, 225] on label "Fintech (Investments)" at bounding box center [529, 219] width 102 height 18
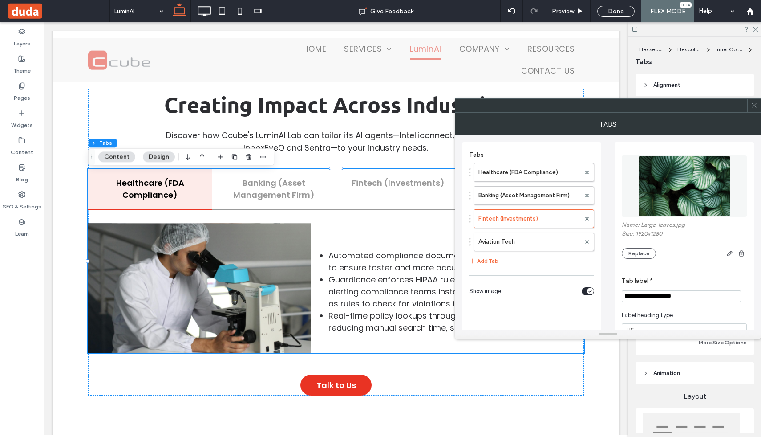
click at [661, 184] on img at bounding box center [685, 185] width 92 height 61
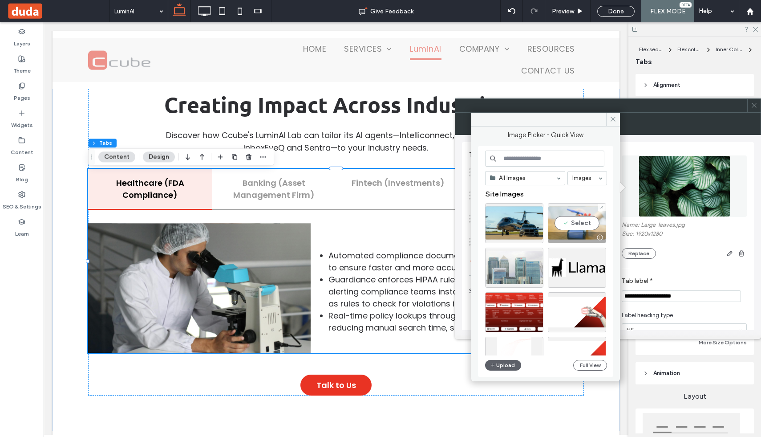
click at [569, 221] on div "Select" at bounding box center [577, 223] width 58 height 40
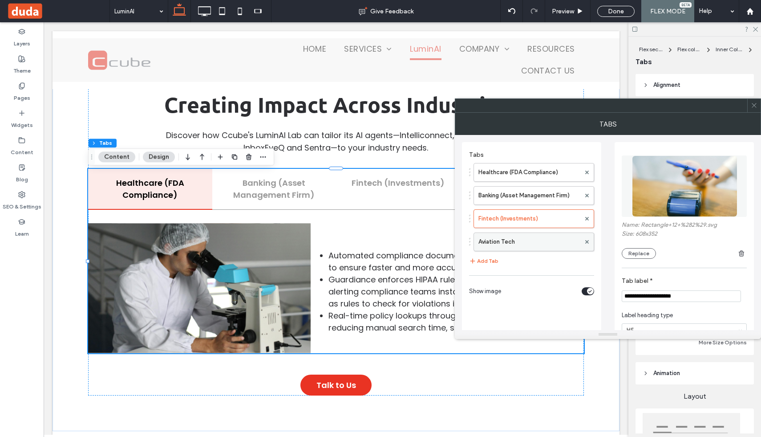
click at [526, 237] on label "Aviation Tech" at bounding box center [529, 242] width 102 height 18
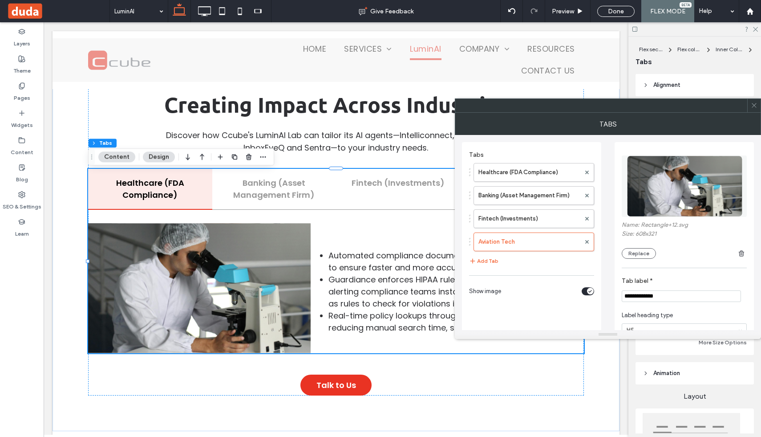
click at [652, 195] on img at bounding box center [685, 185] width 126 height 61
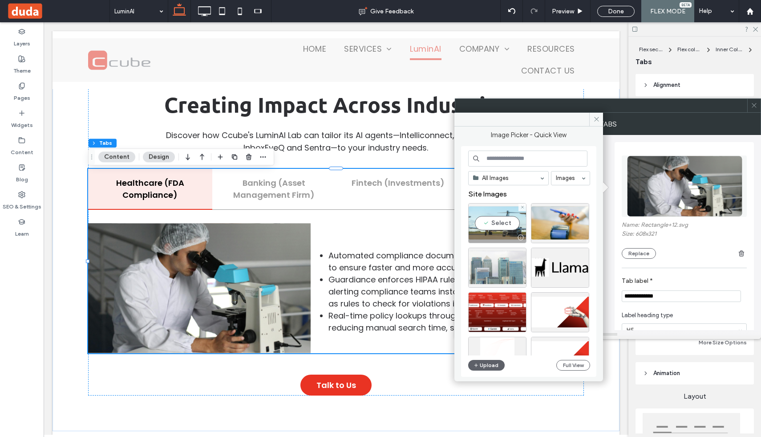
click at [491, 227] on div "Select" at bounding box center [497, 223] width 58 height 40
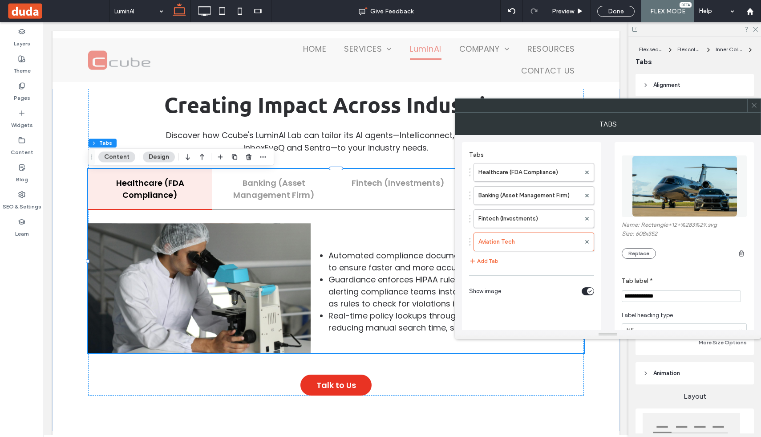
click at [754, 107] on icon at bounding box center [754, 105] width 7 height 7
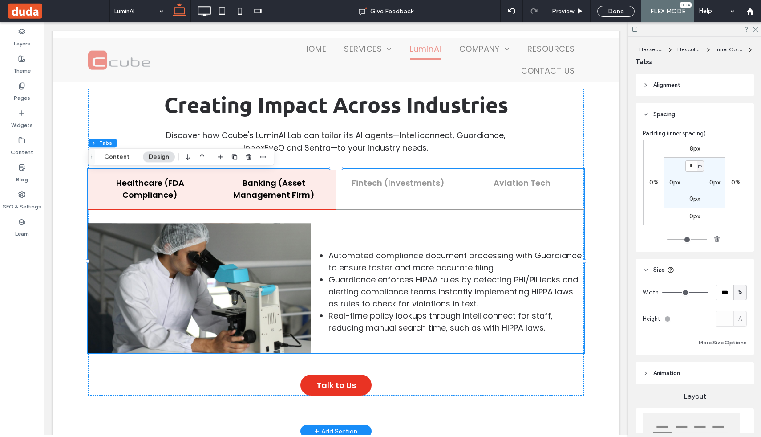
click at [312, 201] on h5 "Banking (Asset Management Firm)" at bounding box center [274, 189] width 108 height 24
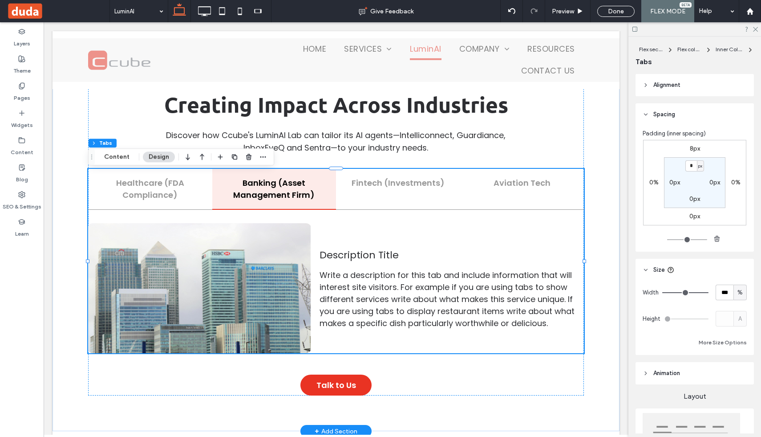
click at [364, 250] on p "Description Title" at bounding box center [452, 254] width 264 height 15
click at [368, 255] on p "Description Title" at bounding box center [452, 254] width 264 height 15
click at [368, 256] on p "Description Title" at bounding box center [452, 254] width 264 height 15
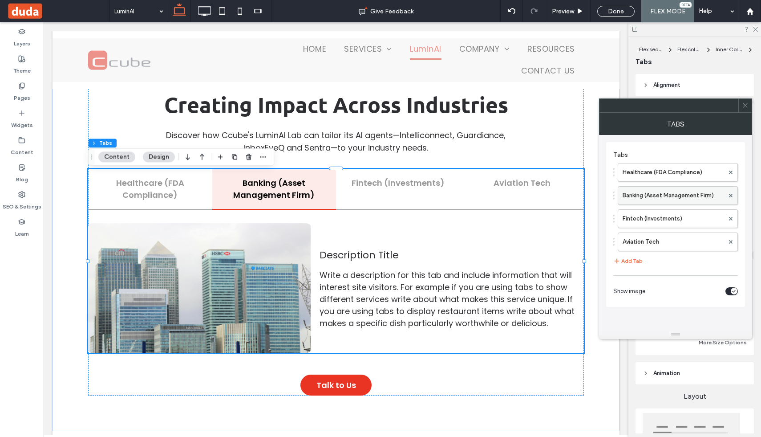
click at [670, 193] on label "Banking (Asset Management Firm)" at bounding box center [673, 195] width 101 height 18
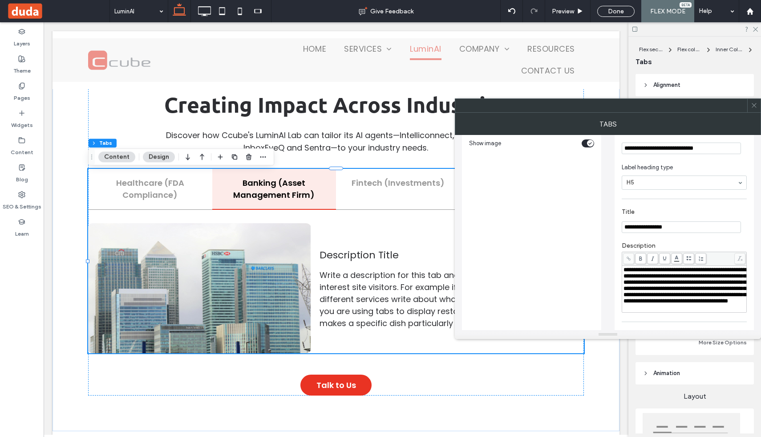
scroll to position [154, 0]
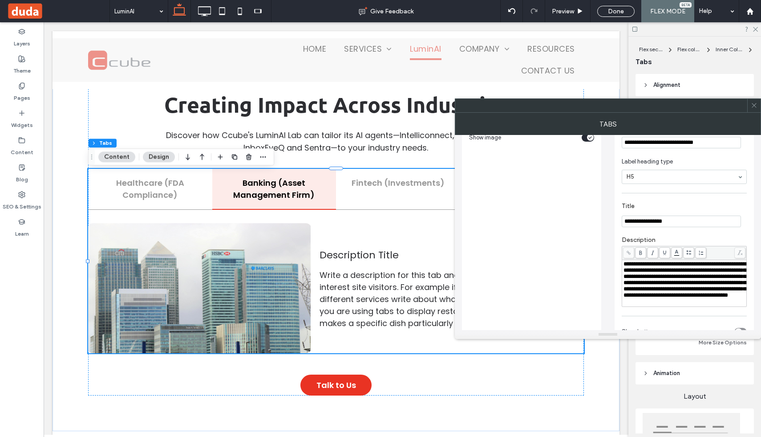
click at [677, 227] on input "**********" at bounding box center [681, 221] width 119 height 12
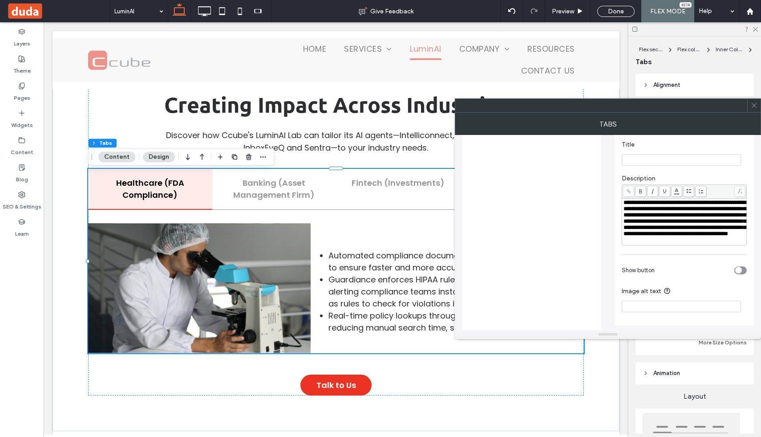
scroll to position [207, 0]
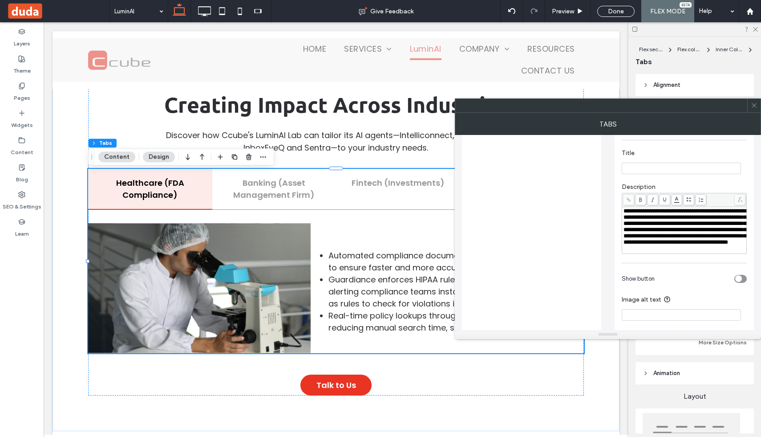
click at [689, 183] on div "**********" at bounding box center [684, 218] width 125 height 80
click at [172, 187] on h5 "Healthcare (FDA Compliance)" at bounding box center [150, 189] width 108 height 24
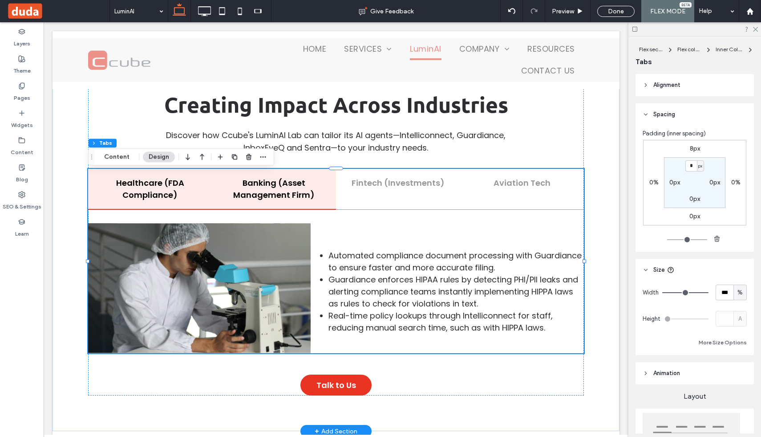
click at [266, 187] on h5 "Banking (Asset Management Firm)" at bounding box center [274, 189] width 108 height 24
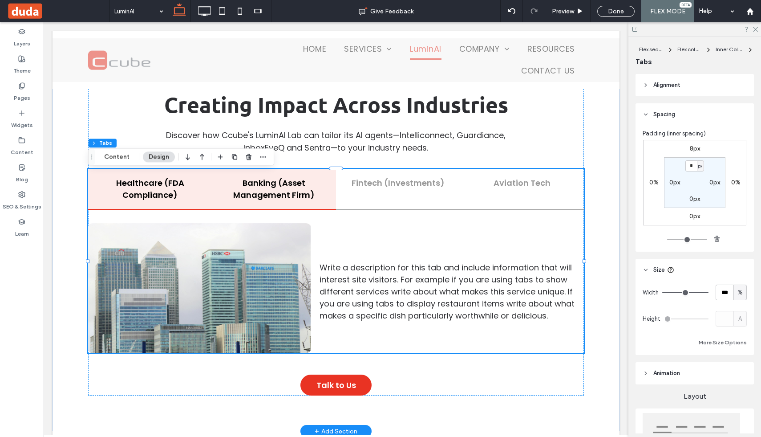
click at [132, 188] on h5 "Healthcare (FDA Compliance)" at bounding box center [150, 189] width 108 height 24
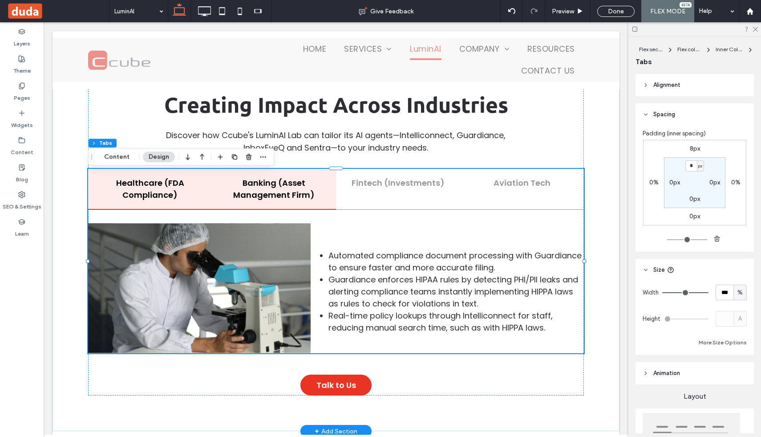
click at [314, 199] on h5 "Banking (Asset Management Firm)" at bounding box center [274, 189] width 108 height 24
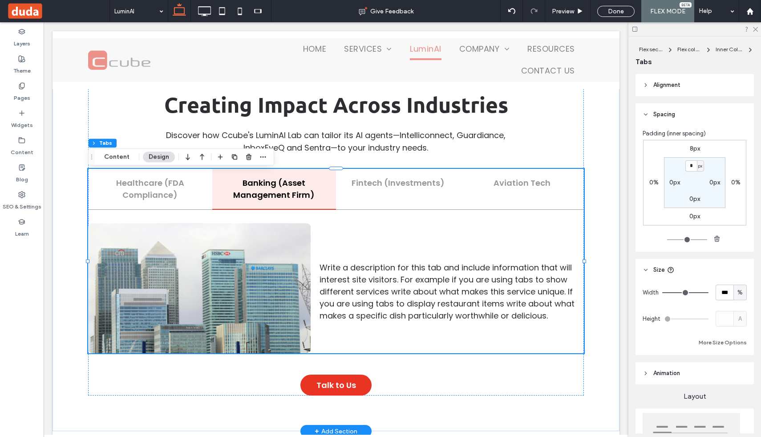
click at [395, 282] on p "Write a description for this tab and include information that will interest sit…" at bounding box center [452, 291] width 264 height 60
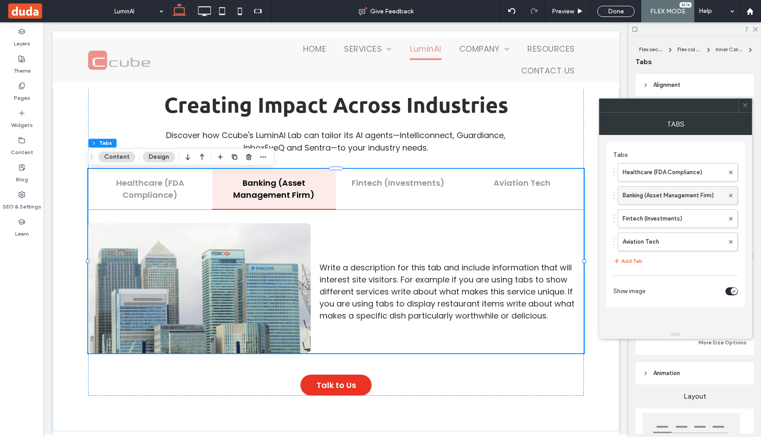
click at [654, 196] on label "Banking (Asset Management Firm)" at bounding box center [673, 195] width 101 height 18
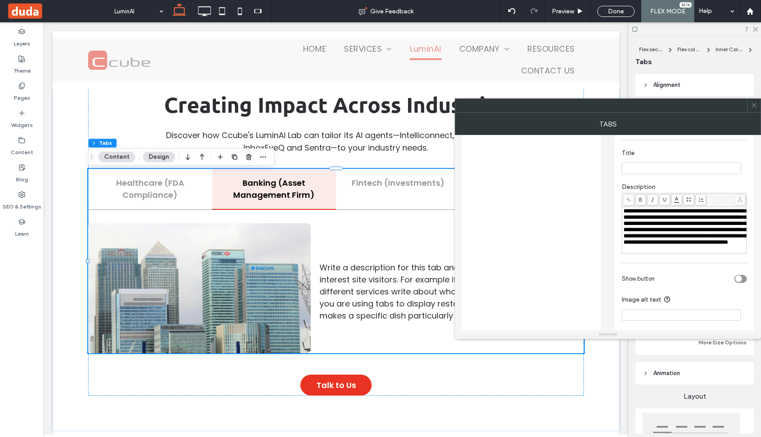
scroll to position [207, 0]
click at [665, 233] on span "**********" at bounding box center [685, 225] width 122 height 37
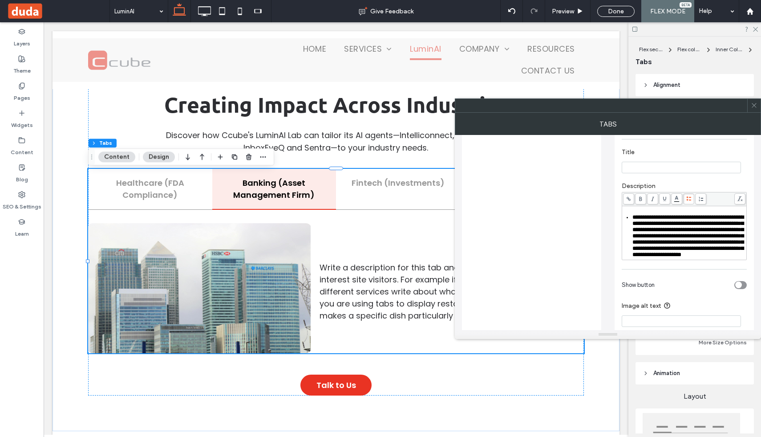
click at [689, 198] on span at bounding box center [688, 198] width 11 height 11
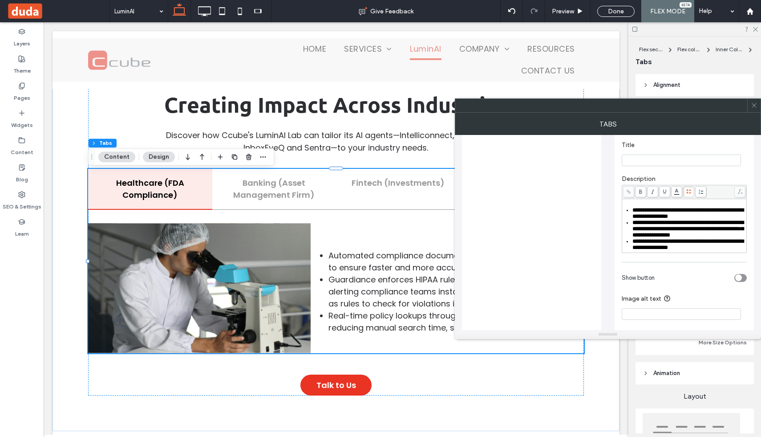
scroll to position [245, 0]
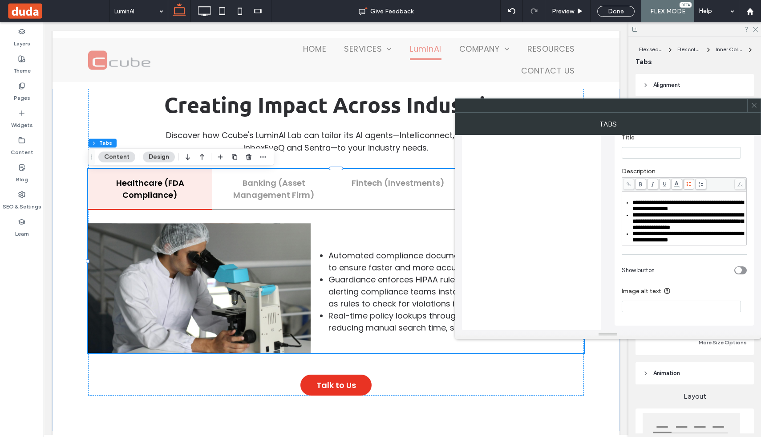
click at [756, 104] on icon at bounding box center [754, 105] width 7 height 7
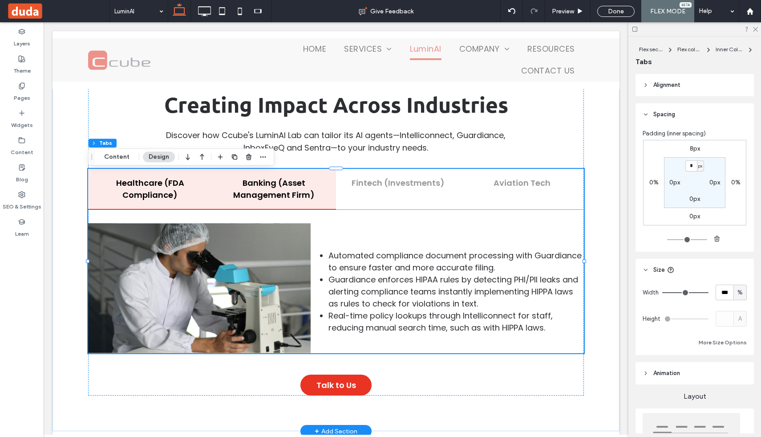
click at [301, 190] on h5 "Banking (Asset Management Firm)" at bounding box center [274, 189] width 108 height 24
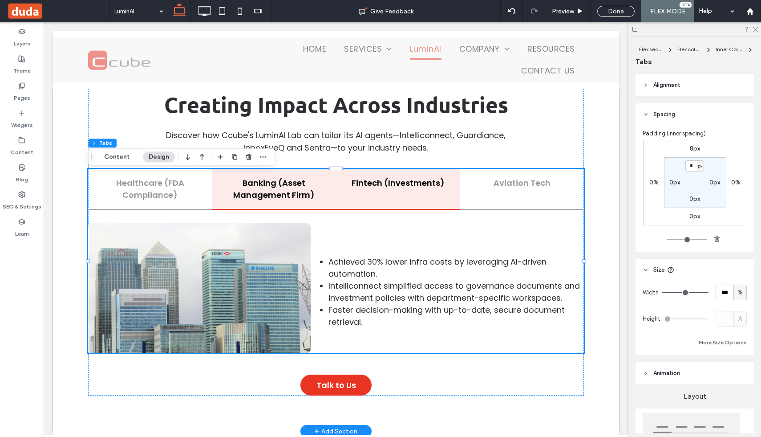
click at [401, 189] on h5 "Fintech (Investments)" at bounding box center [398, 183] width 108 height 12
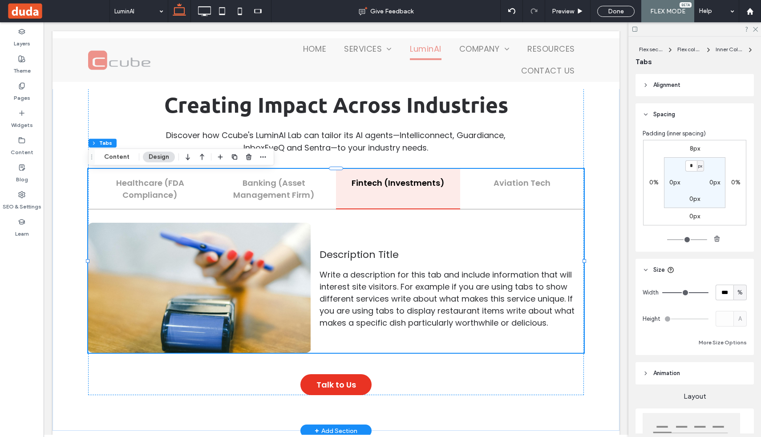
click at [425, 249] on p "Description Title" at bounding box center [452, 254] width 264 height 15
click at [370, 273] on p "Write a description for this tab and include information that will interest sit…" at bounding box center [452, 298] width 264 height 60
click at [455, 290] on p "Write a description for this tab and include information that will interest sit…" at bounding box center [452, 298] width 264 height 60
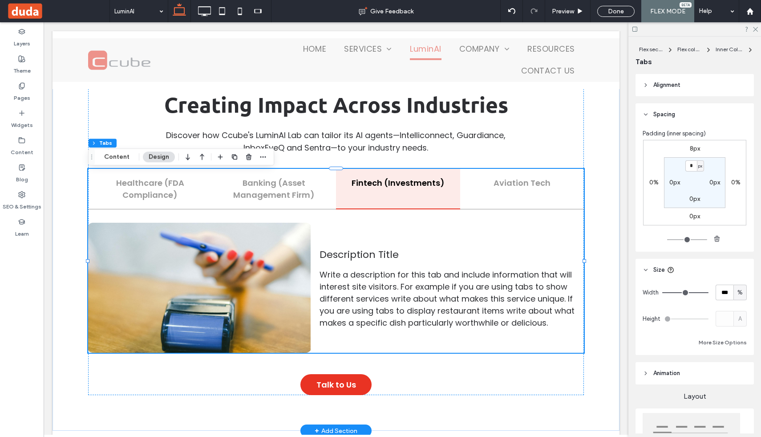
click at [455, 290] on p "Write a description for this tab and include information that will interest sit…" at bounding box center [452, 298] width 264 height 60
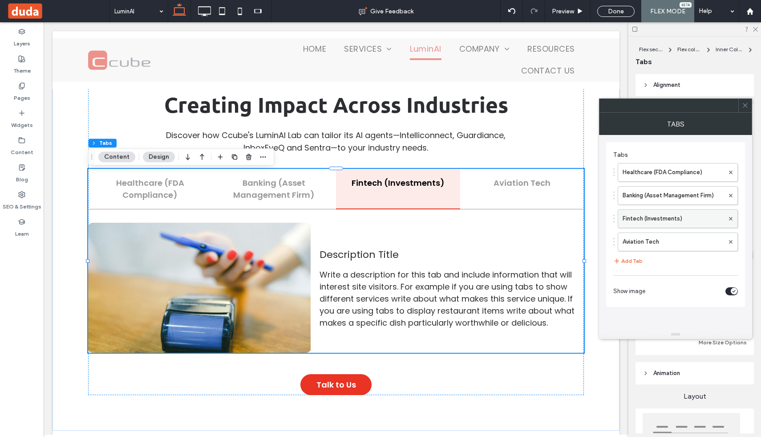
click at [660, 226] on label "Fintech (Investments)" at bounding box center [673, 219] width 101 height 18
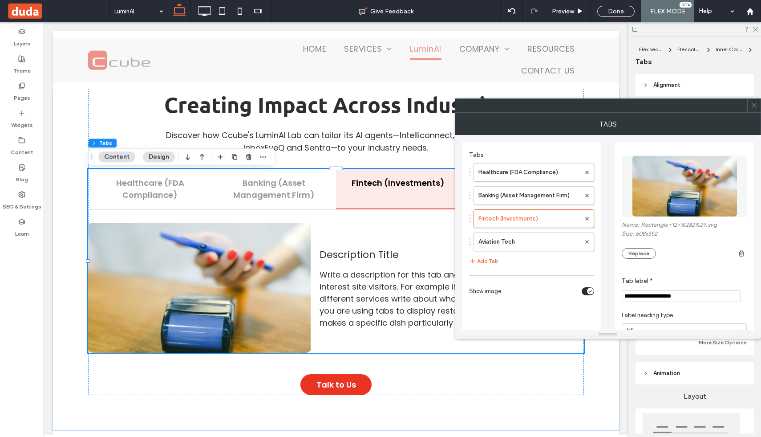
click at [694, 296] on input "**********" at bounding box center [681, 296] width 119 height 12
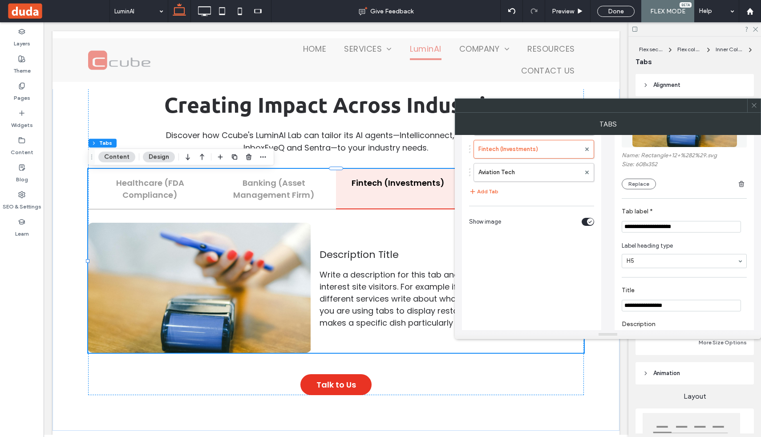
scroll to position [85, 0]
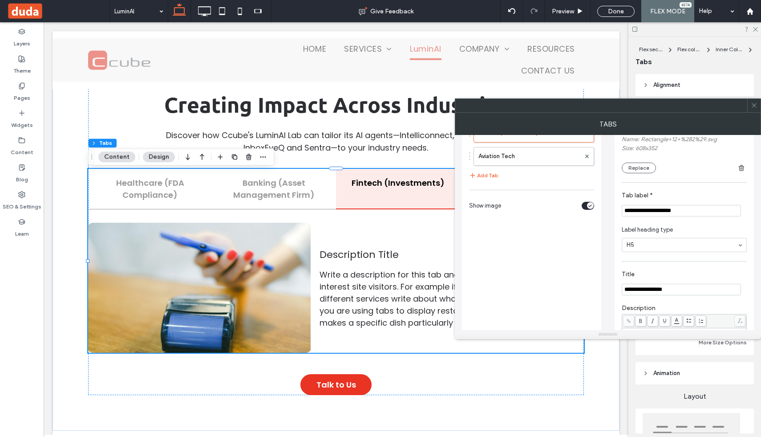
click at [673, 288] on input "**********" at bounding box center [681, 290] width 119 height 12
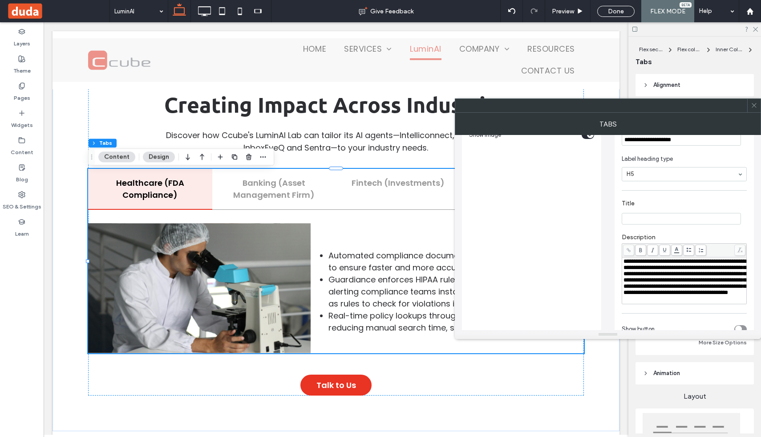
click at [675, 271] on span "**********" at bounding box center [685, 276] width 122 height 37
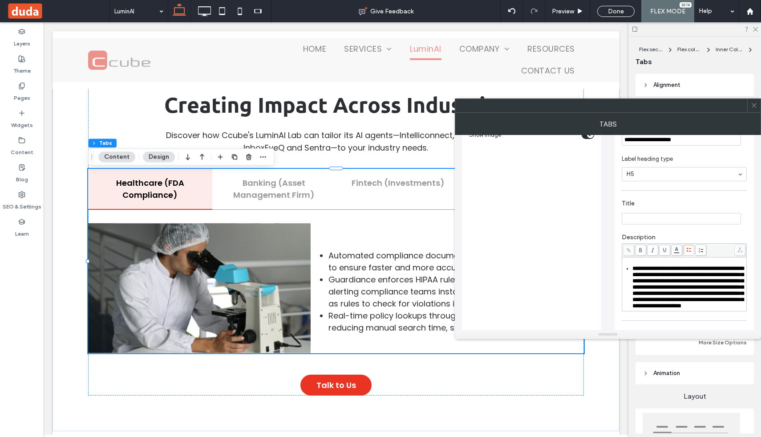
click at [688, 251] on div at bounding box center [684, 250] width 124 height 14
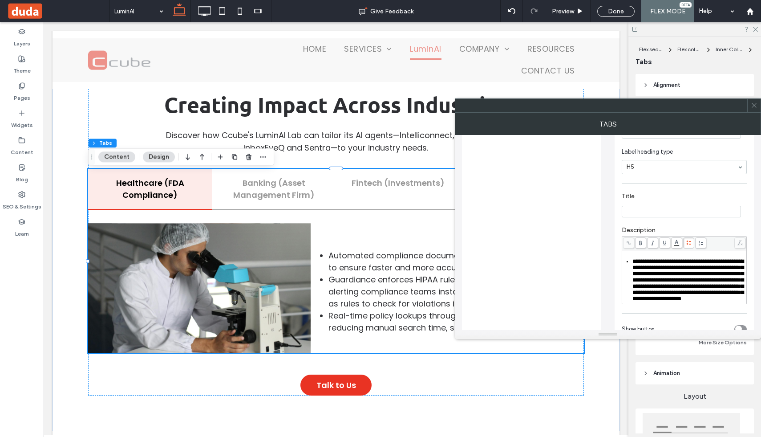
click at [665, 287] on span "**********" at bounding box center [687, 279] width 111 height 43
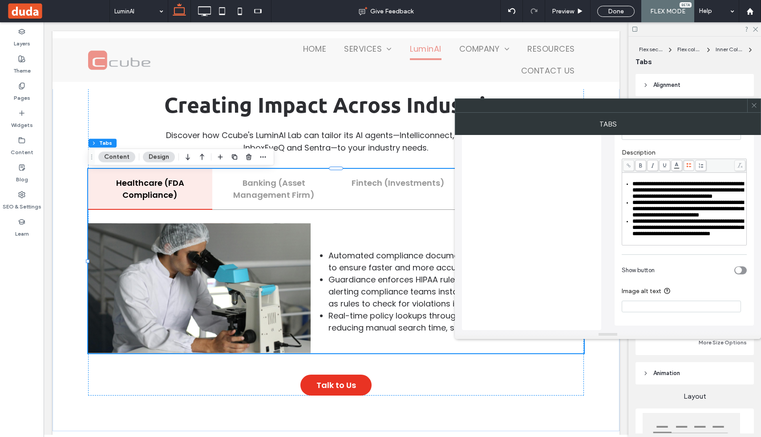
scroll to position [273, 0]
click at [753, 102] on icon at bounding box center [754, 105] width 7 height 7
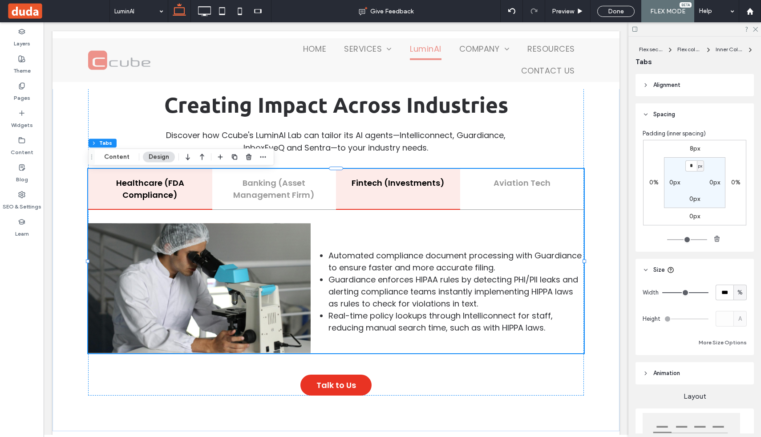
click at [384, 196] on div "Fintech (Investments)" at bounding box center [398, 189] width 124 height 41
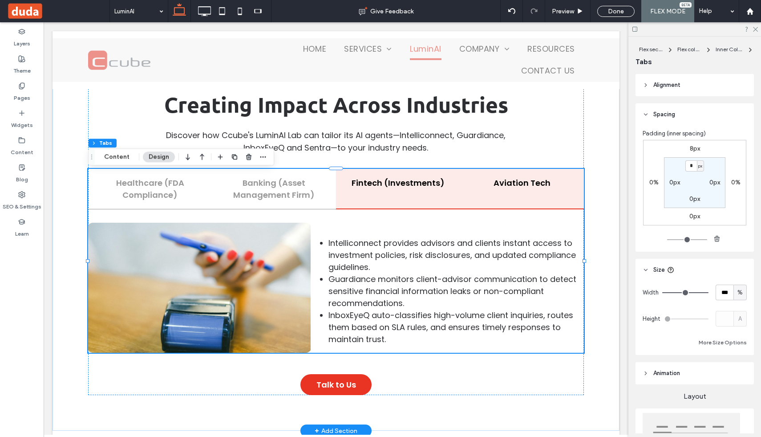
click at [515, 197] on div "Aviation Tech" at bounding box center [522, 189] width 124 height 41
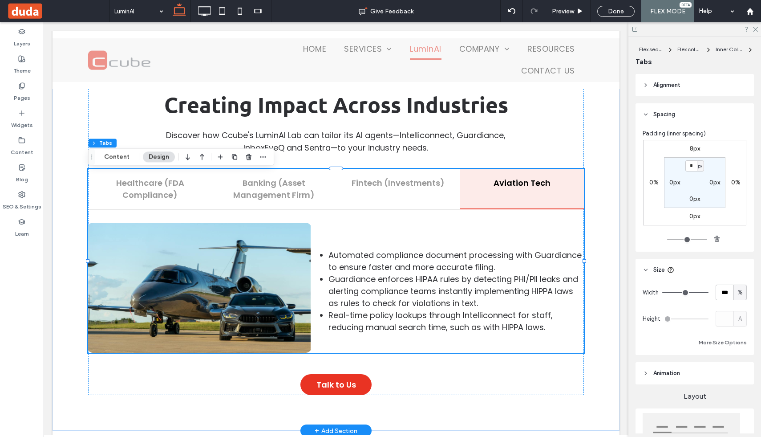
click at [375, 286] on li "Guardiance enforces HIPAA rules by detecting PHI/PII leaks and alerting complia…" at bounding box center [455, 291] width 255 height 36
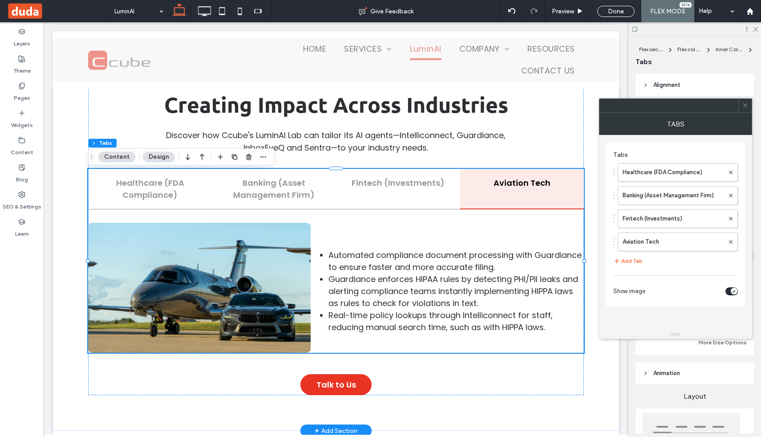
click at [375, 286] on li "Guardiance enforces HIPAA rules by detecting PHI/PII leaks and alerting complia…" at bounding box center [455, 291] width 255 height 36
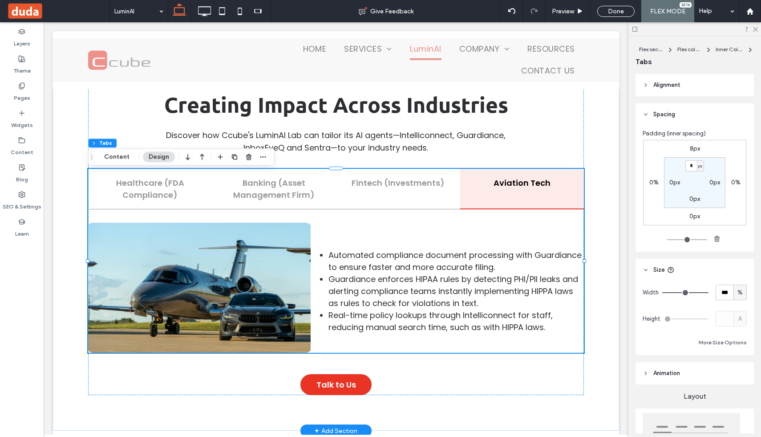
click at [435, 251] on li "Automated compliance document processing with Guardiance to ensure faster and m…" at bounding box center [455, 261] width 255 height 24
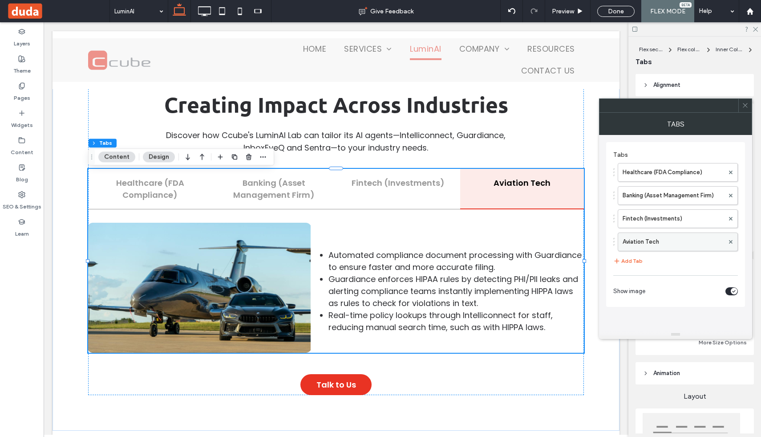
click at [643, 242] on label "Aviation Tech" at bounding box center [673, 242] width 101 height 18
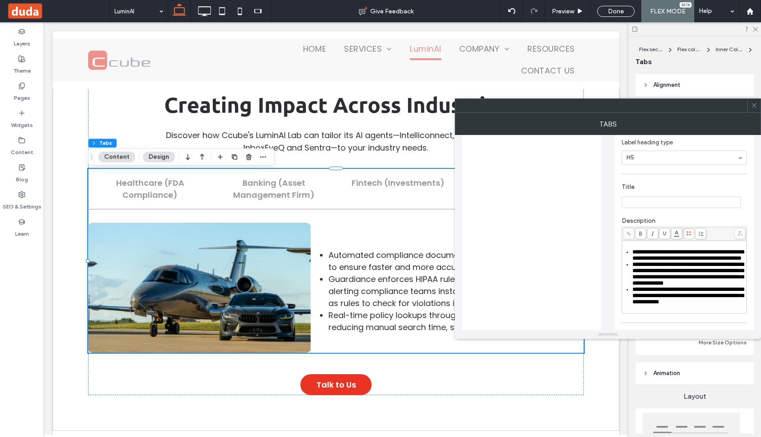
scroll to position [174, 0]
click at [649, 282] on span "**********" at bounding box center [687, 271] width 111 height 24
click at [676, 259] on span "**********" at bounding box center [687, 253] width 111 height 12
drag, startPoint x: 733, startPoint y: 276, endPoint x: 619, endPoint y: 246, distance: 118.2
click at [619, 246] on div "**********" at bounding box center [684, 180] width 139 height 424
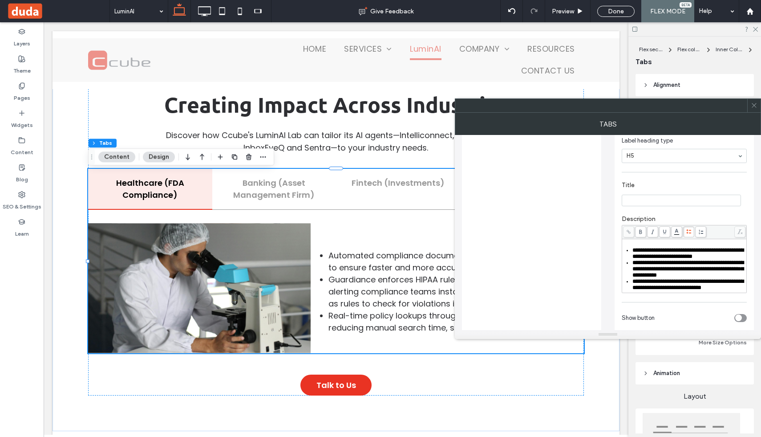
scroll to position [245, 0]
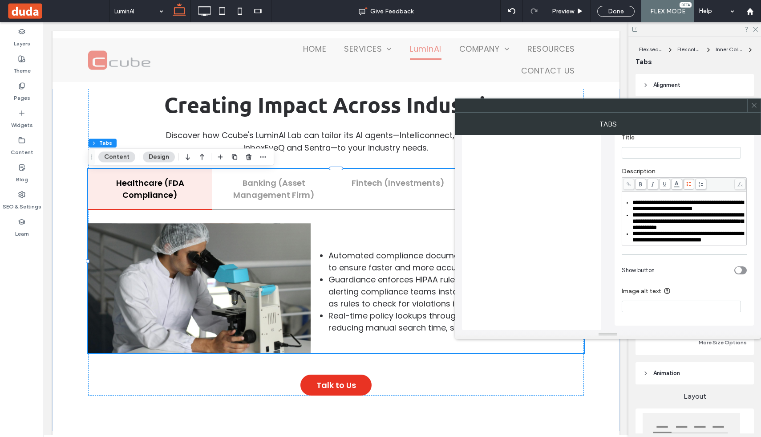
click at [753, 106] on use at bounding box center [754, 105] width 4 height 4
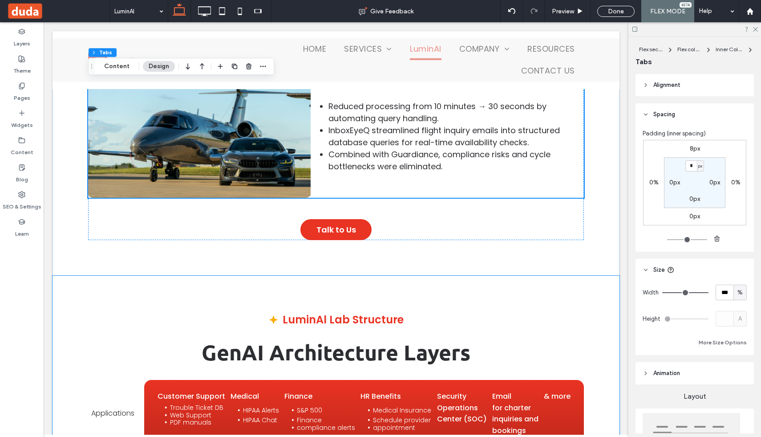
scroll to position [4043, 0]
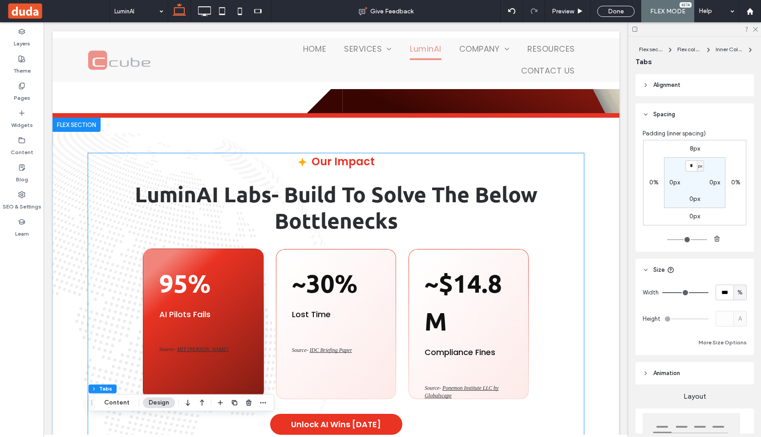
click at [187, 343] on div "95% AI Pilots Fails Source- MIT Nanda" at bounding box center [203, 323] width 121 height 151
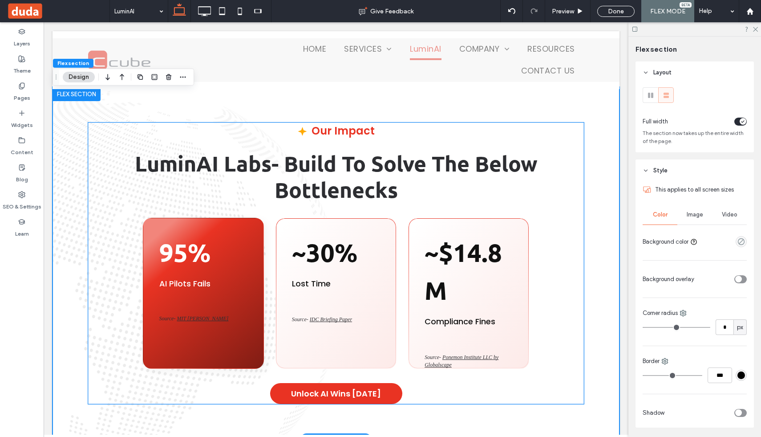
scroll to position [312, 0]
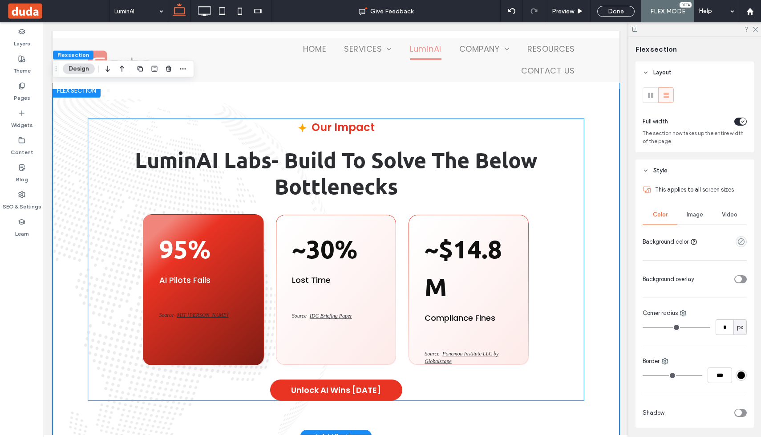
click at [194, 315] on span "MIT [PERSON_NAME]" at bounding box center [203, 315] width 52 height 6
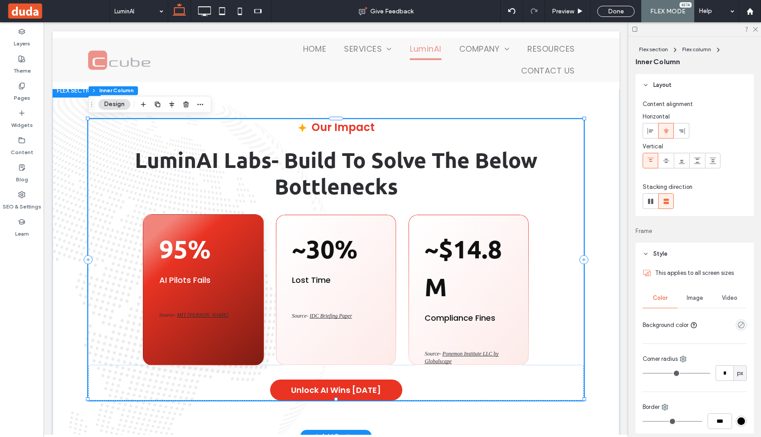
click at [194, 315] on span "MIT [PERSON_NAME]" at bounding box center [203, 315] width 52 height 6
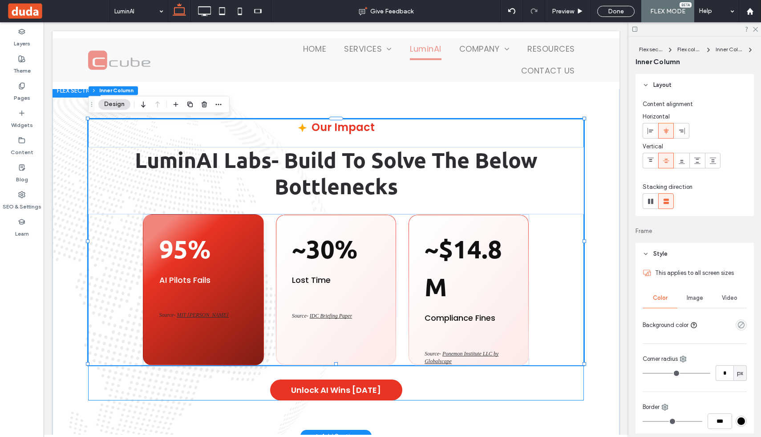
click at [194, 315] on span "MIT [PERSON_NAME]" at bounding box center [203, 315] width 52 height 6
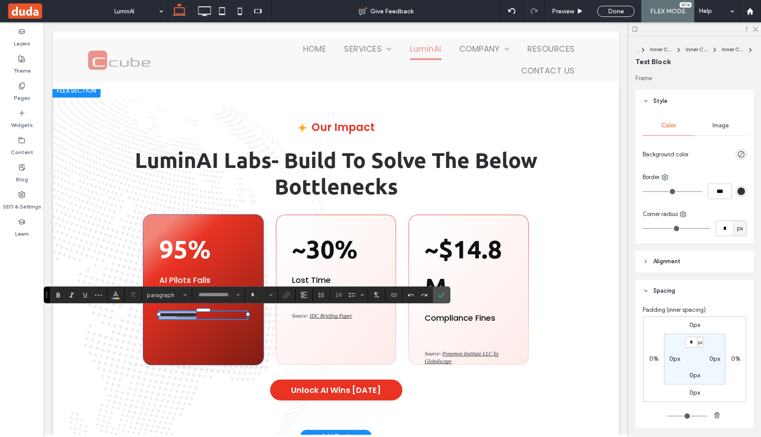
type input "*******"
type input "**"
click at [194, 315] on span "*********" at bounding box center [187, 314] width 20 height 5
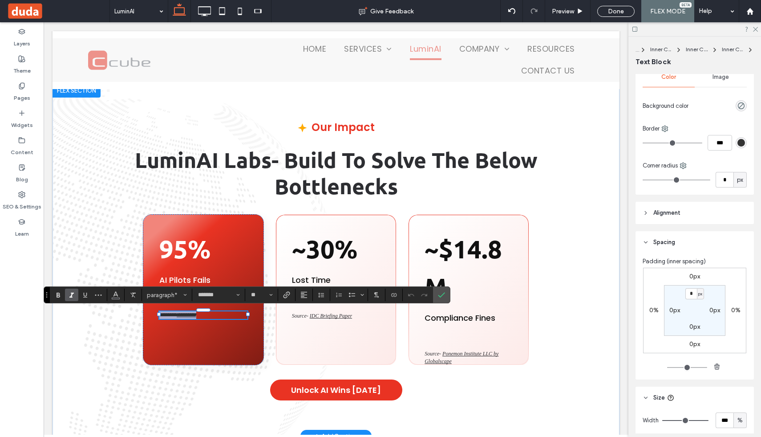
scroll to position [51, 0]
click at [120, 297] on button "Color" at bounding box center [115, 294] width 13 height 12
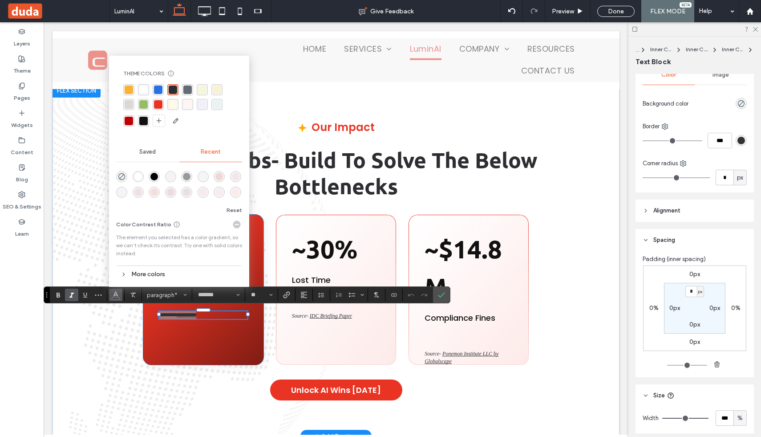
click at [129, 268] on div "More colors" at bounding box center [179, 274] width 126 height 12
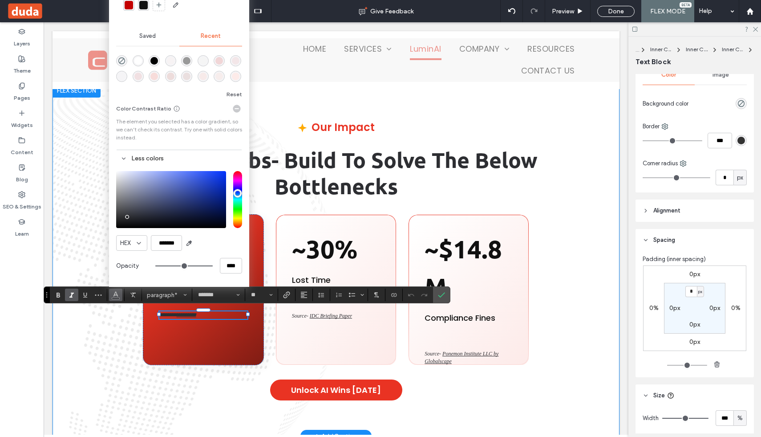
click at [283, 113] on div "Our Impact LuminAI Labs- Build To Solve The Below Bottlenecks 95% AI Pilots Fai…" at bounding box center [336, 259] width 567 height 353
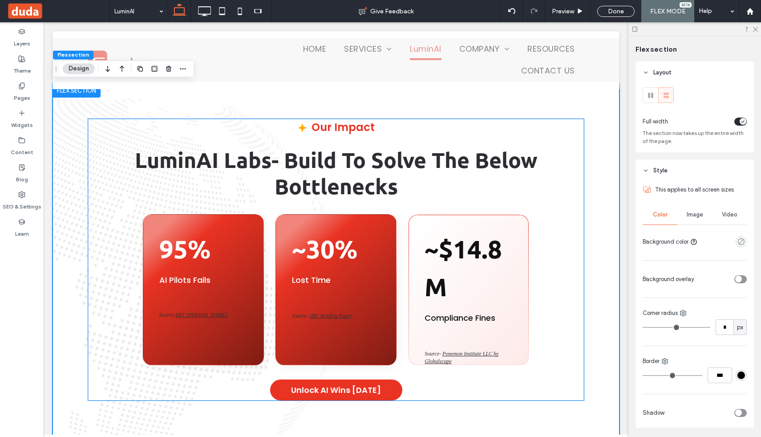
click at [333, 249] on strong "~30%" at bounding box center [324, 248] width 65 height 31
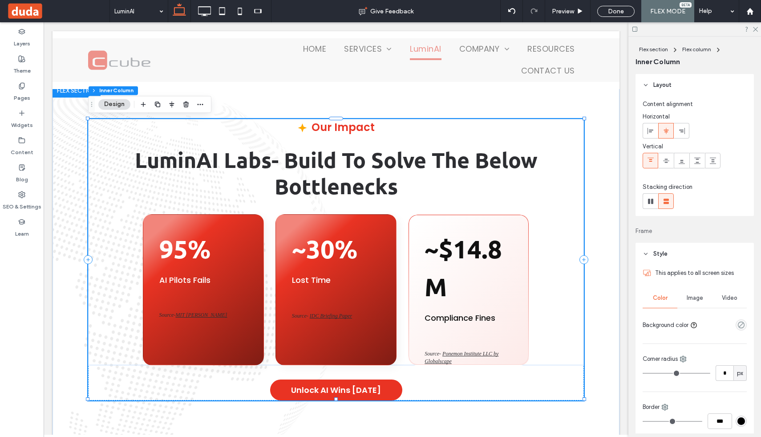
click at [333, 249] on strong "~30%" at bounding box center [324, 248] width 65 height 31
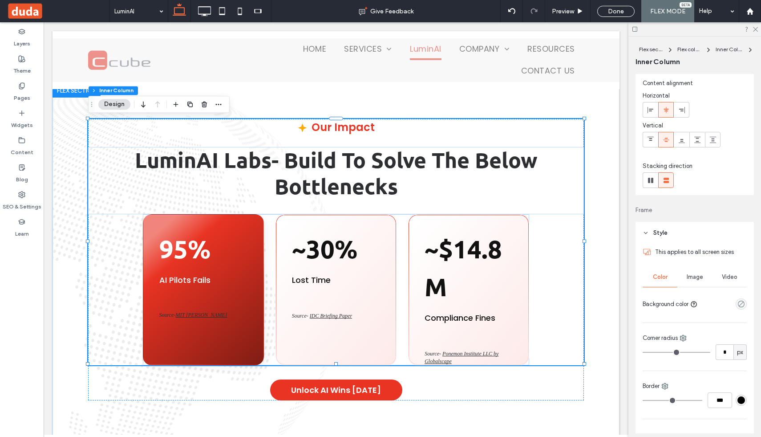
scroll to position [0, 0]
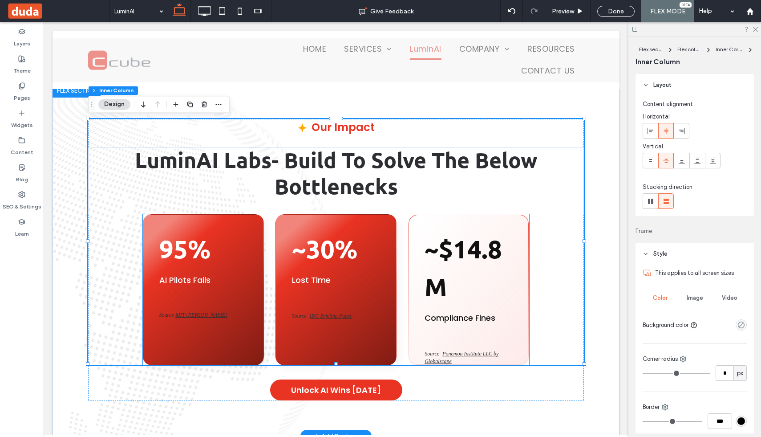
click at [327, 328] on div "~30% Lost Time Source- IDC Briefing Paper" at bounding box center [336, 289] width 121 height 151
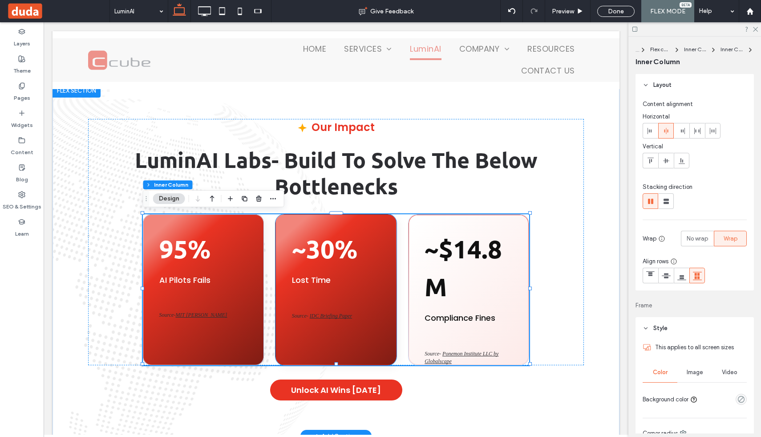
click at [319, 270] on div "~30% Lost Time Source- IDC Briefing Paper" at bounding box center [336, 289] width 121 height 151
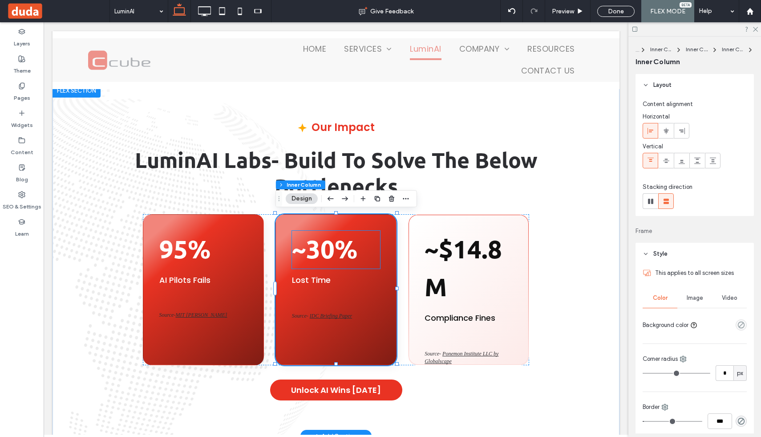
click at [323, 249] on strong "~30%" at bounding box center [324, 248] width 65 height 31
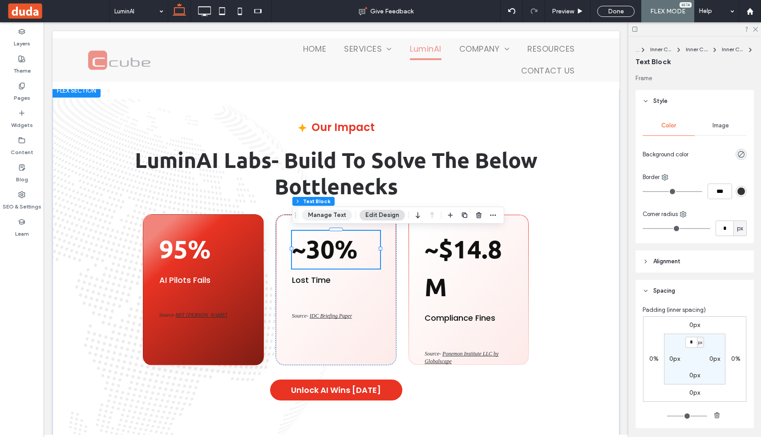
click at [328, 216] on button "Manage Text" at bounding box center [327, 215] width 50 height 11
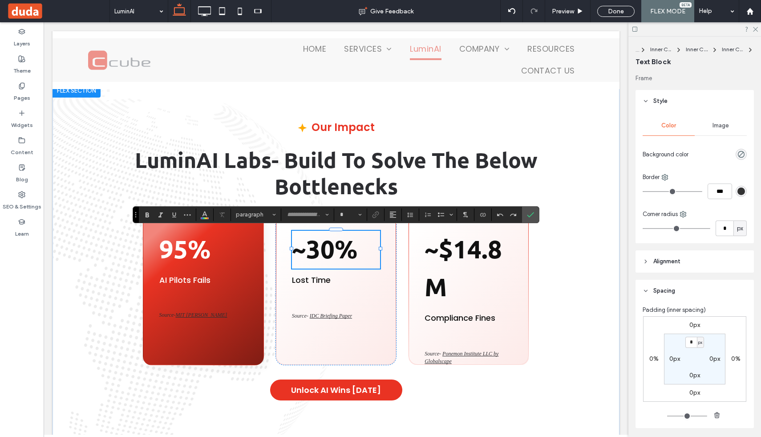
type input "******"
type input "**"
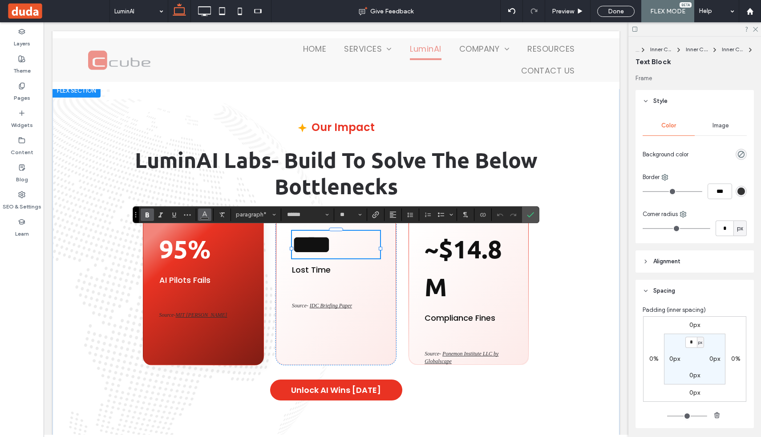
click at [205, 217] on span "Color" at bounding box center [204, 214] width 7 height 12
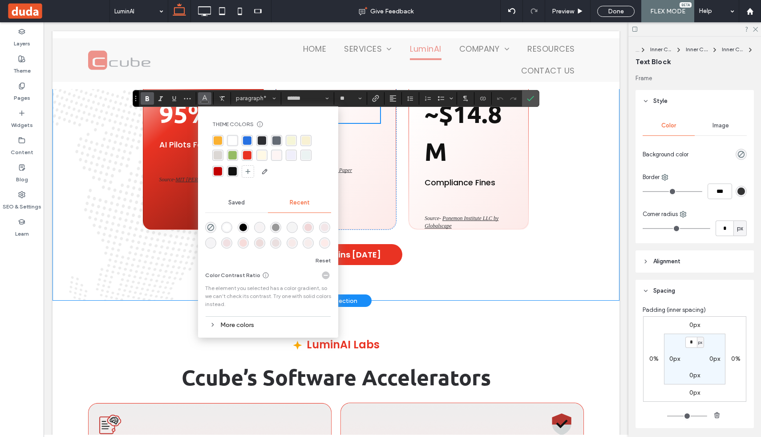
scroll to position [448, 0]
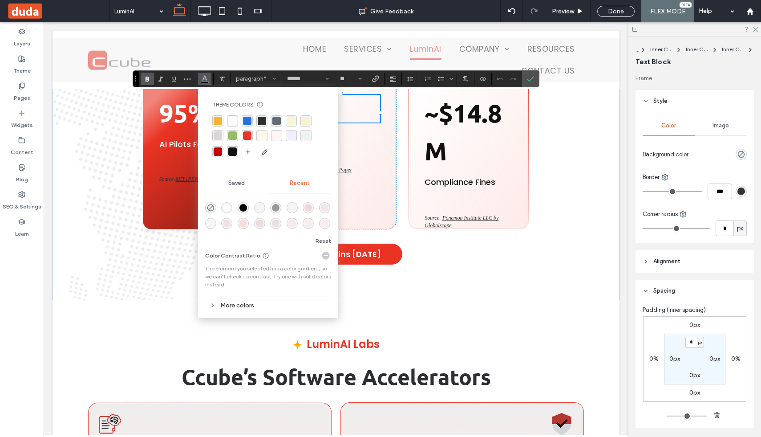
click at [250, 308] on div "More colors" at bounding box center [268, 305] width 126 height 12
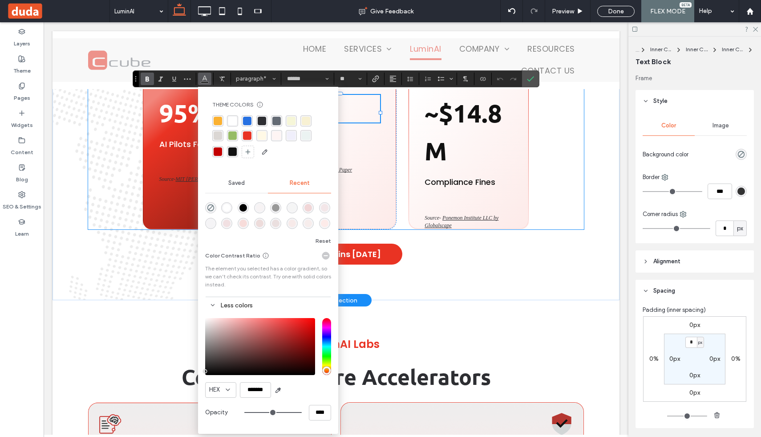
click at [568, 163] on div "Our Impact LuminAI Labs- Build To Solve The Below Bottlenecks 95% AI Pilots Fai…" at bounding box center [336, 106] width 496 height 246
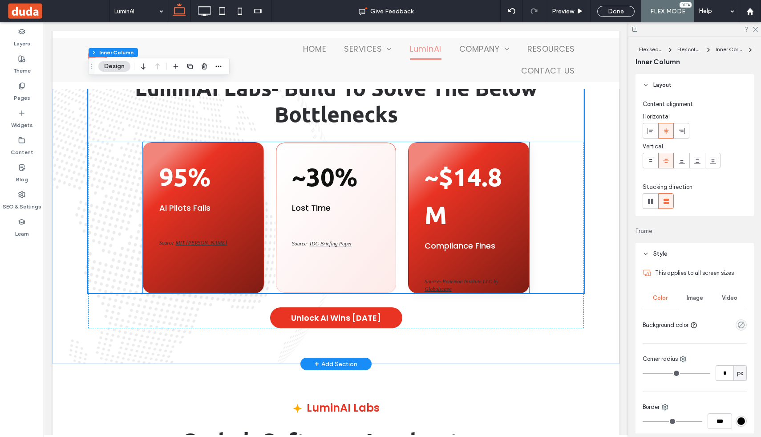
scroll to position [384, 0]
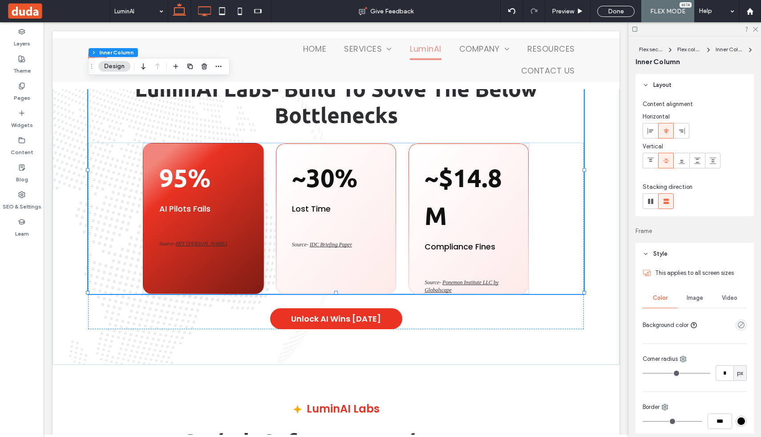
click at [211, 12] on use at bounding box center [205, 11] width 13 height 10
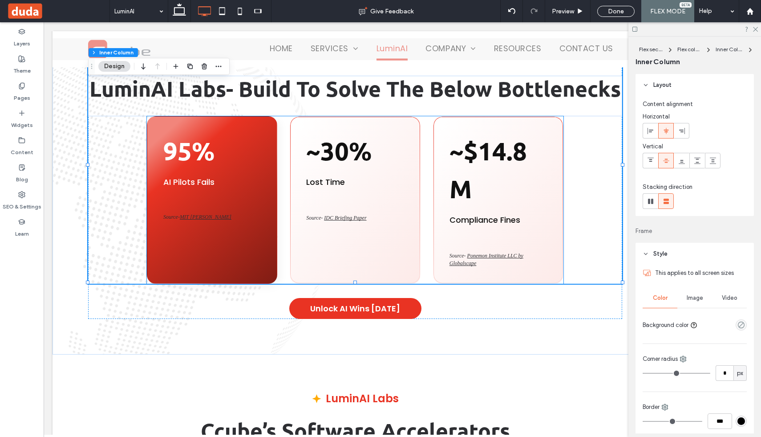
click at [199, 154] on strong "95%" at bounding box center [188, 150] width 51 height 31
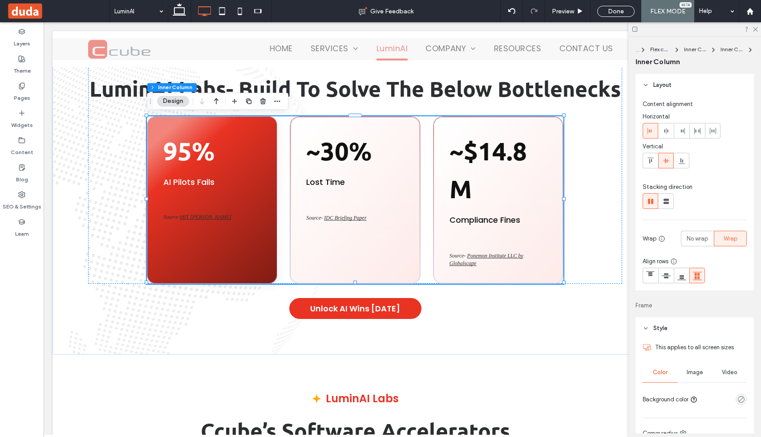
click at [199, 154] on strong "95%" at bounding box center [188, 150] width 51 height 31
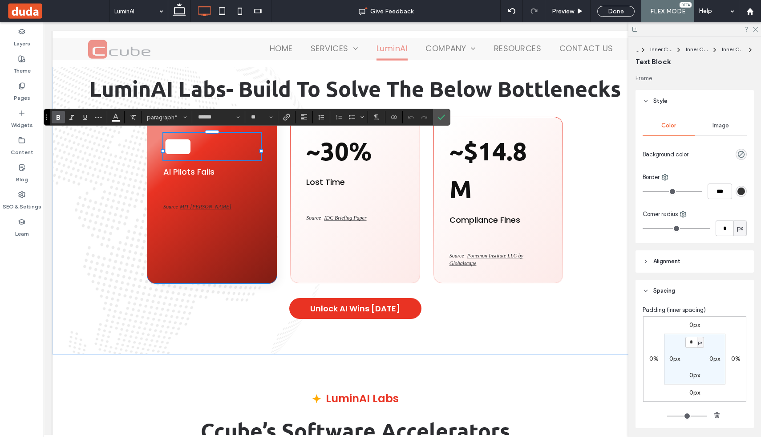
click at [220, 225] on div "*** AI Pilots Fails Source- MIT Nanda" at bounding box center [212, 199] width 130 height 167
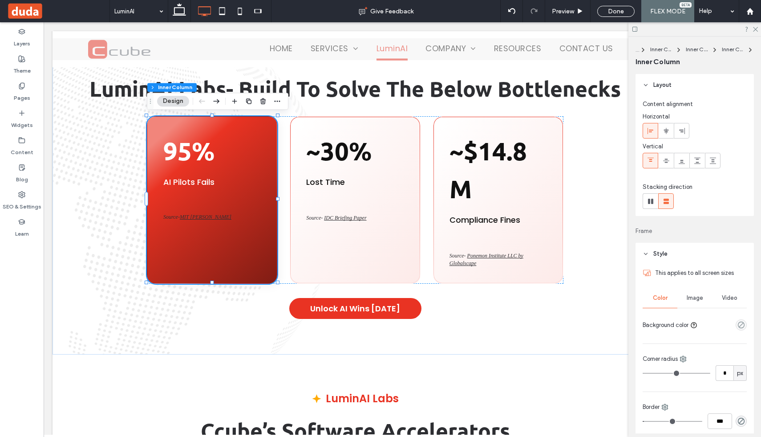
click at [211, 221] on div "95% AI Pilots Fails Source- MIT Nanda" at bounding box center [212, 199] width 130 height 167
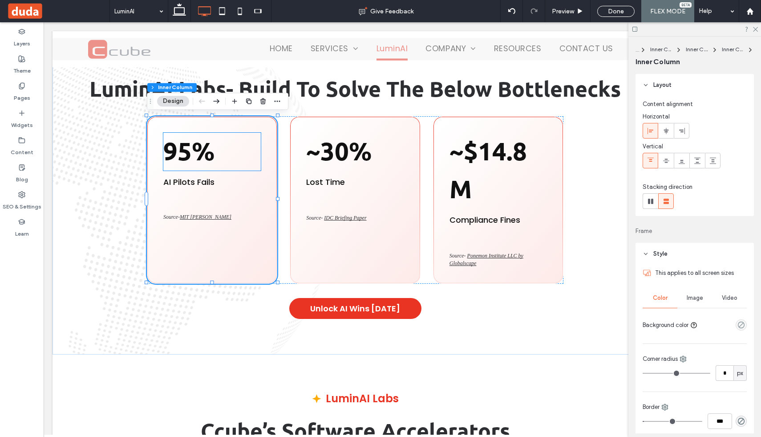
click at [193, 151] on strong "95%" at bounding box center [188, 150] width 51 height 31
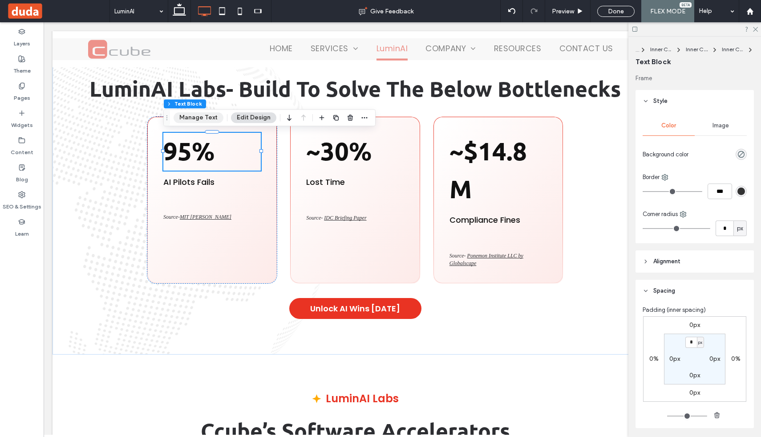
click at [204, 122] on button "Manage Text" at bounding box center [199, 117] width 50 height 11
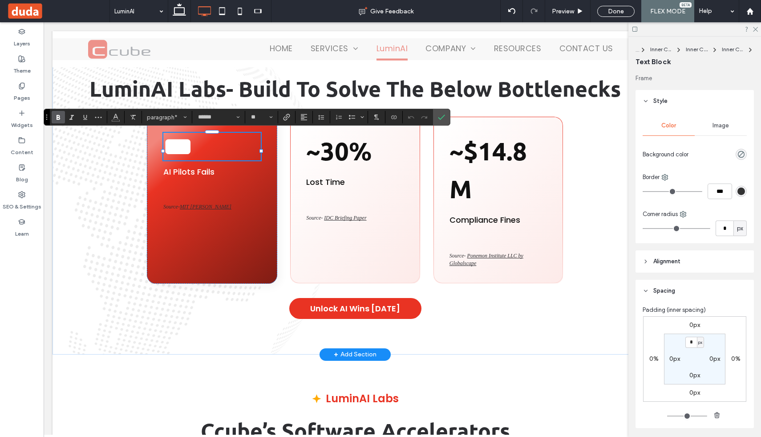
click at [245, 153] on p "***" at bounding box center [211, 147] width 97 height 28
click at [229, 228] on div "*** AI Pilots Fails Source- MIT Nanda" at bounding box center [212, 199] width 130 height 167
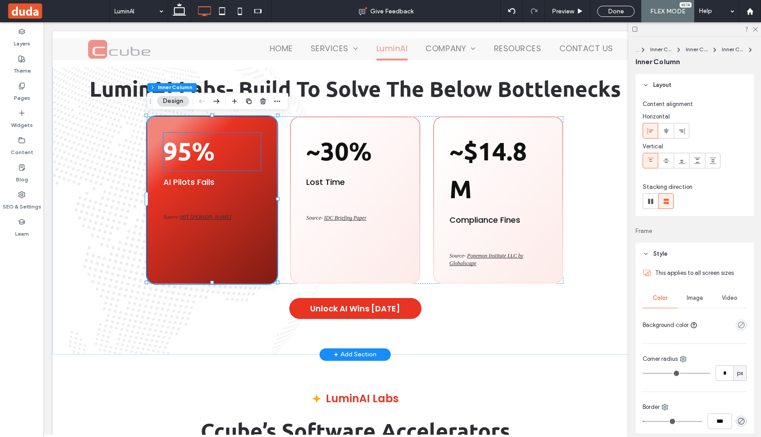
click at [220, 154] on p "95%" at bounding box center [211, 152] width 97 height 38
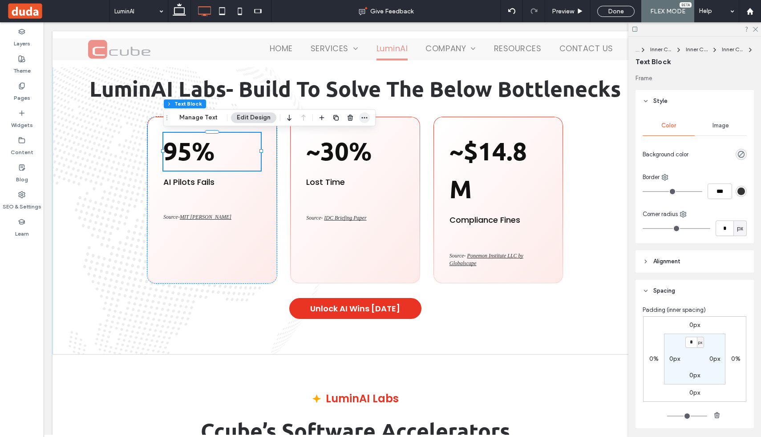
click at [361, 114] on icon "button" at bounding box center [364, 117] width 7 height 7
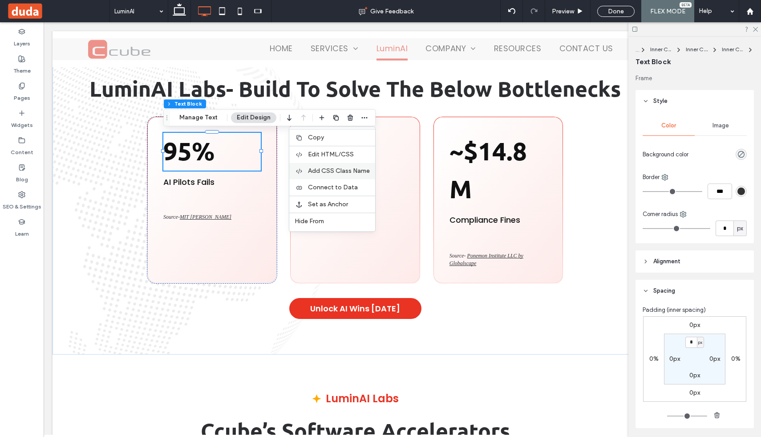
click at [342, 170] on span "Add CSS Class Name" at bounding box center [339, 171] width 62 height 8
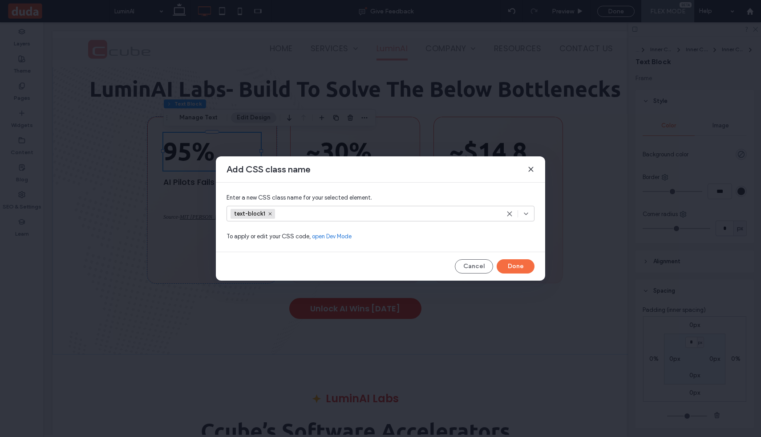
click at [526, 167] on div "Add CSS class name" at bounding box center [380, 169] width 329 height 26
click at [530, 172] on icon at bounding box center [530, 169] width 7 height 7
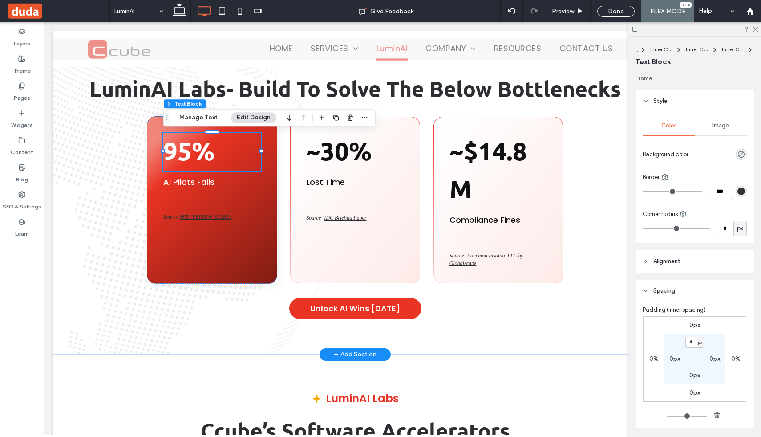
click at [216, 186] on p "AI Pilots Fails" at bounding box center [211, 182] width 97 height 12
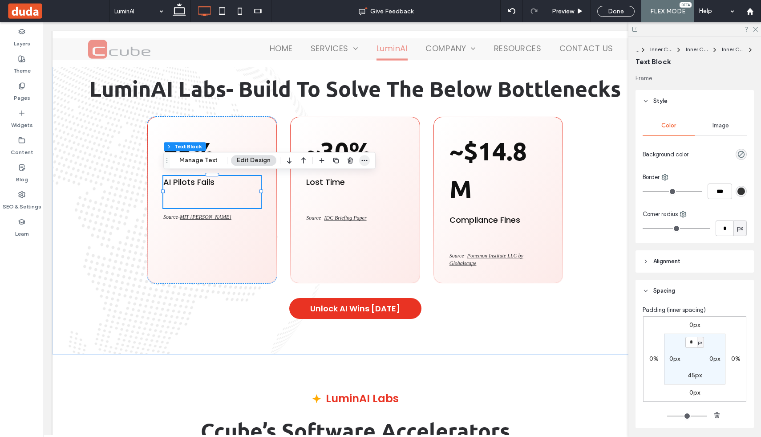
click at [361, 162] on icon "button" at bounding box center [364, 160] width 7 height 7
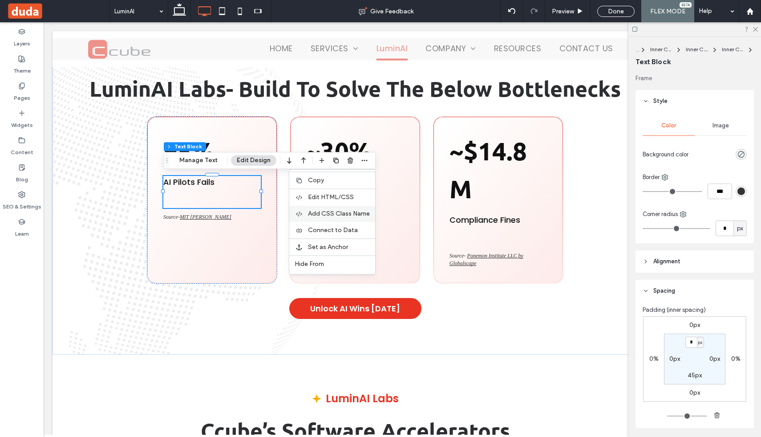
click at [332, 214] on span "Add CSS Class Name" at bounding box center [339, 214] width 62 height 8
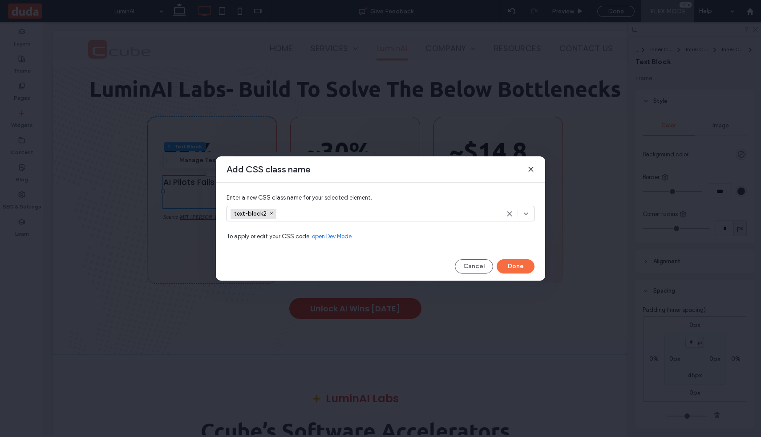
click at [526, 167] on div "Add CSS class name" at bounding box center [380, 169] width 329 height 26
click at [530, 168] on use at bounding box center [531, 169] width 4 height 4
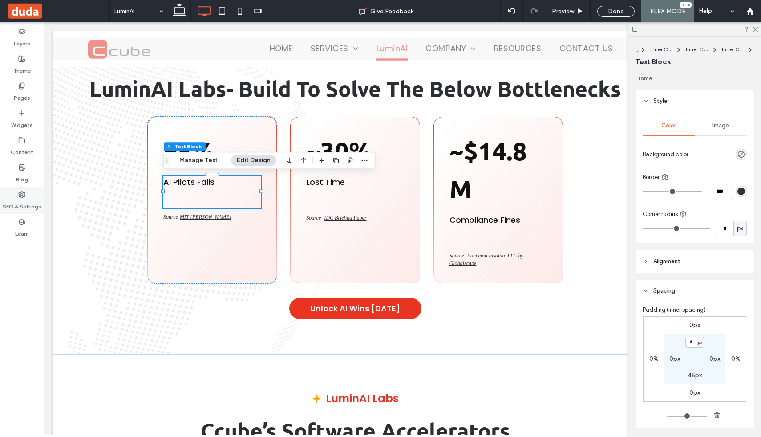
click at [26, 199] on label "SEO & Settings" at bounding box center [22, 204] width 39 height 12
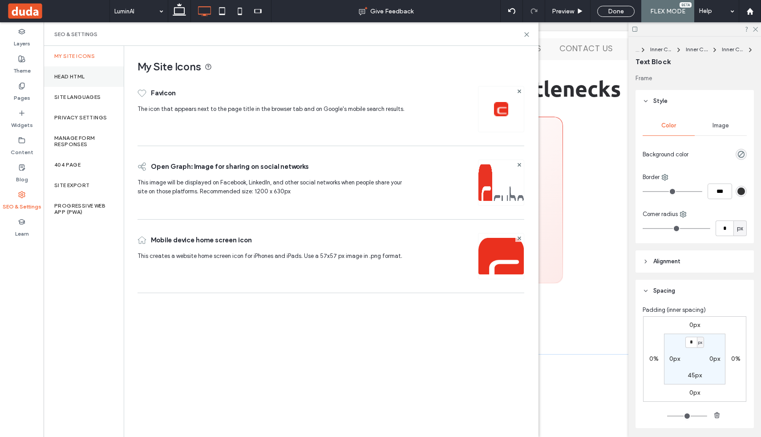
click at [81, 83] on div "Head HTML" at bounding box center [84, 76] width 80 height 20
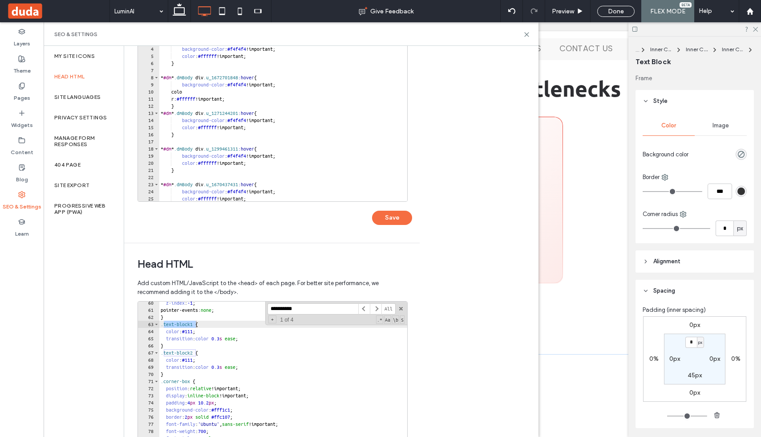
scroll to position [90, 0]
type input "**********"
type textarea "**********"
click at [200, 352] on div "z-index : -1 ; pointer-events: none ; } .text-block1 { color : #111 ; transitio…" at bounding box center [361, 393] width 404 height 191
click at [373, 306] on span at bounding box center [376, 307] width 12 height 11
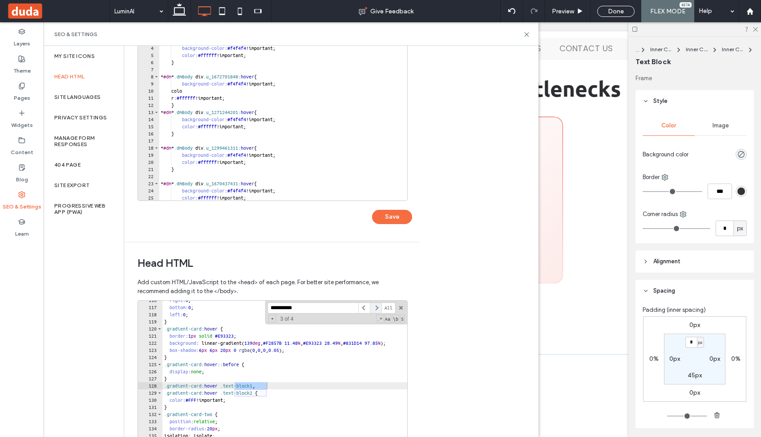
scroll to position [823, 0]
click at [373, 305] on span at bounding box center [376, 307] width 12 height 11
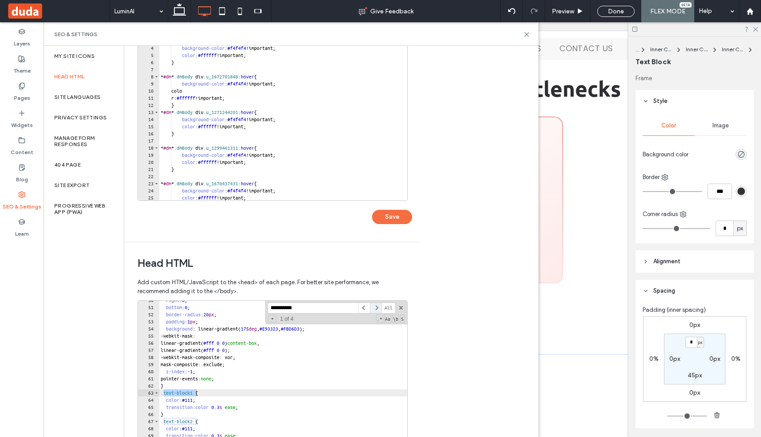
click at [373, 305] on span at bounding box center [376, 307] width 12 height 11
click at [529, 32] on icon at bounding box center [526, 34] width 7 height 7
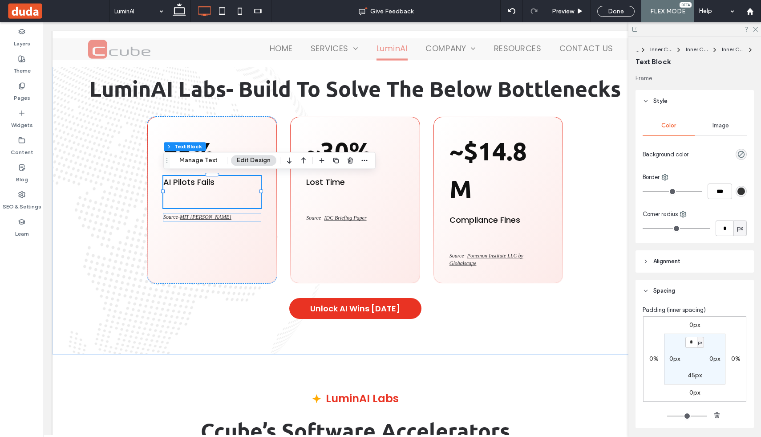
click at [214, 216] on p "Source- MIT [PERSON_NAME]" at bounding box center [211, 217] width 97 height 8
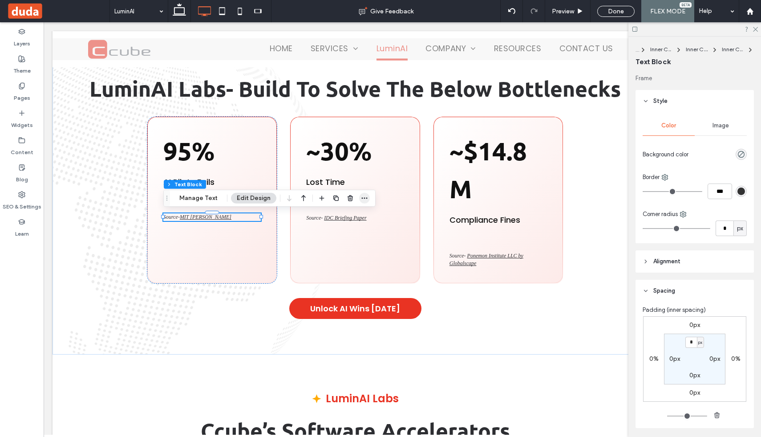
click at [366, 195] on icon "button" at bounding box center [364, 198] width 7 height 7
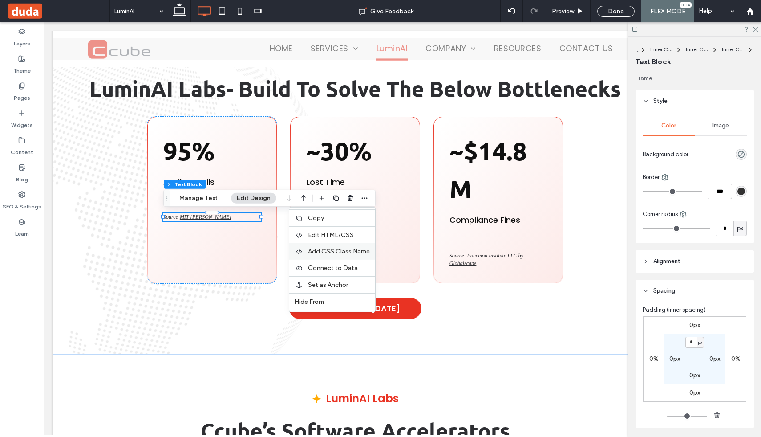
click at [316, 253] on span "Add CSS Class Name" at bounding box center [339, 251] width 62 height 8
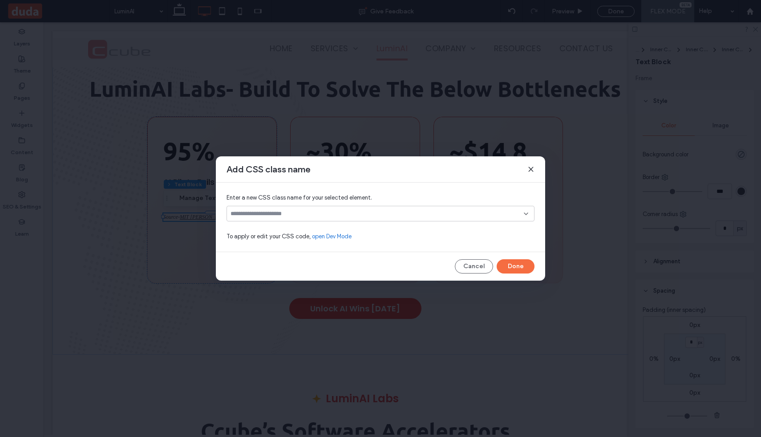
click at [328, 216] on input at bounding box center [377, 213] width 293 height 7
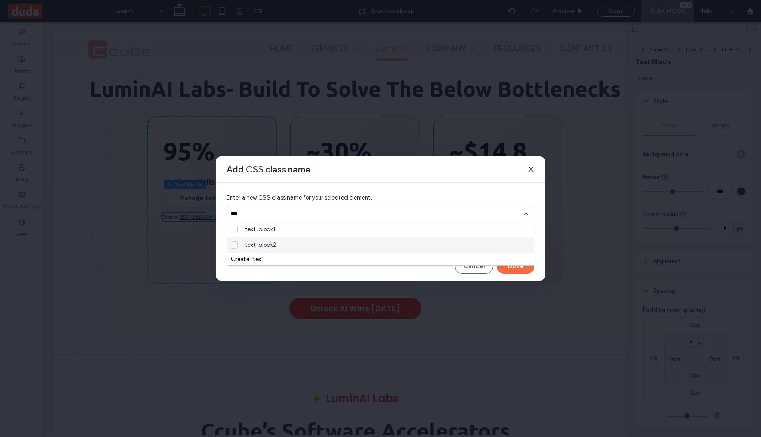
type input "***"
click at [277, 246] on div "text-block2" at bounding box center [384, 245] width 286 height 16
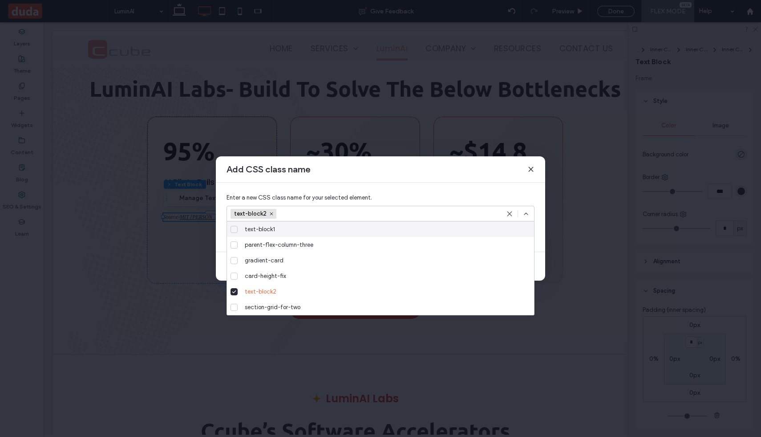
click at [523, 213] on icon at bounding box center [526, 213] width 7 height 7
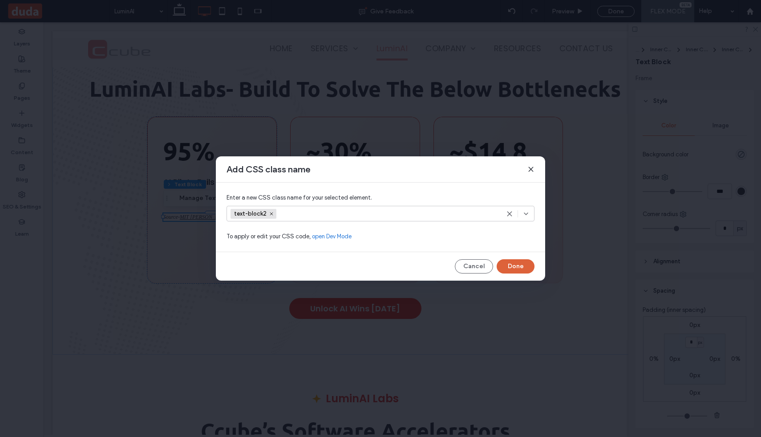
click at [520, 259] on button "Done" at bounding box center [516, 266] width 38 height 14
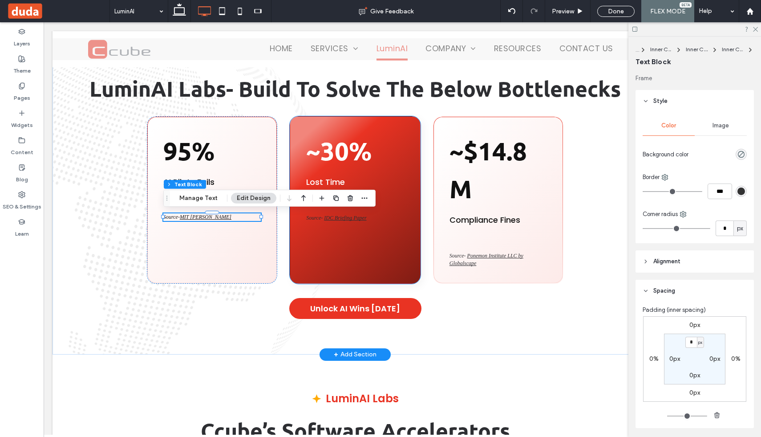
click at [324, 215] on span "Source-" at bounding box center [315, 218] width 18 height 6
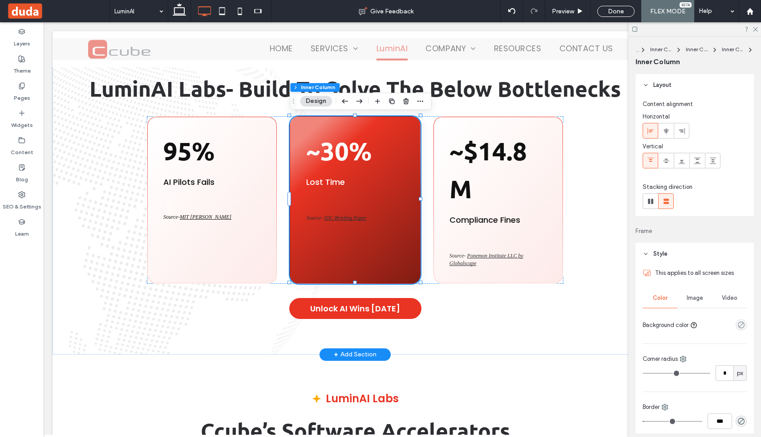
click at [324, 215] on span "Source-" at bounding box center [315, 218] width 18 height 6
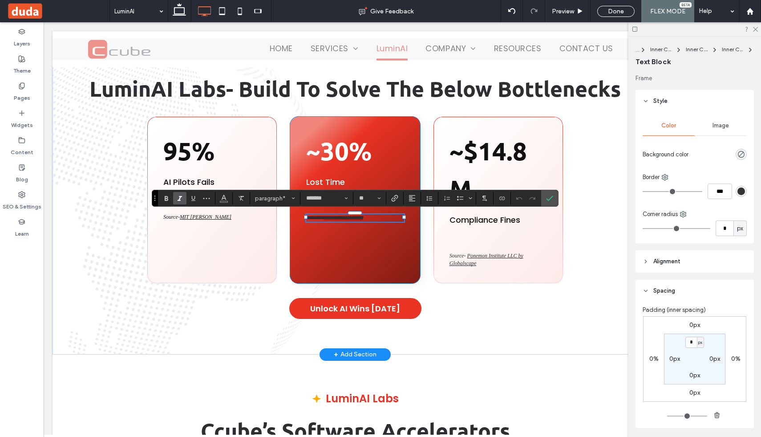
click at [402, 243] on div "**********" at bounding box center [355, 199] width 130 height 167
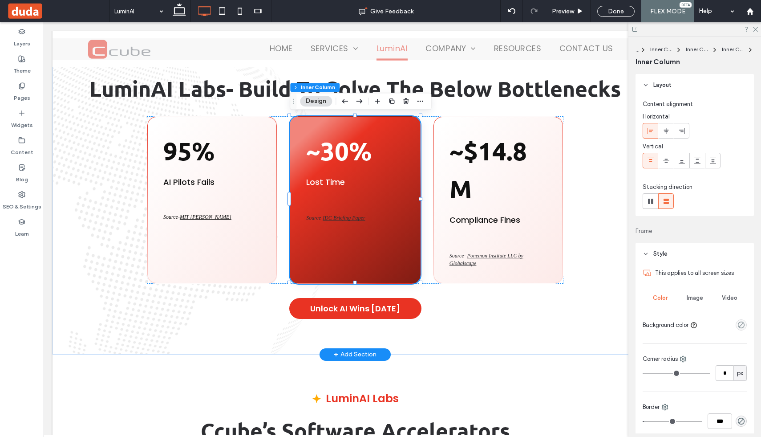
click at [385, 212] on div "~30% Lost Time Source- IDC Briefing Paper" at bounding box center [355, 199] width 130 height 167
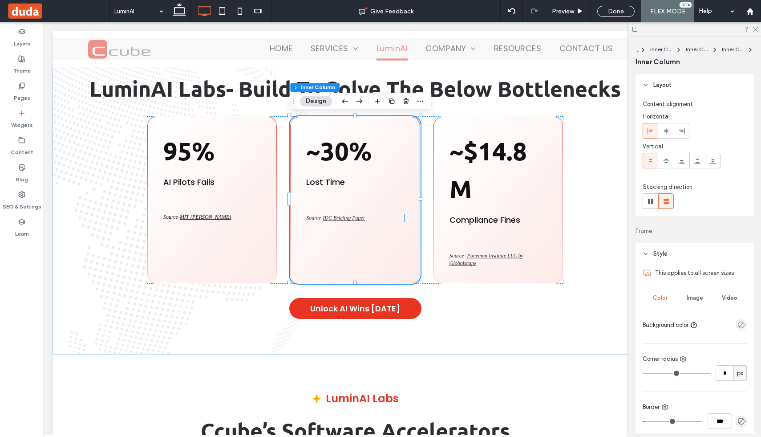
click at [385, 217] on p "Source- IDC Briefing Paper" at bounding box center [354, 218] width 97 height 8
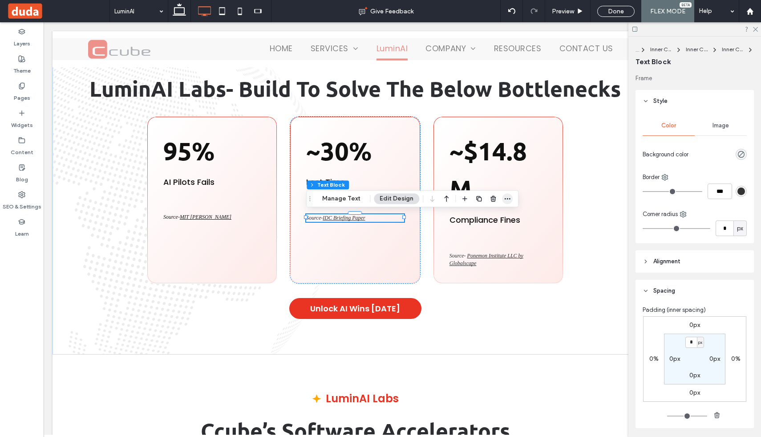
click at [505, 199] on icon "button" at bounding box center [507, 198] width 7 height 7
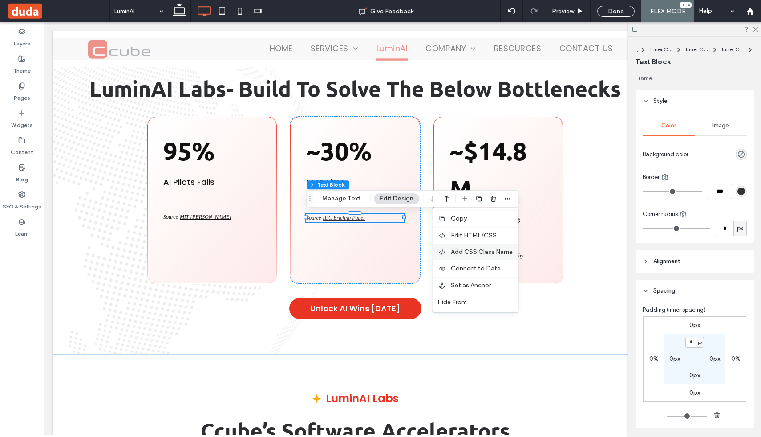
click at [488, 247] on div "Add CSS Class Name" at bounding box center [475, 251] width 86 height 16
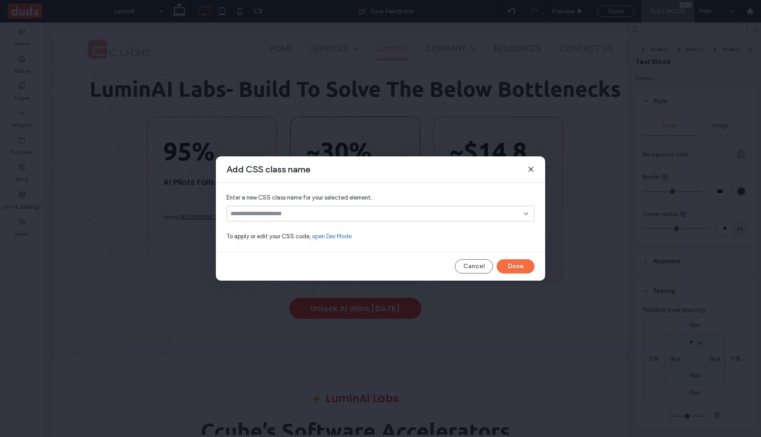
click at [435, 211] on input at bounding box center [377, 213] width 293 height 7
type input "**"
click at [404, 242] on div "text-block2" at bounding box center [384, 245] width 286 height 16
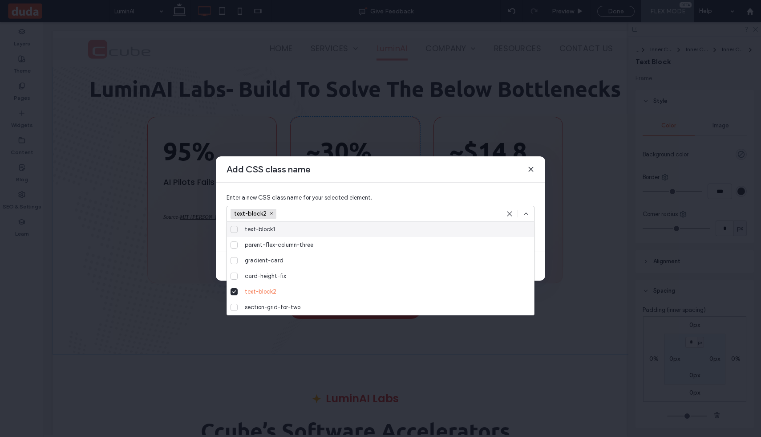
click at [526, 214] on icon at bounding box center [526, 213] width 7 height 7
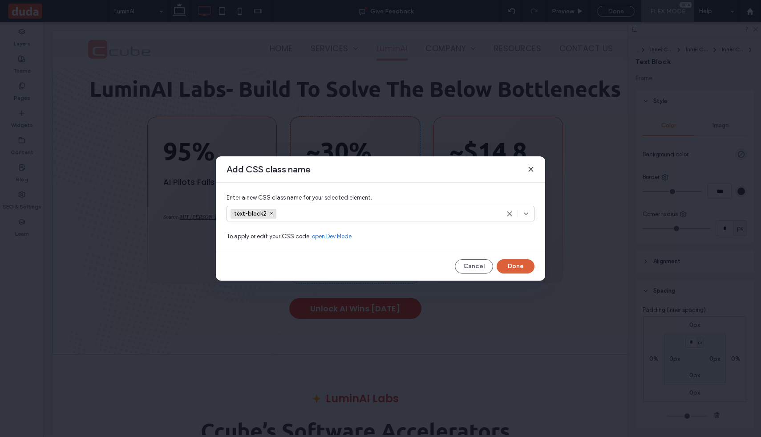
click at [522, 272] on button "Done" at bounding box center [516, 266] width 38 height 14
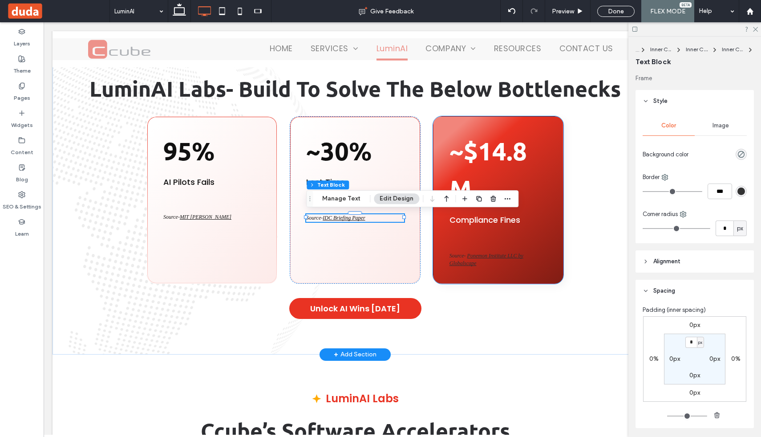
click at [485, 216] on span "Compliance Fines" at bounding box center [485, 219] width 71 height 11
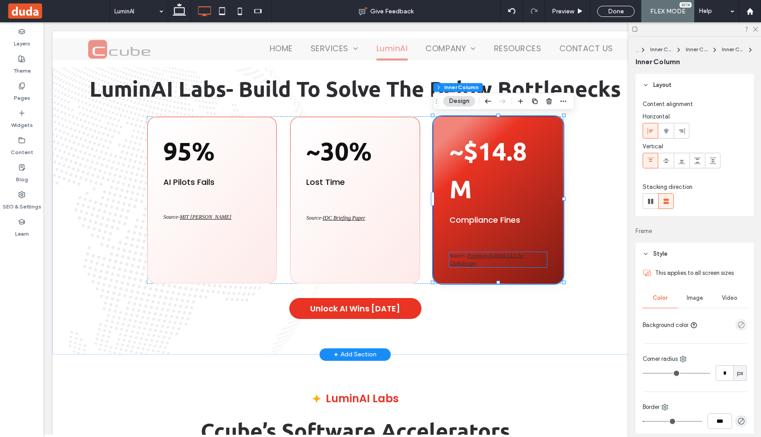
click at [482, 257] on span "Ponemon Institute LLC by Globalscape" at bounding box center [487, 259] width 74 height 14
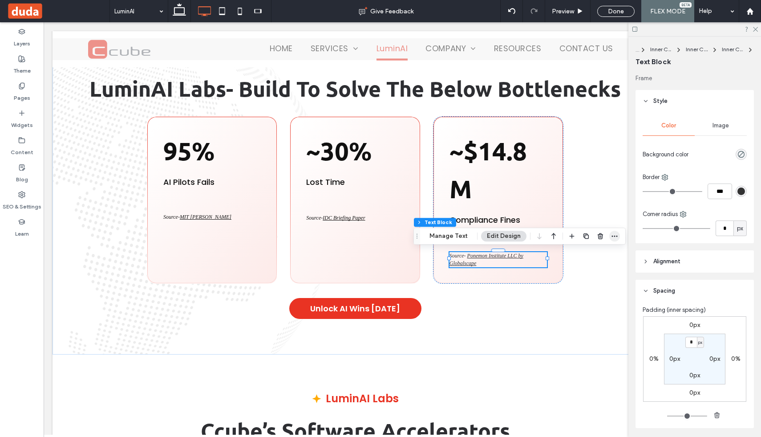
click at [612, 233] on icon "button" at bounding box center [614, 235] width 7 height 7
click at [571, 289] on span "Add CSS Class Name" at bounding box center [589, 289] width 62 height 8
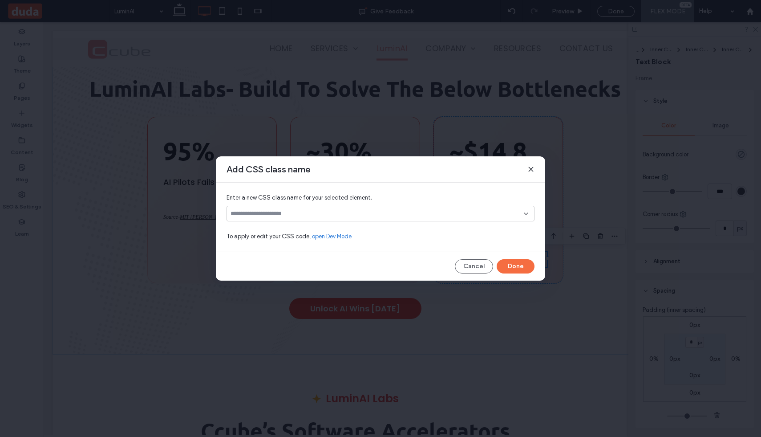
click at [385, 221] on div at bounding box center [381, 214] width 308 height 16
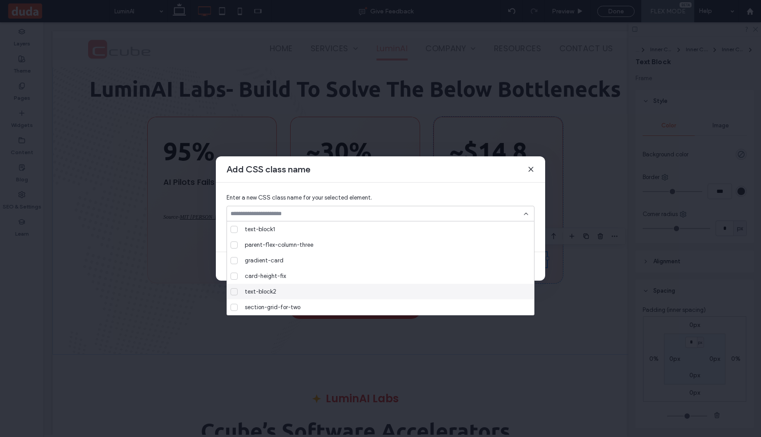
click at [327, 289] on div "text-block2" at bounding box center [384, 292] width 286 height 16
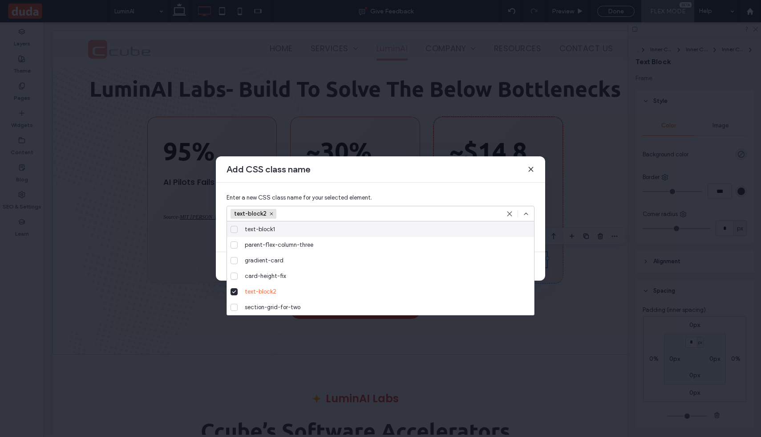
click at [529, 207] on div "text-block2" at bounding box center [381, 214] width 308 height 16
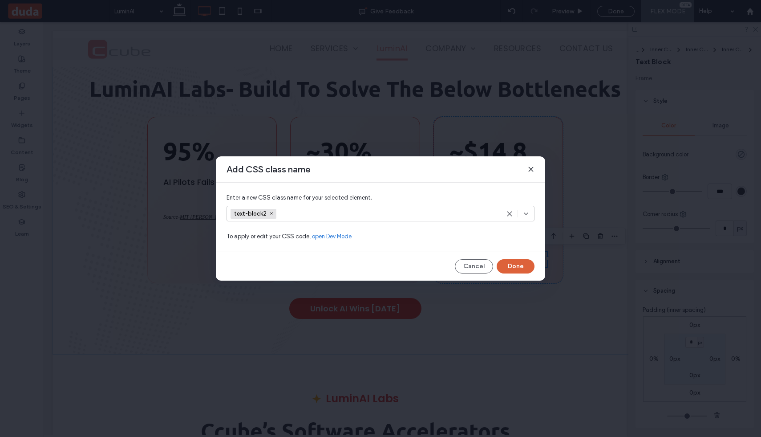
click at [512, 265] on button "Done" at bounding box center [516, 266] width 38 height 14
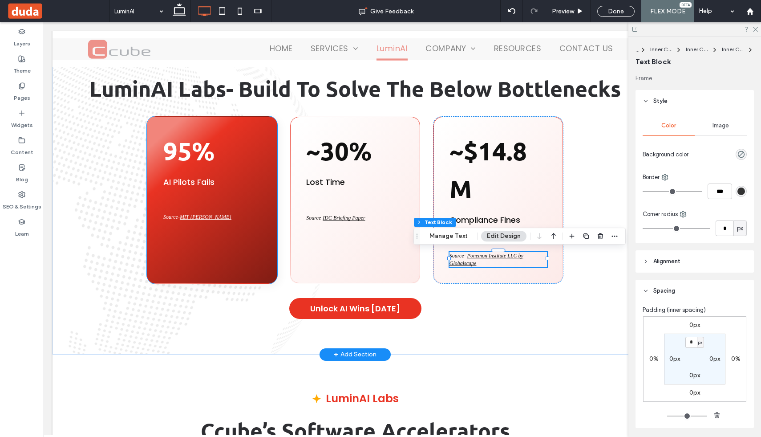
click at [195, 219] on span "MIT [PERSON_NAME]" at bounding box center [206, 217] width 52 height 6
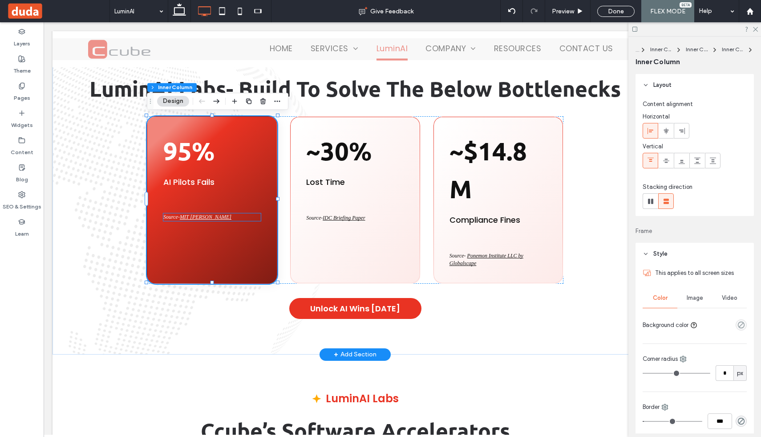
click at [203, 217] on span "MIT [PERSON_NAME]" at bounding box center [206, 217] width 52 height 6
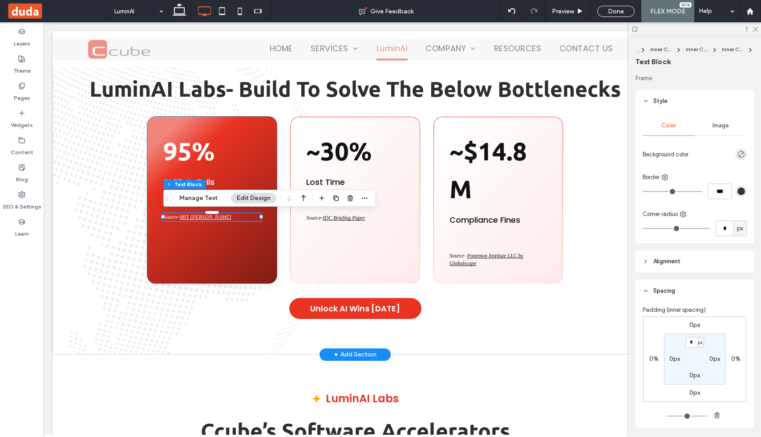
click at [203, 217] on span "MIT [PERSON_NAME]" at bounding box center [206, 217] width 52 height 6
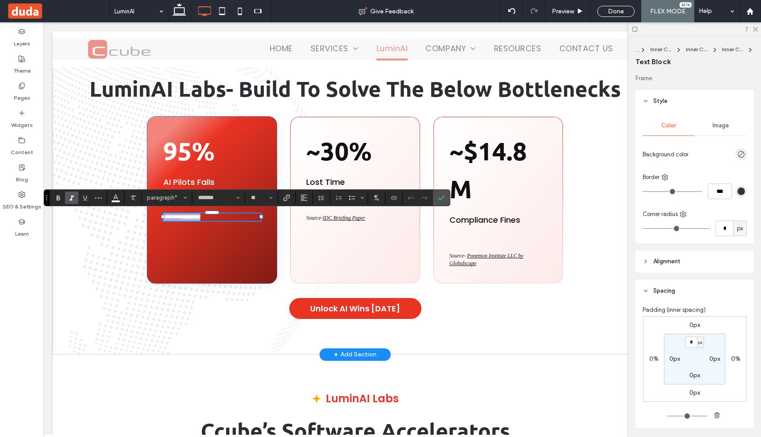
click at [197, 218] on span "*********" at bounding box center [191, 216] width 20 height 5
click at [212, 219] on p "******* *********" at bounding box center [211, 217] width 97 height 8
drag, startPoint x: 212, startPoint y: 219, endPoint x: 182, endPoint y: 219, distance: 29.8
click at [182, 219] on p "******* *********" at bounding box center [211, 217] width 97 height 8
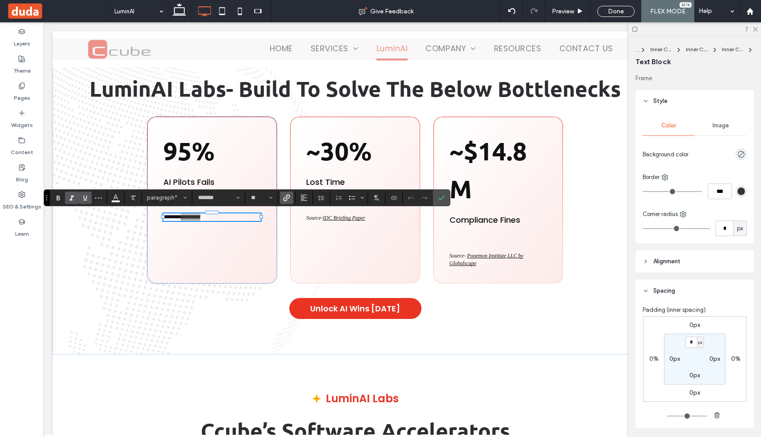
click at [287, 198] on icon "Link" at bounding box center [286, 197] width 7 height 7
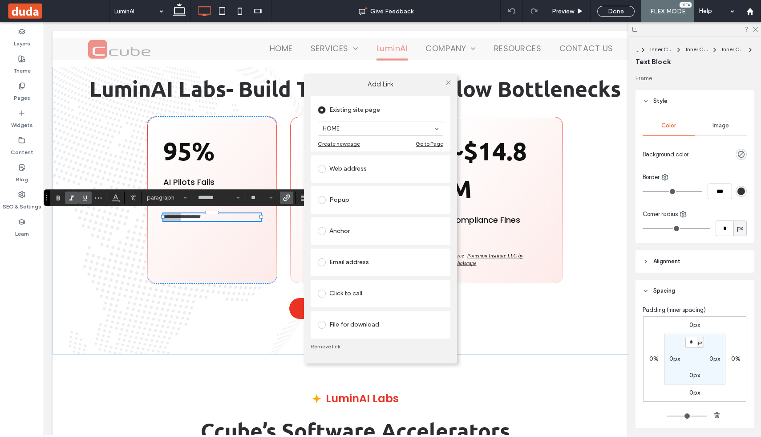
click at [348, 172] on div "Web address" at bounding box center [381, 169] width 126 height 14
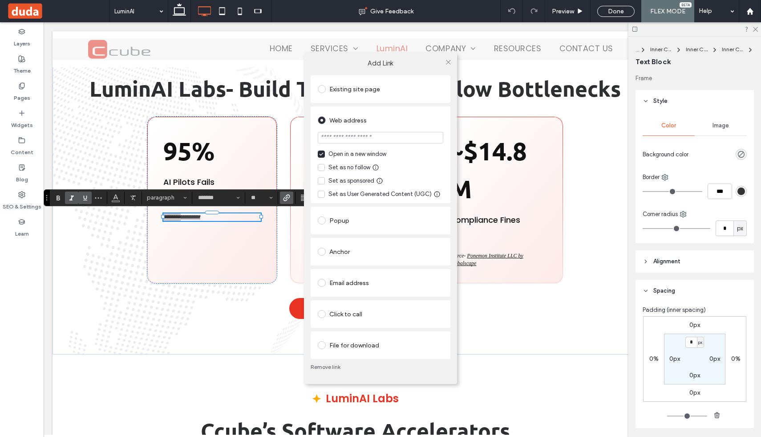
click at [372, 135] on input "url" at bounding box center [381, 138] width 126 height 12
paste input "**********"
type input "**********"
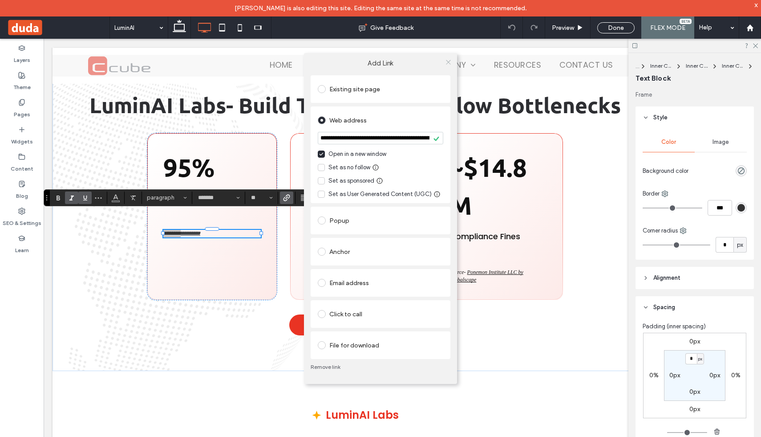
click at [446, 62] on icon at bounding box center [448, 62] width 7 height 7
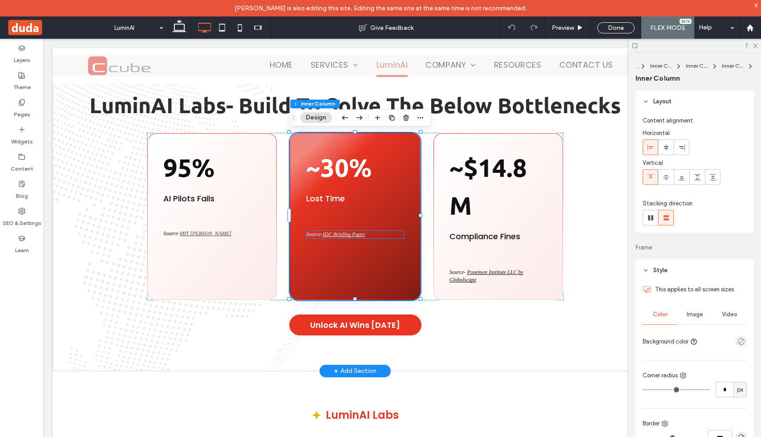
click at [358, 231] on span "IDC Briefing Paper" at bounding box center [344, 234] width 42 height 6
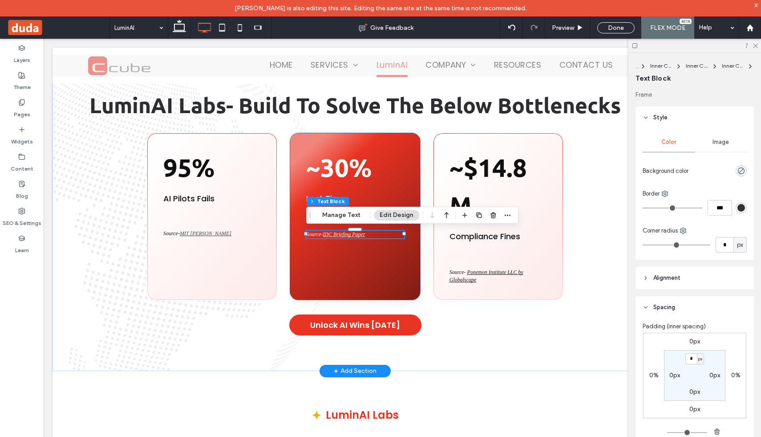
click at [358, 234] on span "IDC Briefing Paper" at bounding box center [344, 234] width 42 height 6
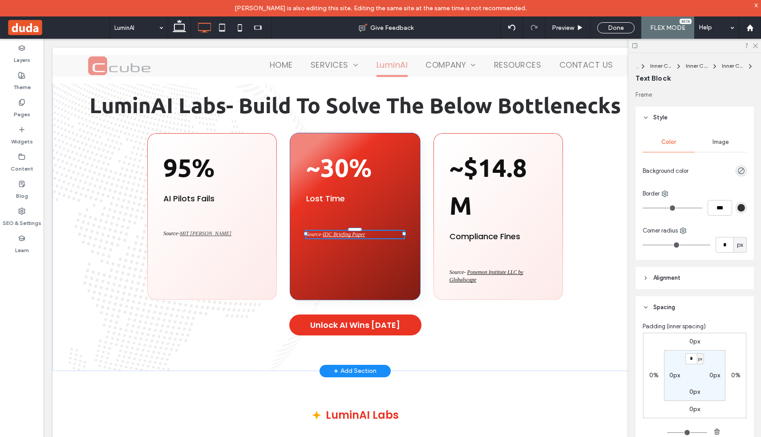
type input "*******"
type input "**"
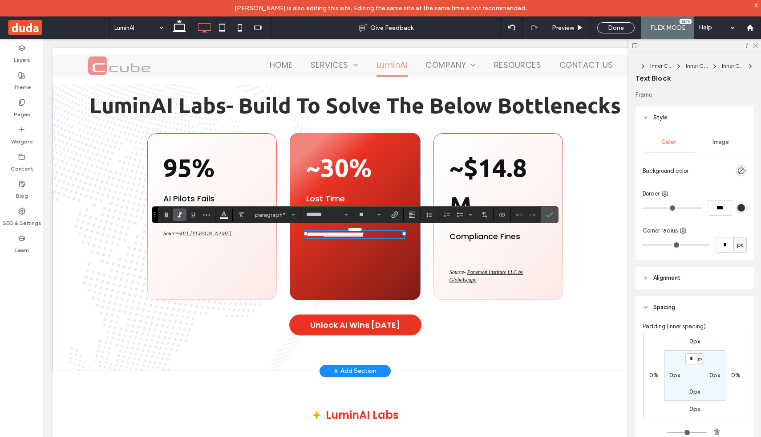
click at [379, 234] on p "**********" at bounding box center [354, 235] width 97 height 8
drag, startPoint x: 379, startPoint y: 234, endPoint x: 325, endPoint y: 236, distance: 53.5
click at [325, 236] on p "**********" at bounding box center [354, 235] width 97 height 8
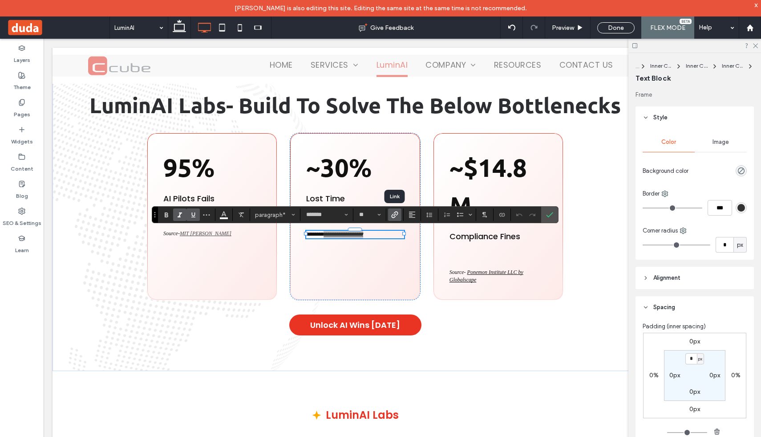
click at [396, 215] on icon "Link" at bounding box center [394, 214] width 7 height 7
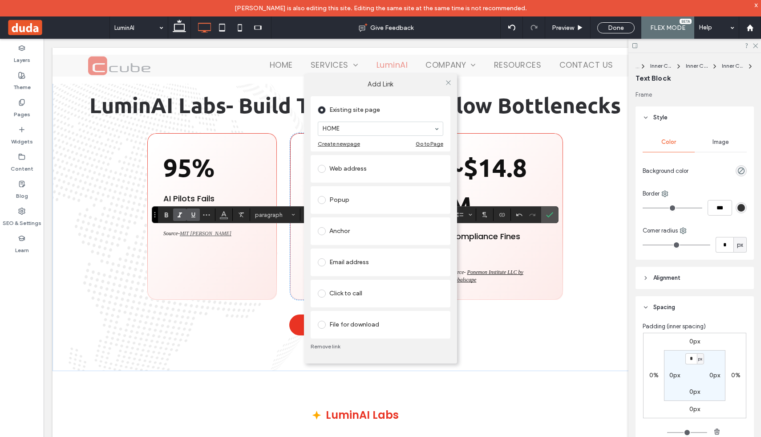
click at [326, 169] on label at bounding box center [324, 169] width 12 height 8
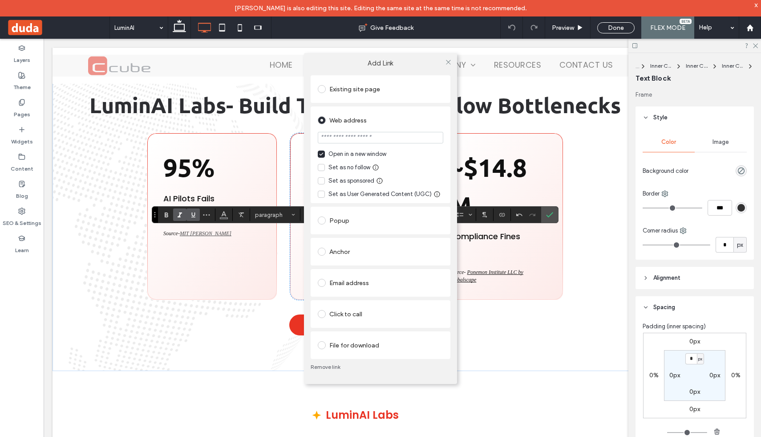
click at [360, 139] on input "url" at bounding box center [381, 138] width 126 height 12
type input "**********"
click at [448, 60] on icon at bounding box center [448, 62] width 7 height 7
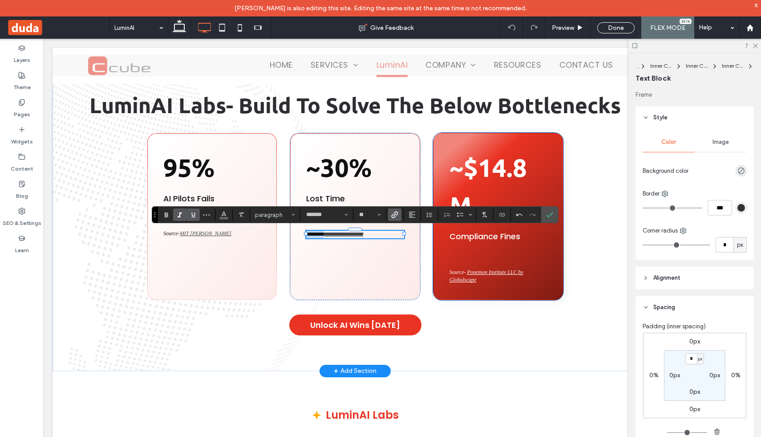
click at [481, 271] on span "Ponemon Institute LLC by Globalscape" at bounding box center [487, 276] width 74 height 14
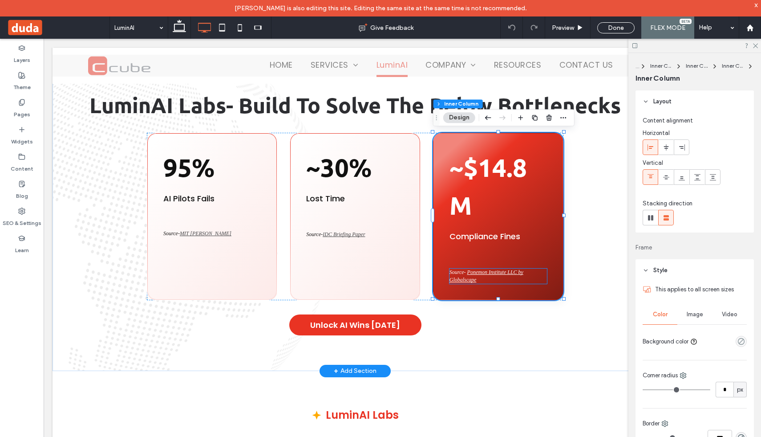
click at [483, 274] on p "Source- Ponemon Institute LLC by Globalscape" at bounding box center [498, 275] width 97 height 15
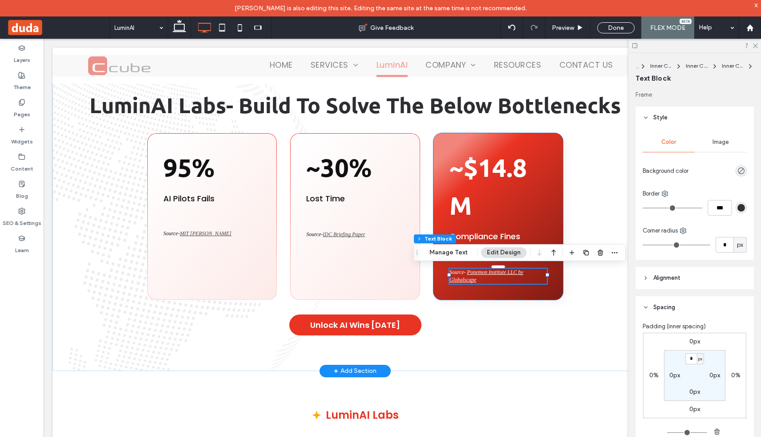
click at [484, 280] on p "Source- Ponemon Institute LLC by Globalscape" at bounding box center [498, 275] width 97 height 15
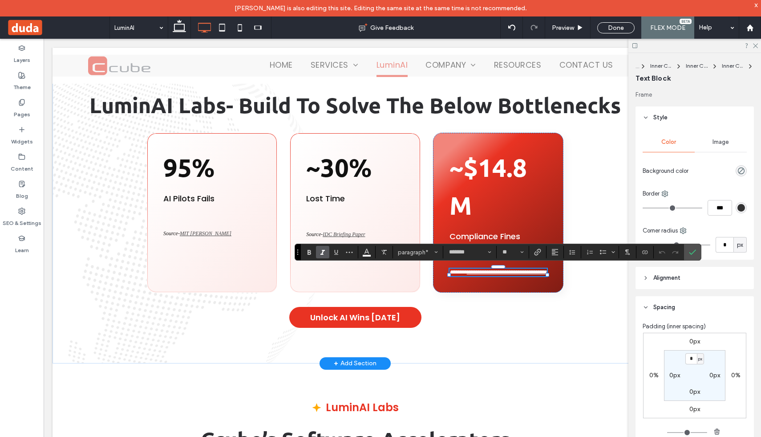
click at [485, 276] on p "**********" at bounding box center [498, 272] width 97 height 8
drag, startPoint x: 485, startPoint y: 280, endPoint x: 470, endPoint y: 272, distance: 16.5
click at [470, 272] on p "**********" at bounding box center [498, 272] width 97 height 8
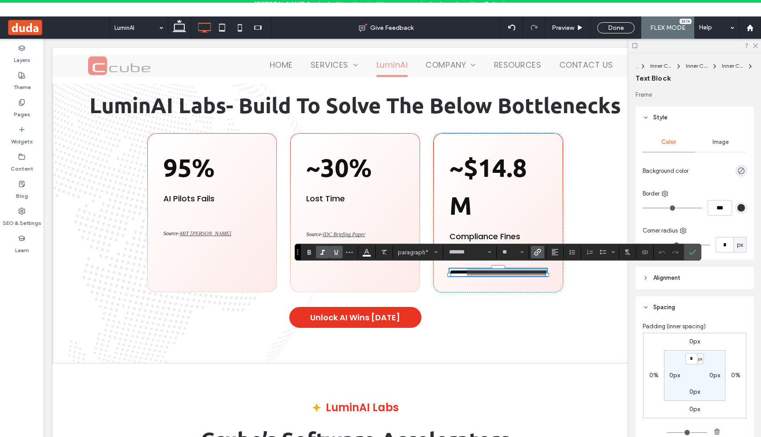
click at [536, 253] on icon "Link" at bounding box center [537, 251] width 7 height 7
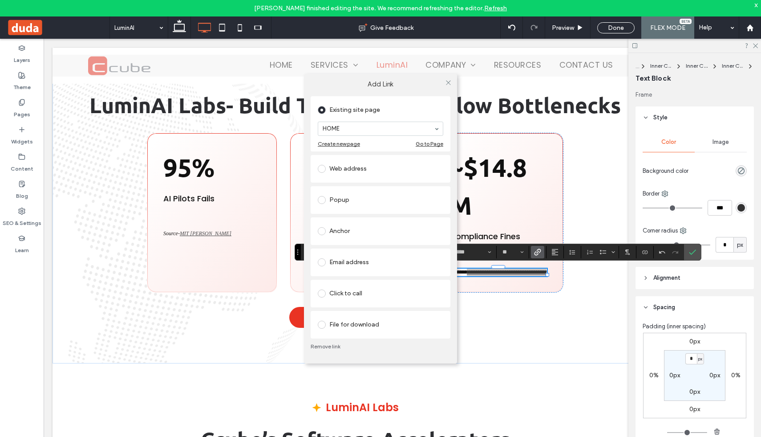
click at [379, 171] on div "Web address" at bounding box center [381, 169] width 126 height 14
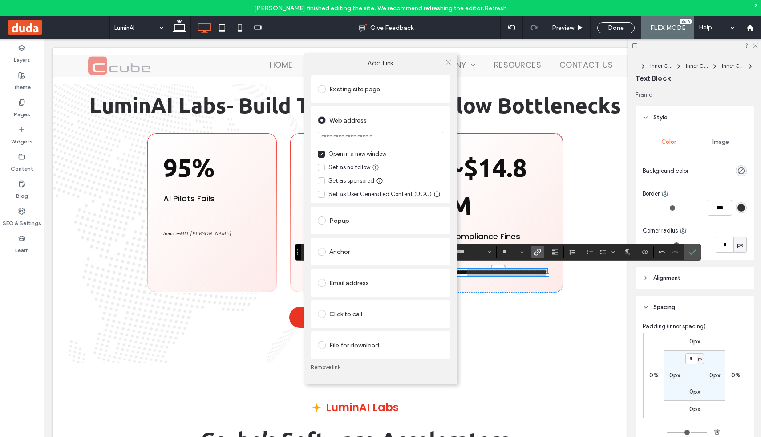
click at [361, 141] on input "url" at bounding box center [381, 138] width 126 height 12
